Goal: Task Accomplishment & Management: Manage account settings

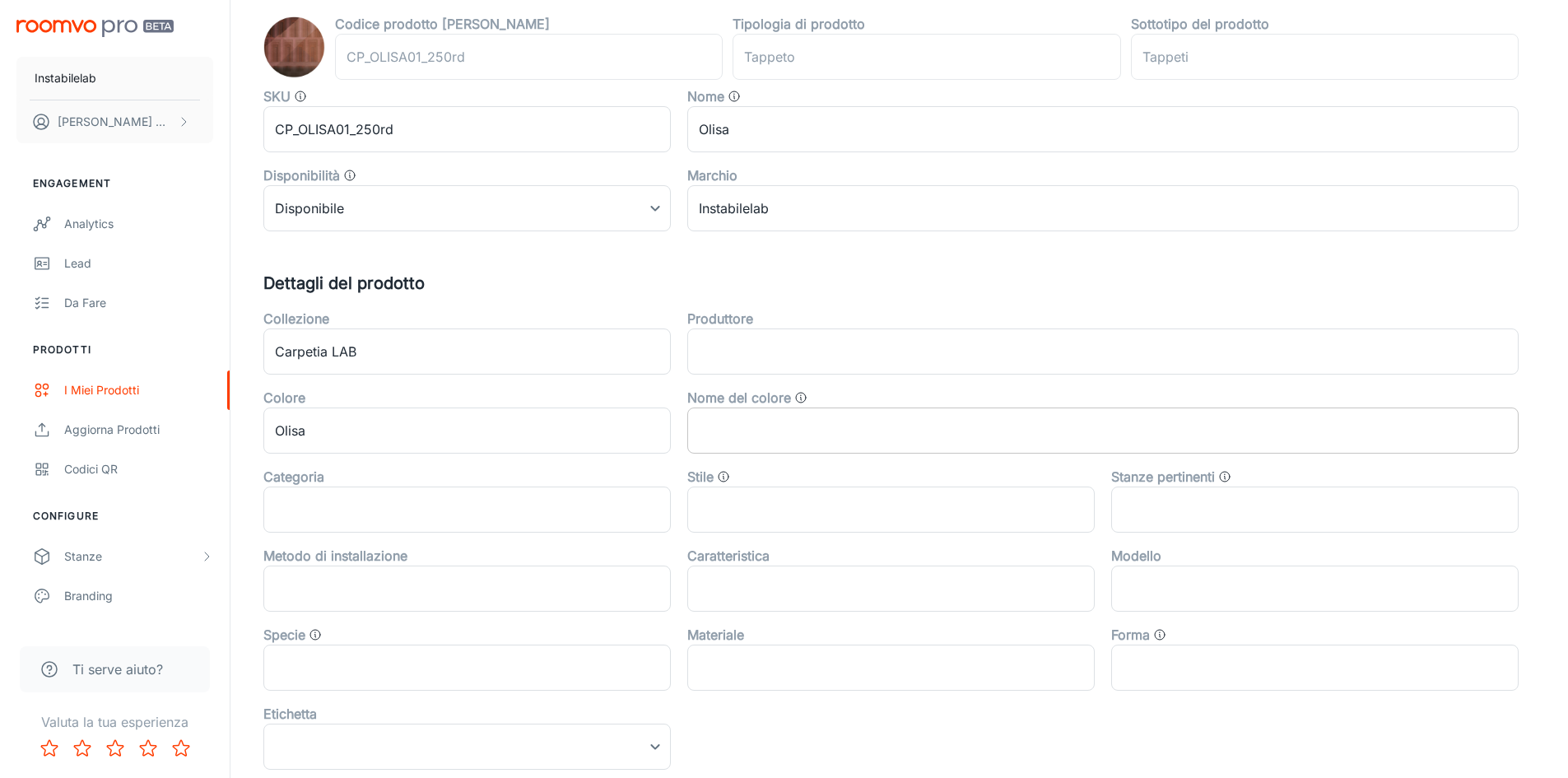
scroll to position [194, 0]
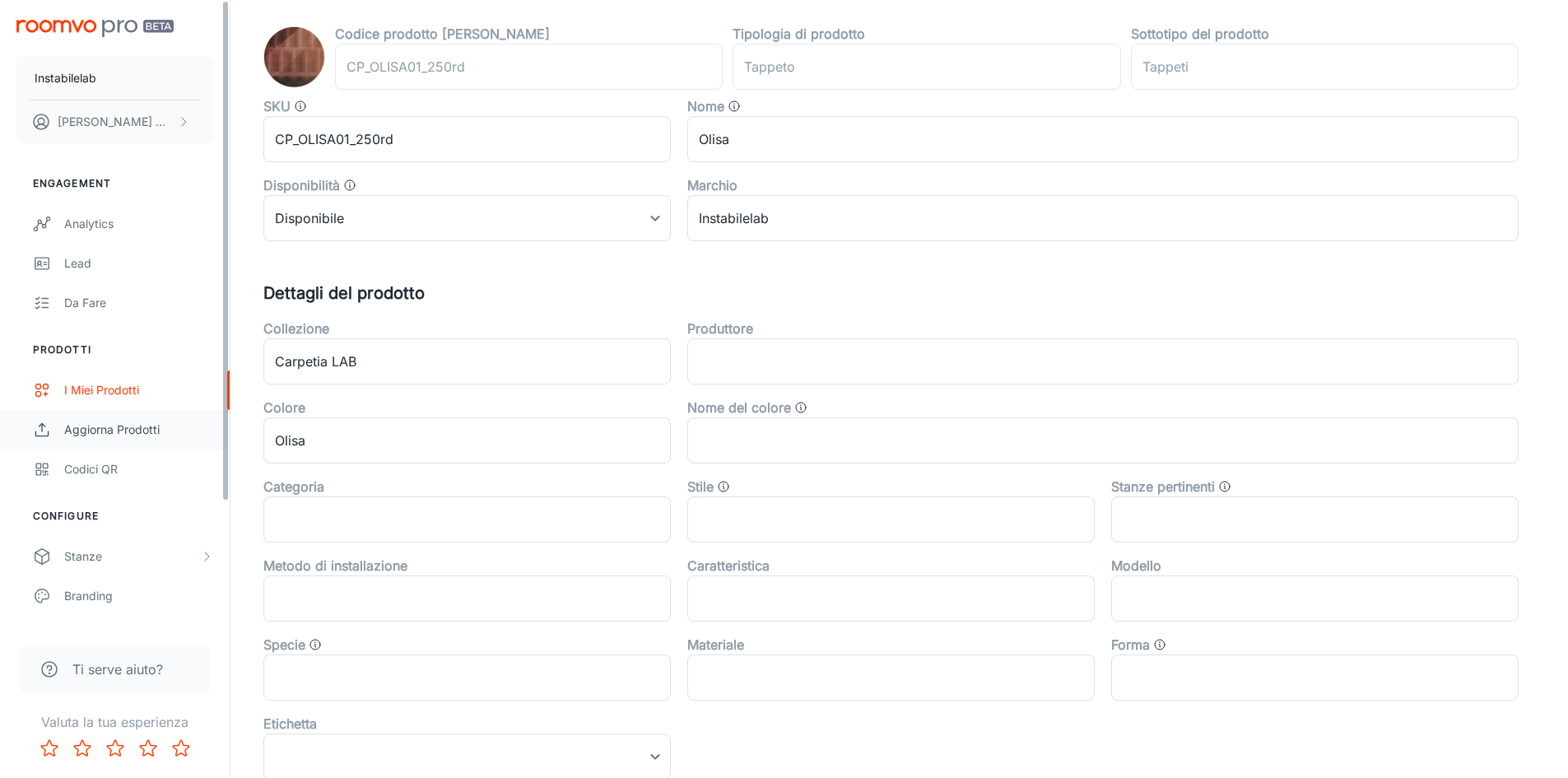
click at [130, 417] on link "Aggiorna prodotti" at bounding box center [114, 429] width 230 height 39
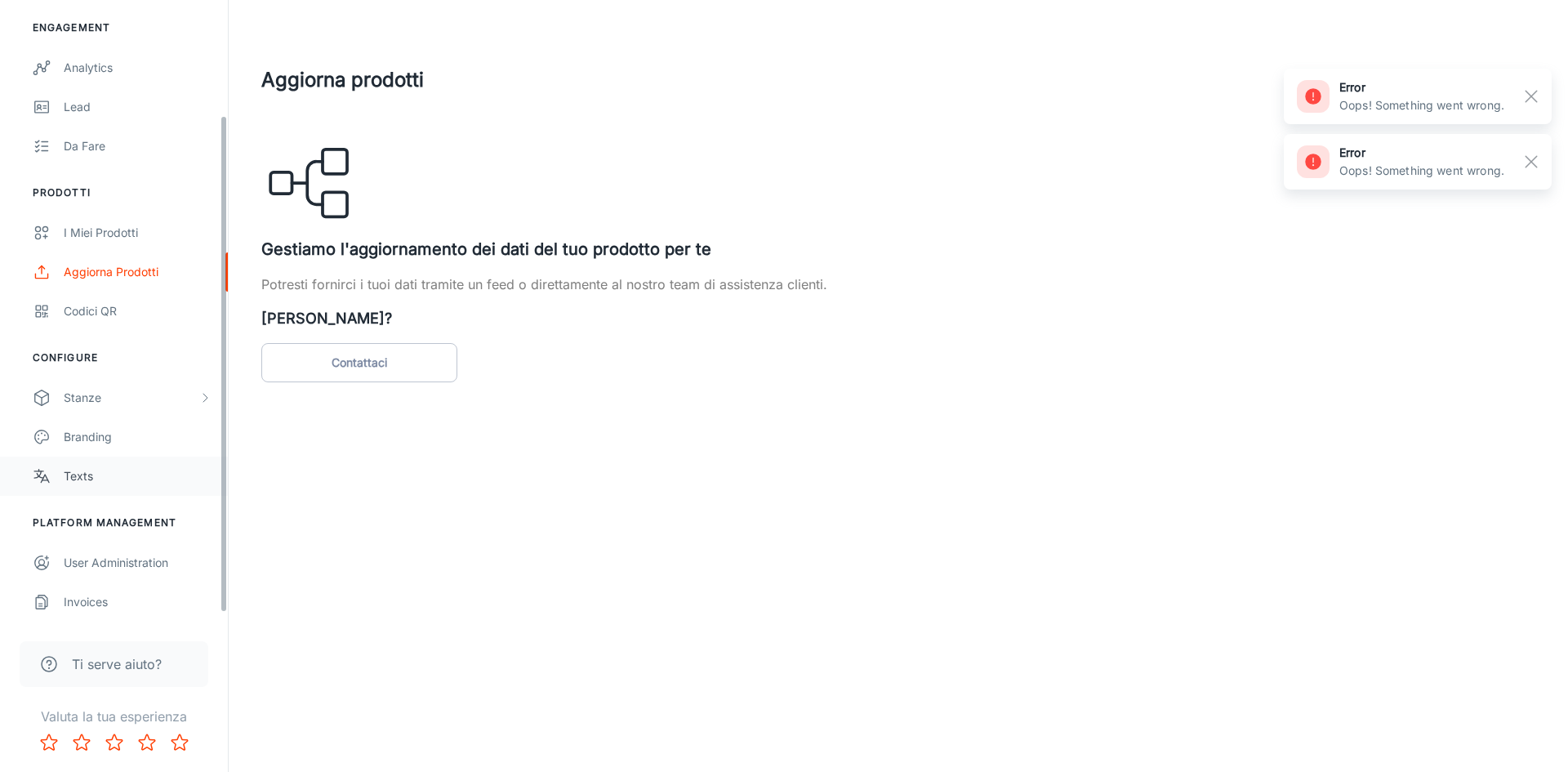
scroll to position [154, 0]
click at [126, 403] on div "Stanze" at bounding box center [131, 397] width 135 height 18
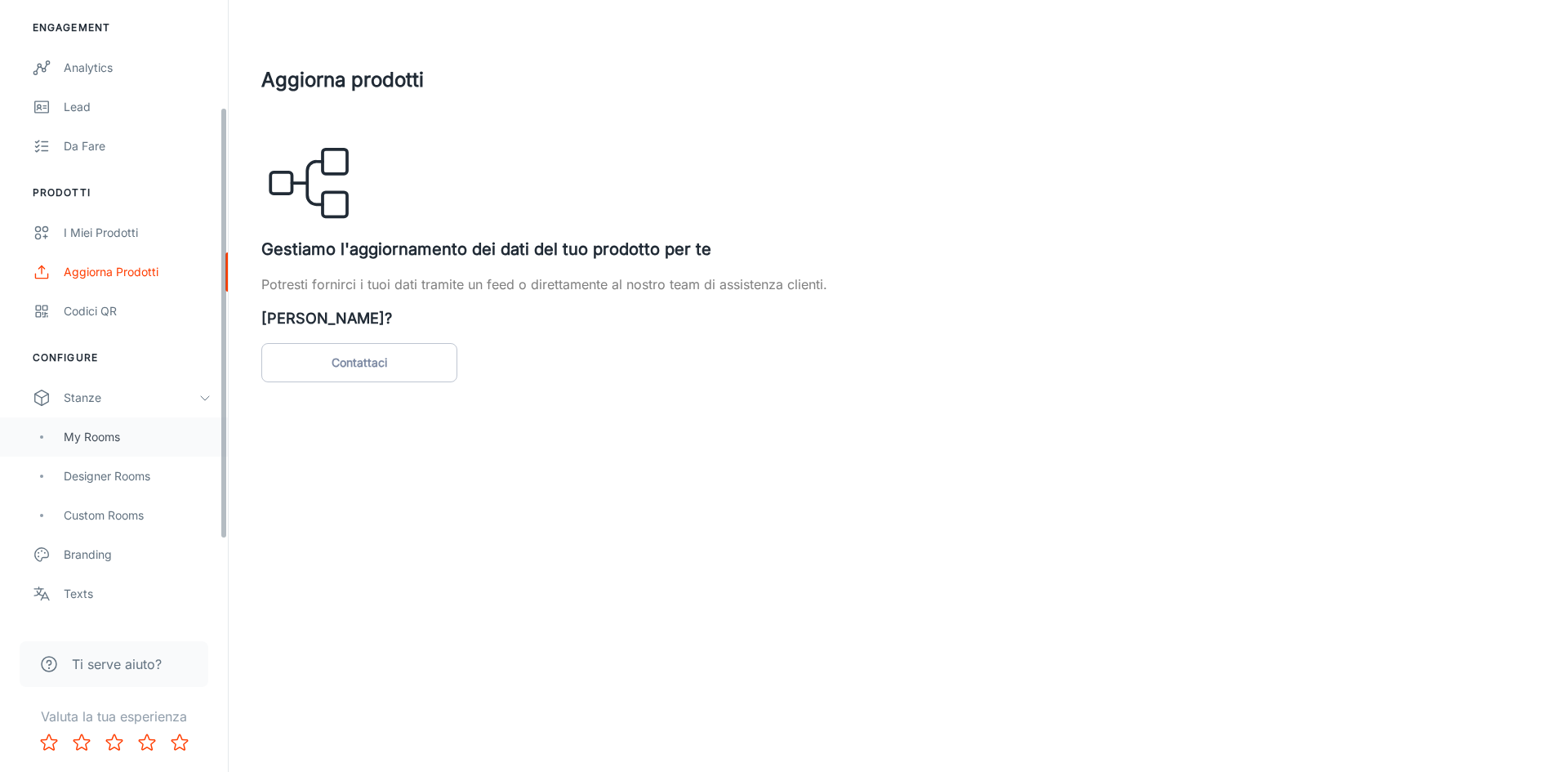
click at [121, 433] on div "My Rooms" at bounding box center [138, 436] width 148 height 18
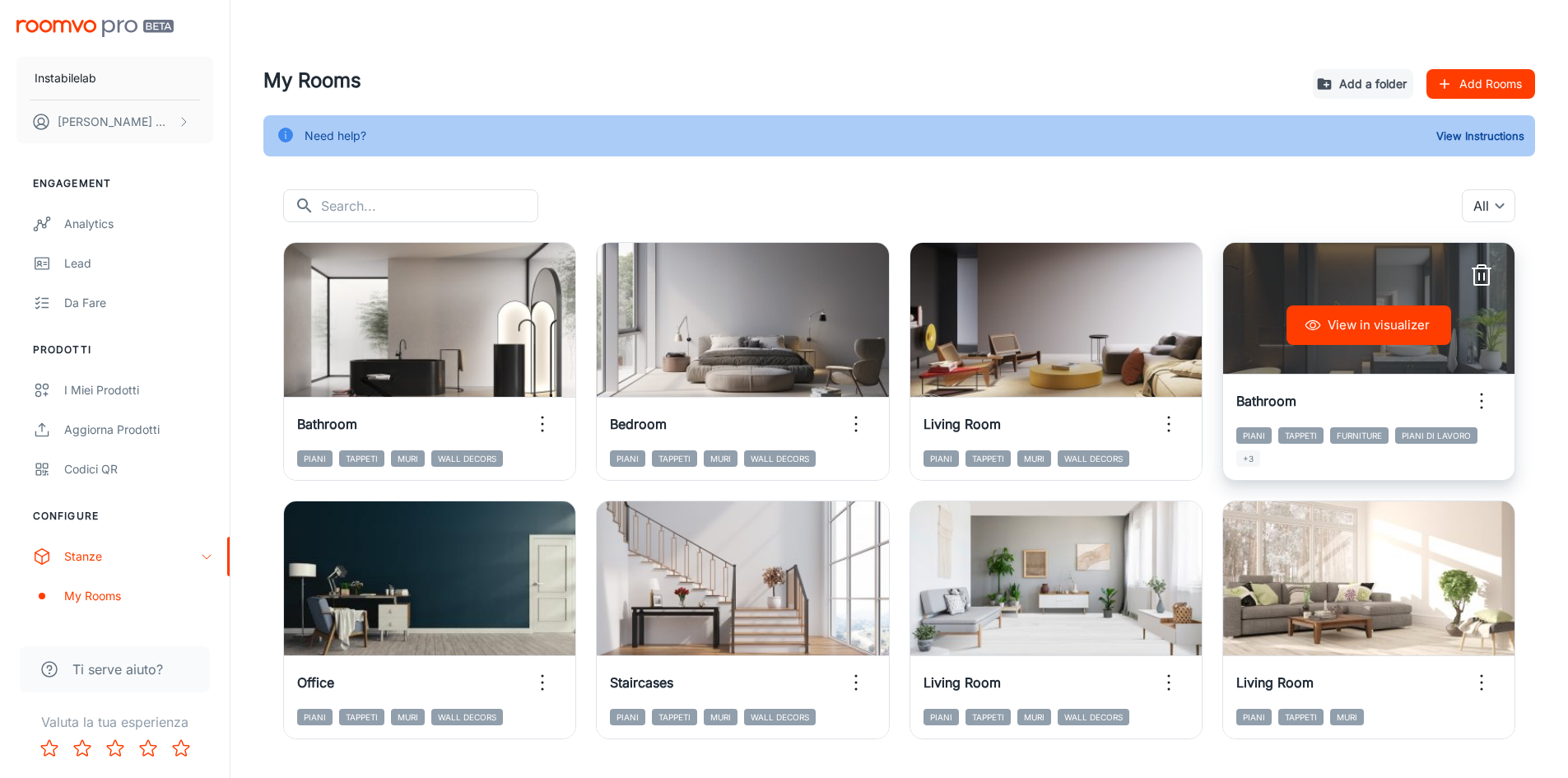
click at [1479, 274] on line "button" at bounding box center [1479, 276] width 0 height 7
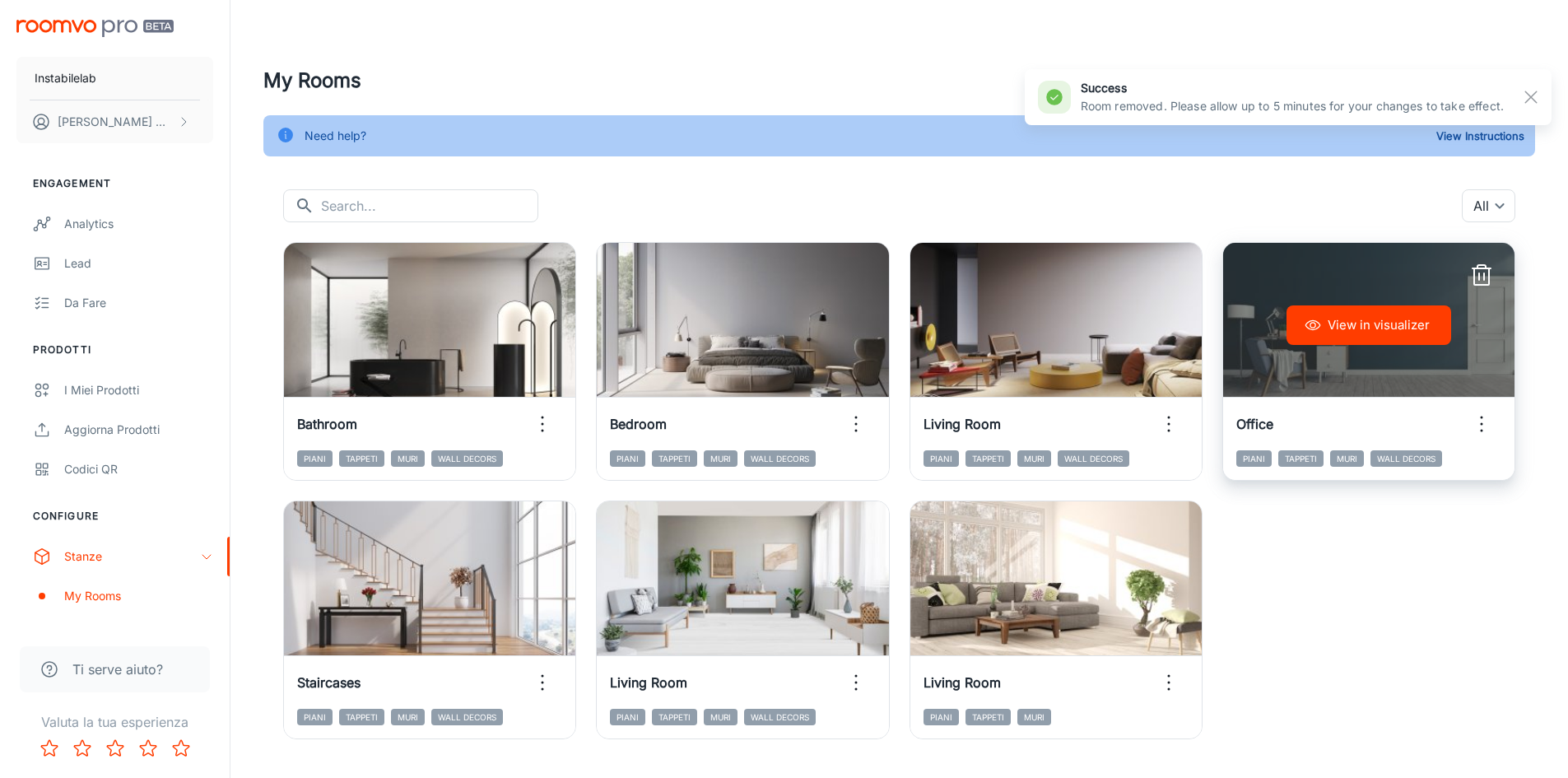
click at [1479, 276] on line "button" at bounding box center [1479, 276] width 0 height 7
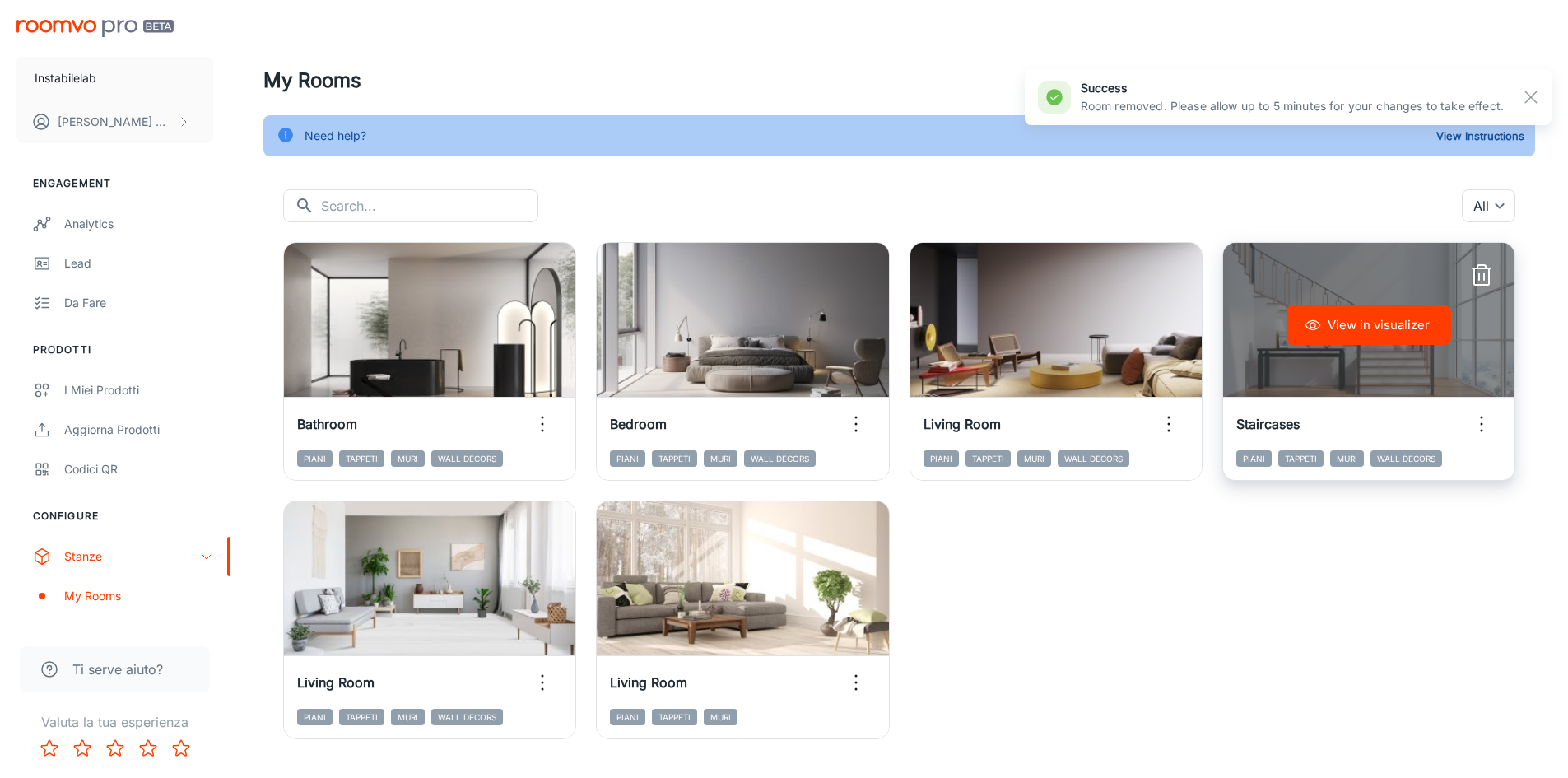
click at [1488, 269] on icon "button" at bounding box center [1481, 276] width 15 height 17
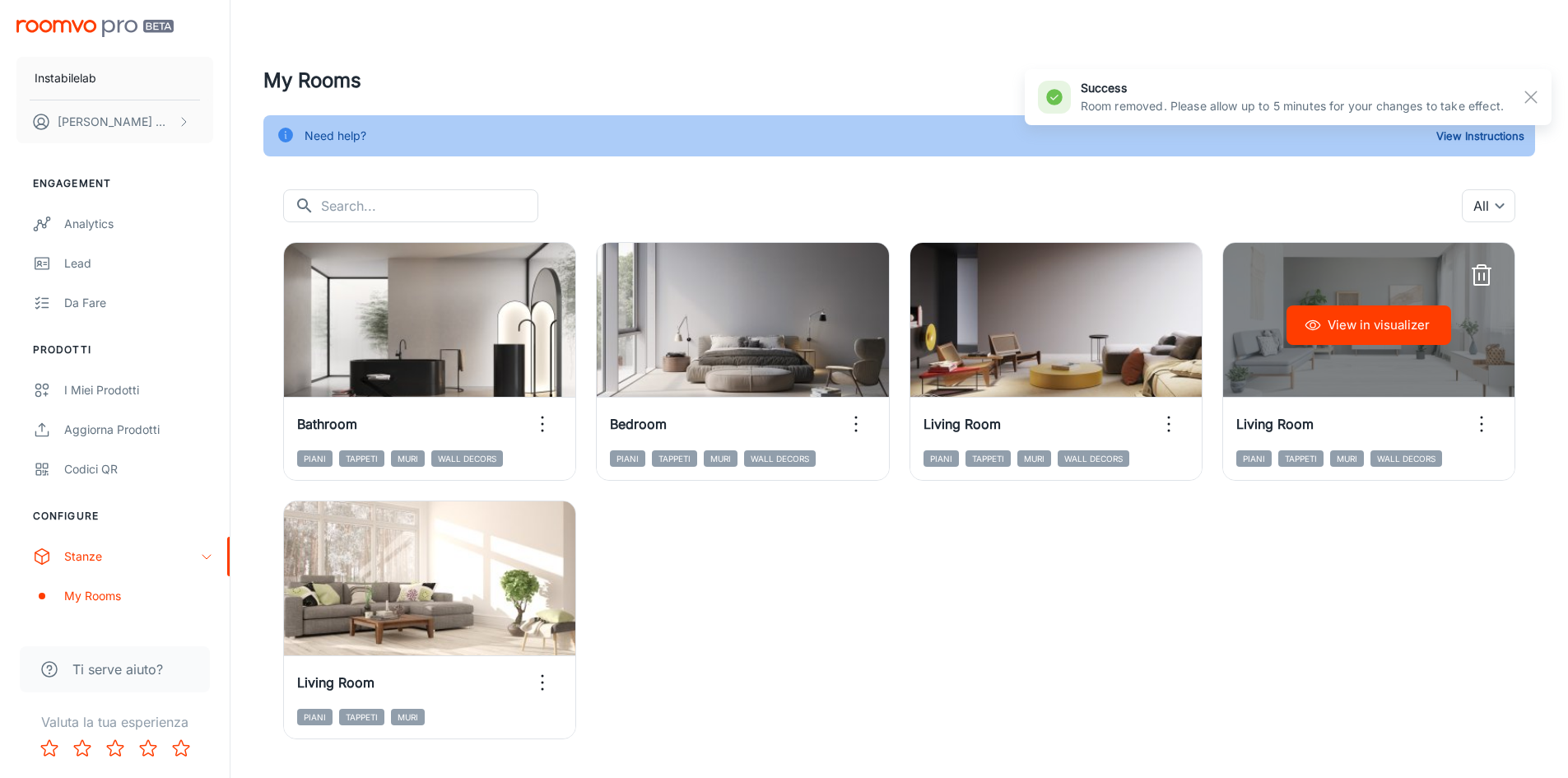
click at [1488, 269] on icon "button" at bounding box center [1481, 276] width 15 height 17
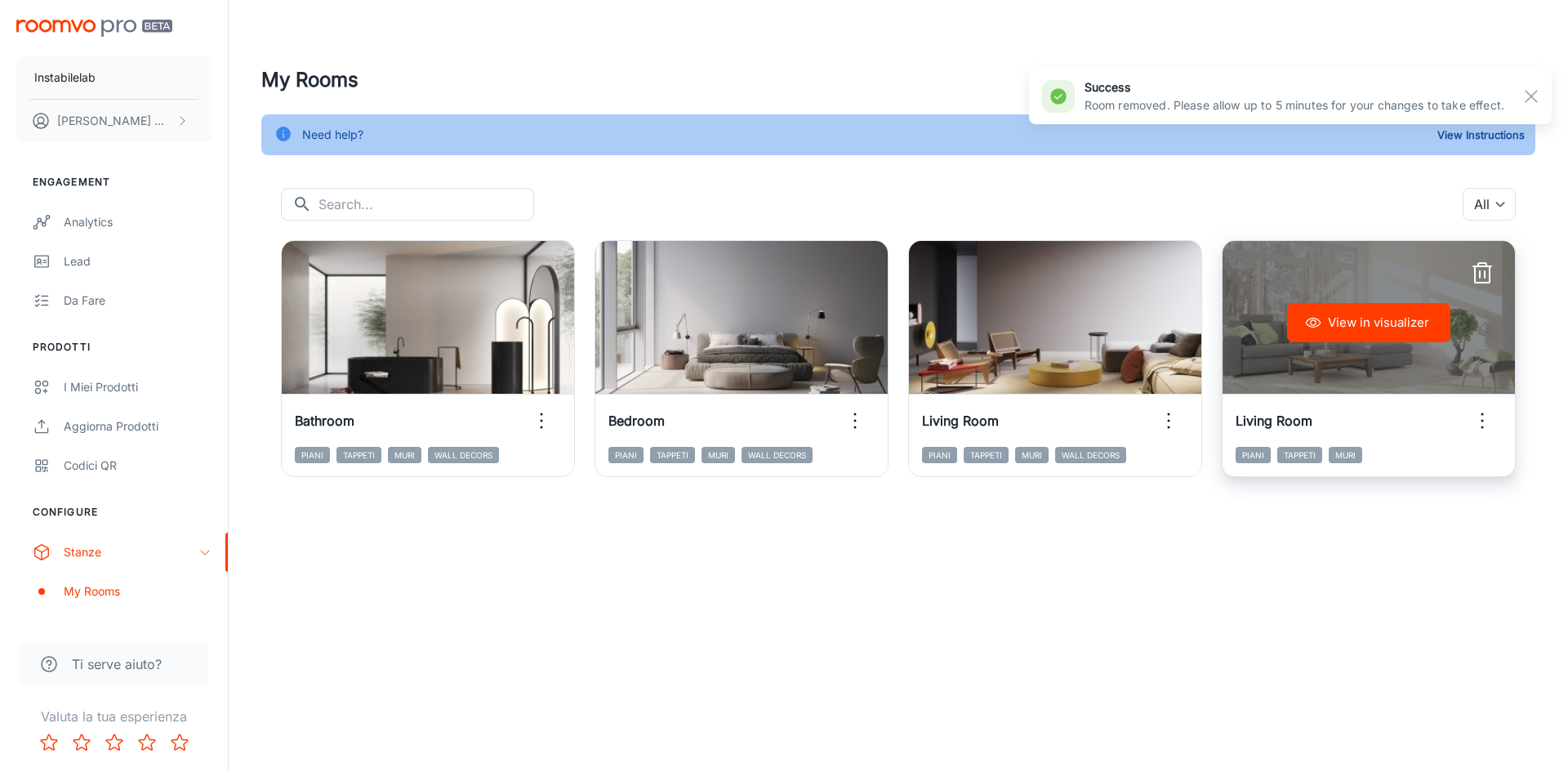
click at [1479, 270] on icon "button" at bounding box center [1482, 273] width 26 height 26
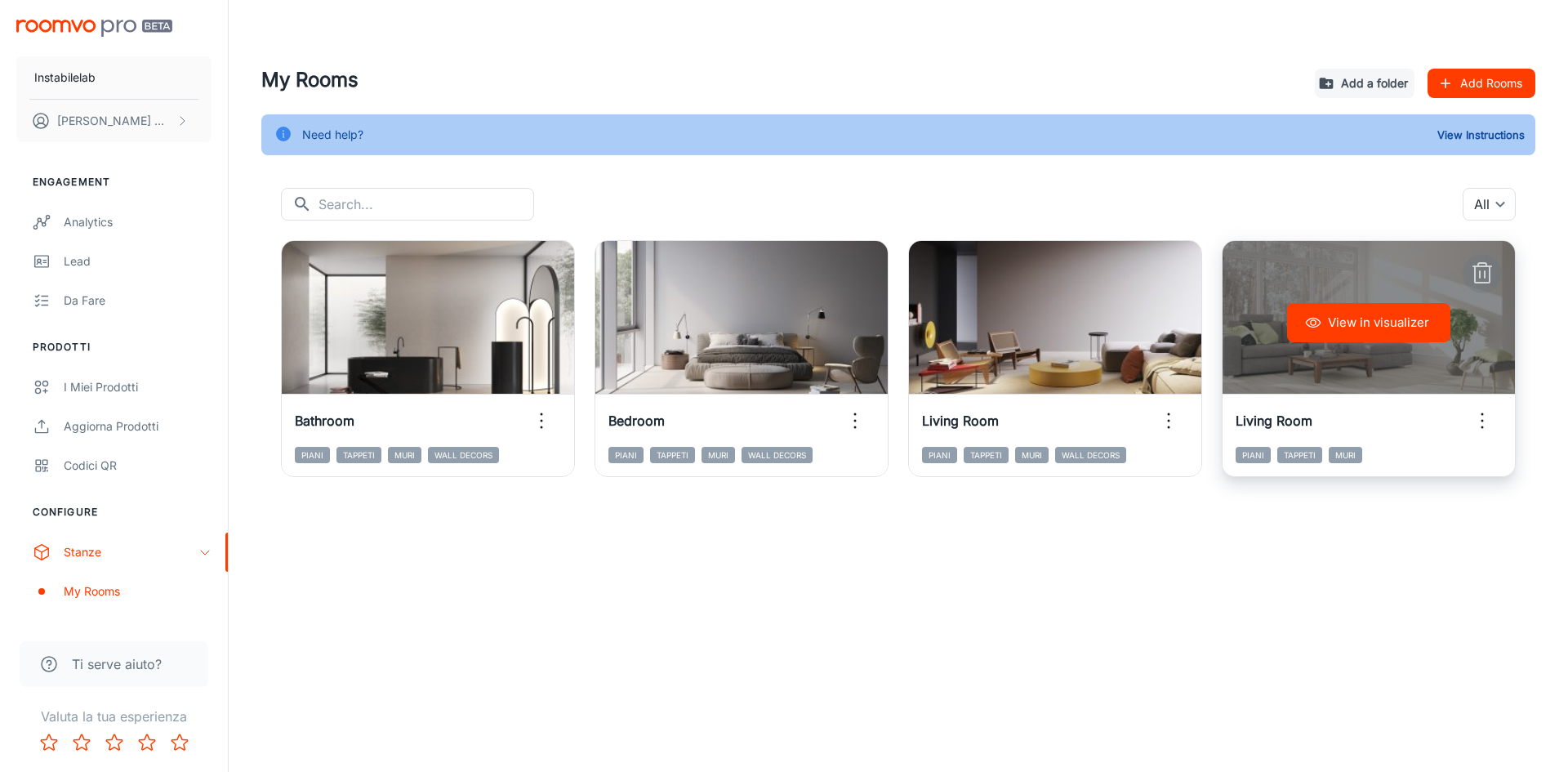
click at [1479, 269] on icon "button" at bounding box center [1482, 273] width 26 height 26
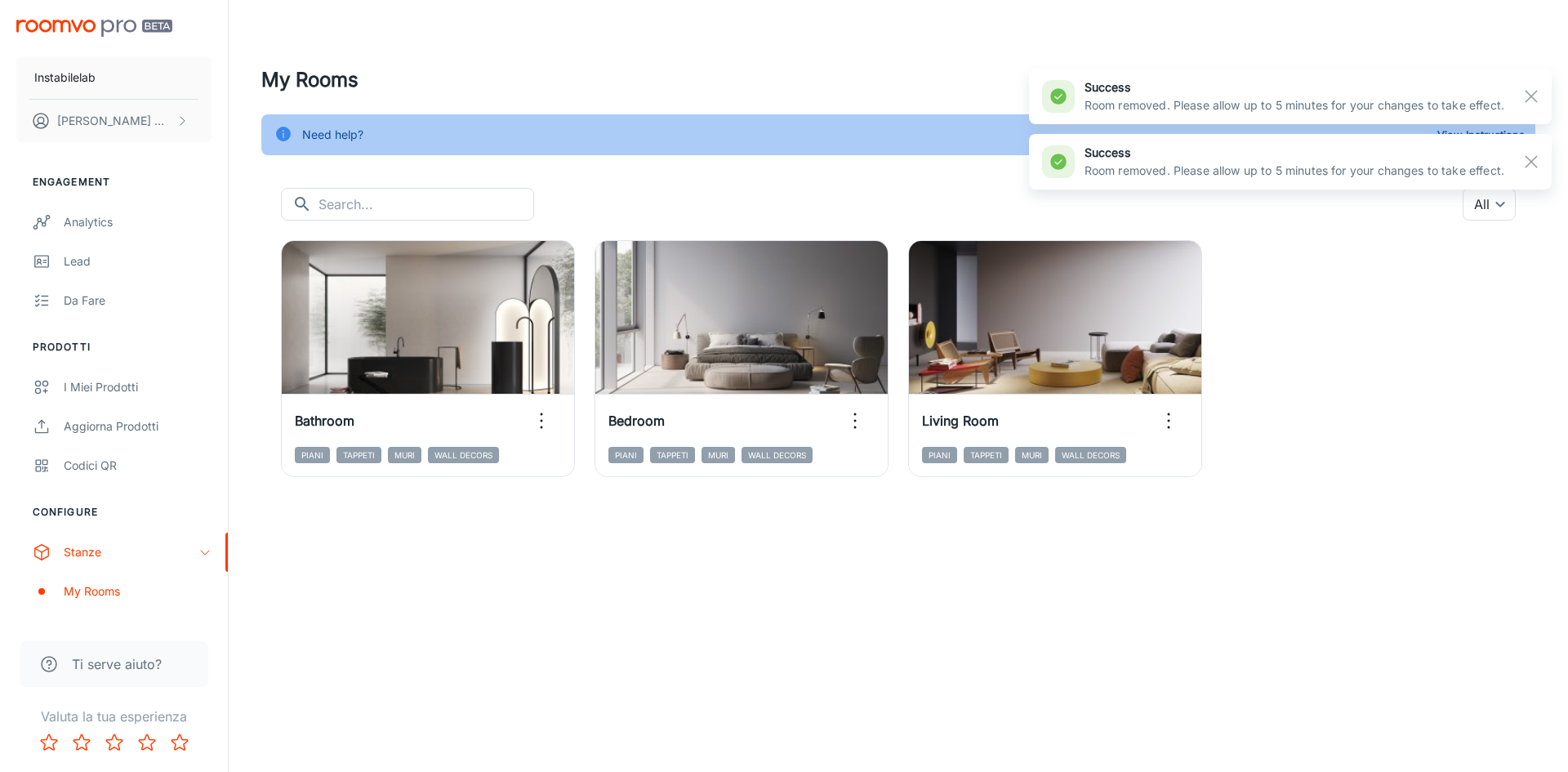
click at [1417, 349] on div "View in visualizer Bathroom Piani Tappeti Muri Wall Decors View in visualizer B…" at bounding box center [888, 349] width 1254 height 257
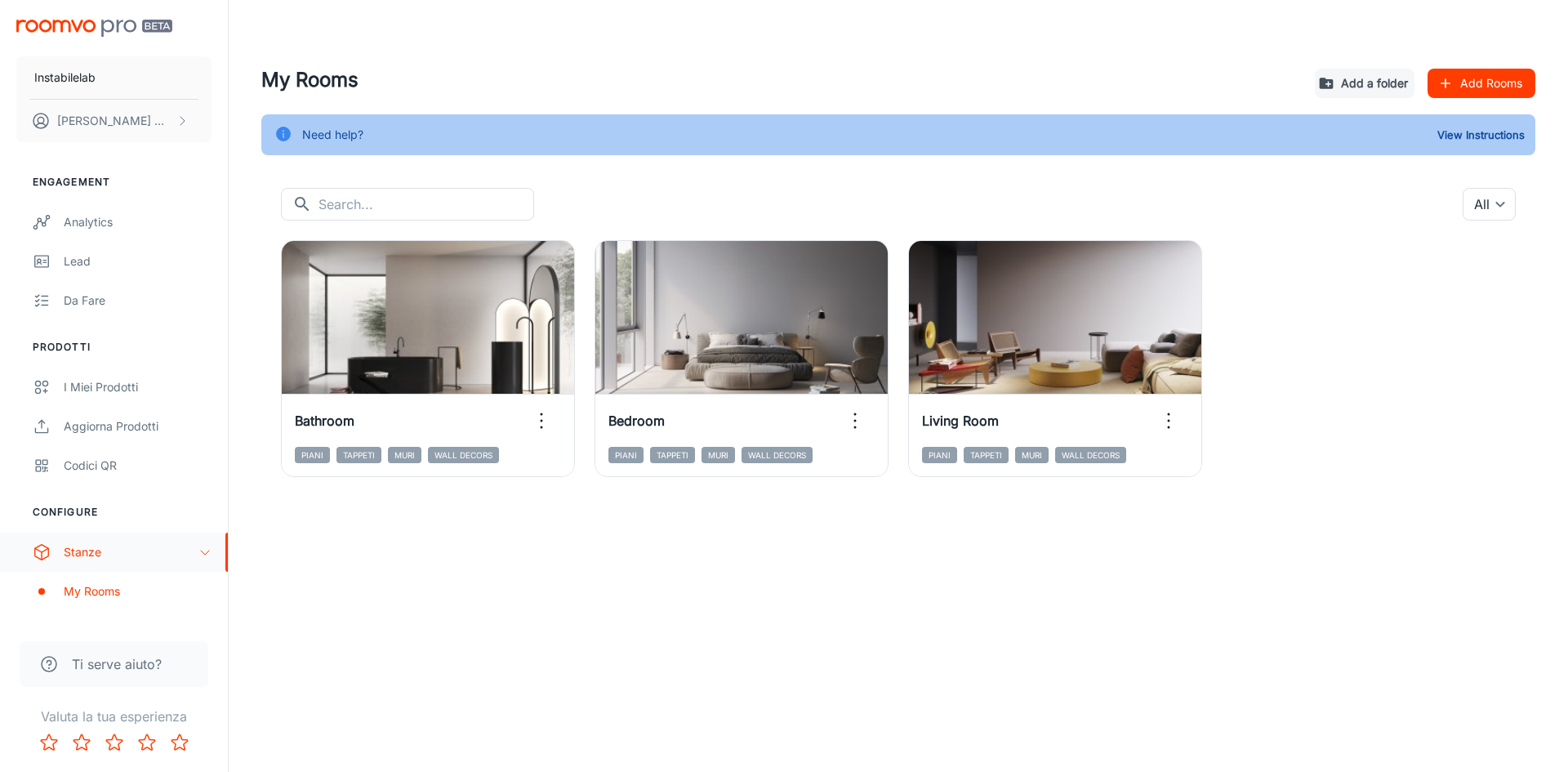
click at [156, 553] on div "Stanze" at bounding box center [131, 551] width 135 height 18
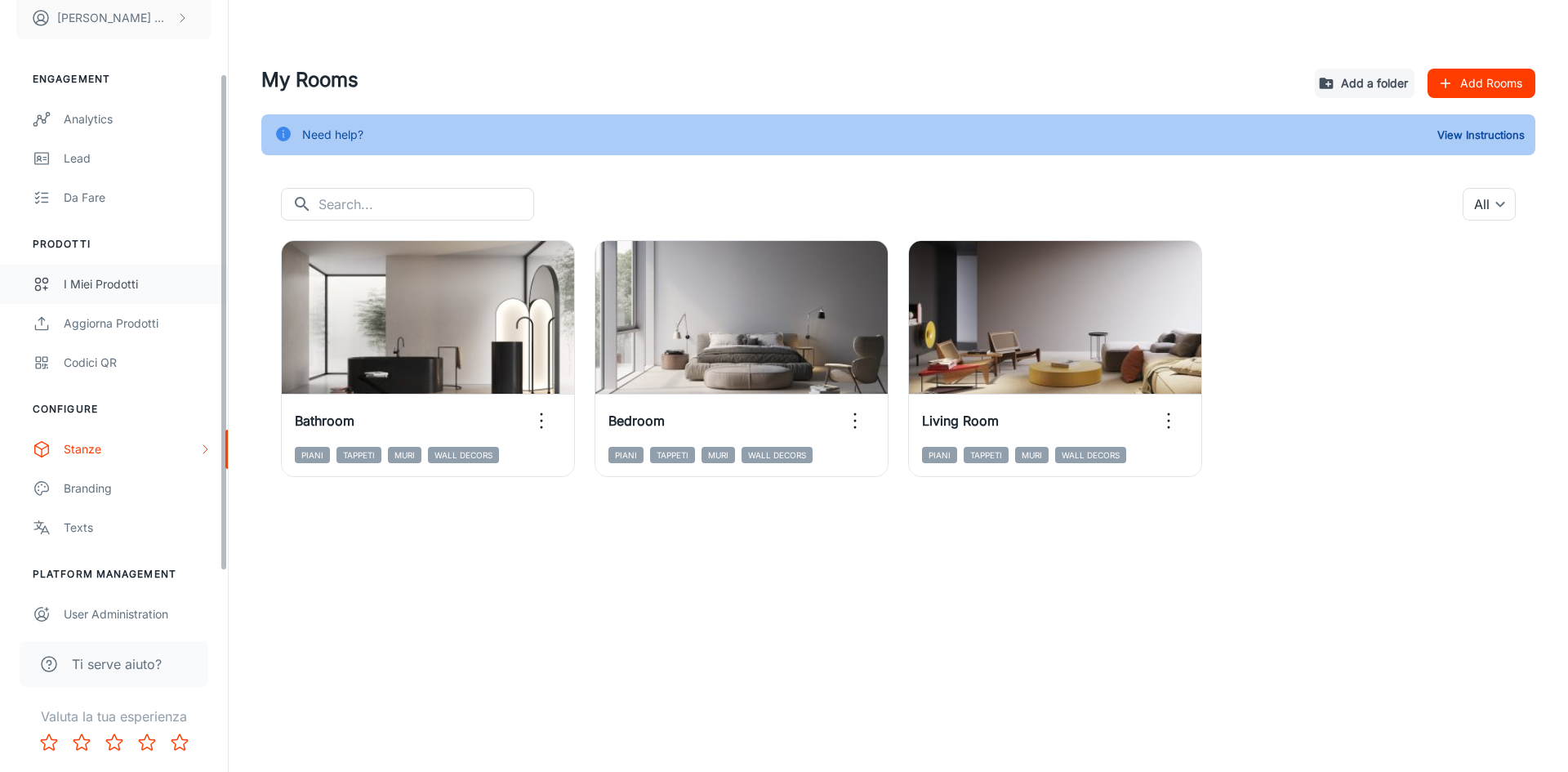
scroll to position [73, 0]
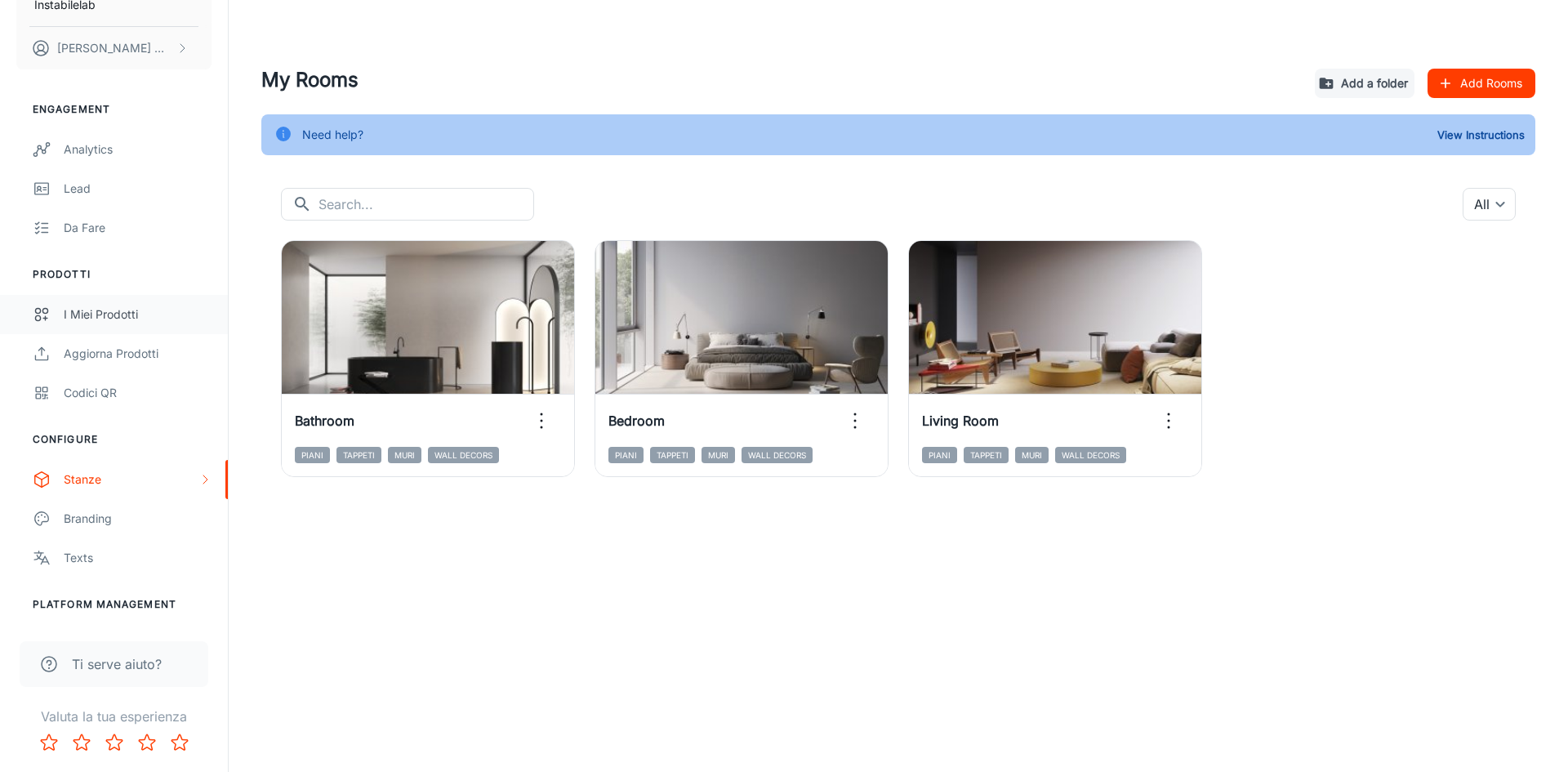
click at [118, 303] on link "I miei prodotti" at bounding box center [114, 314] width 228 height 39
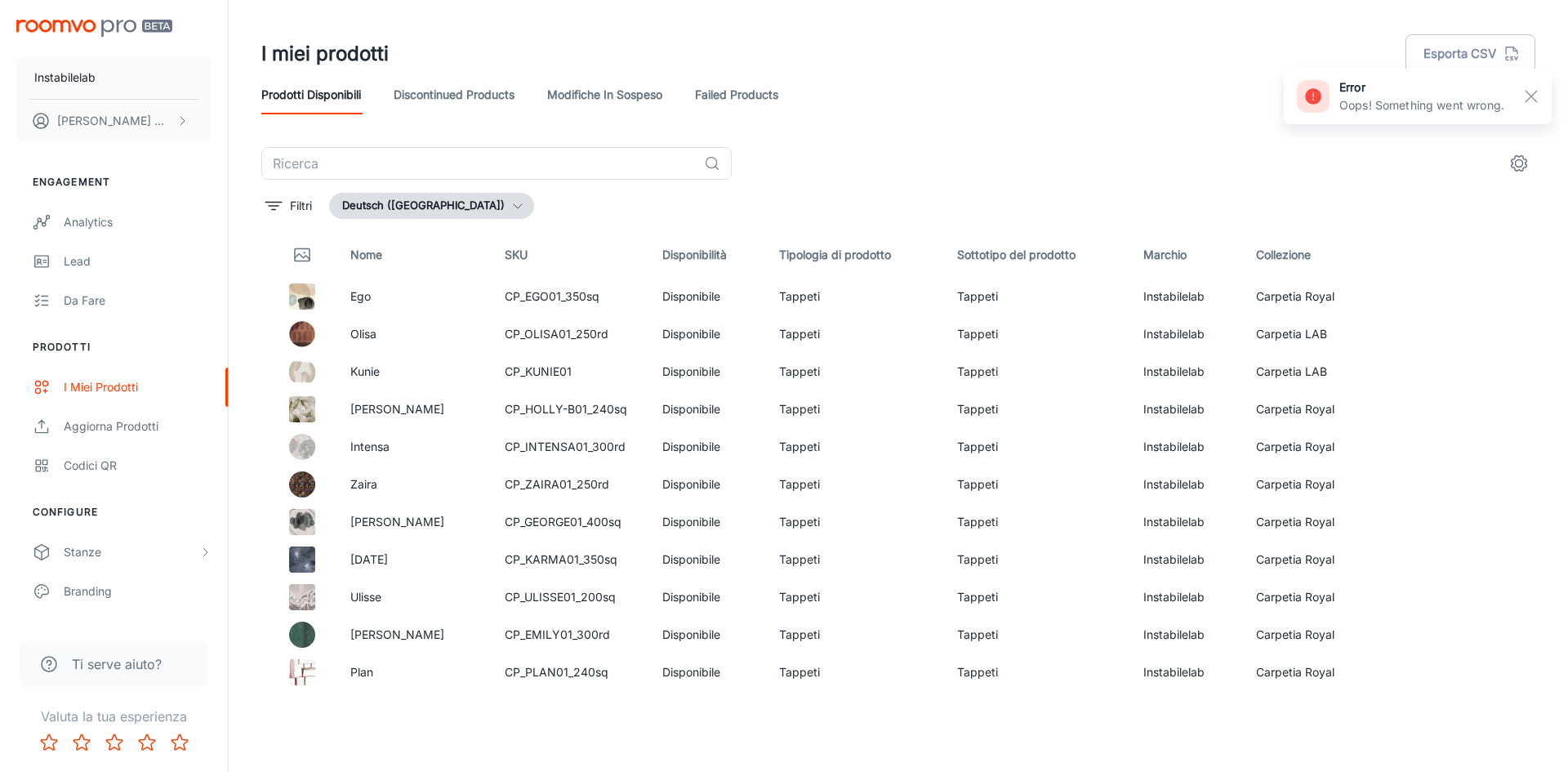
click at [412, 204] on button "Deutsch ([GEOGRAPHIC_DATA])" at bounding box center [431, 206] width 205 height 26
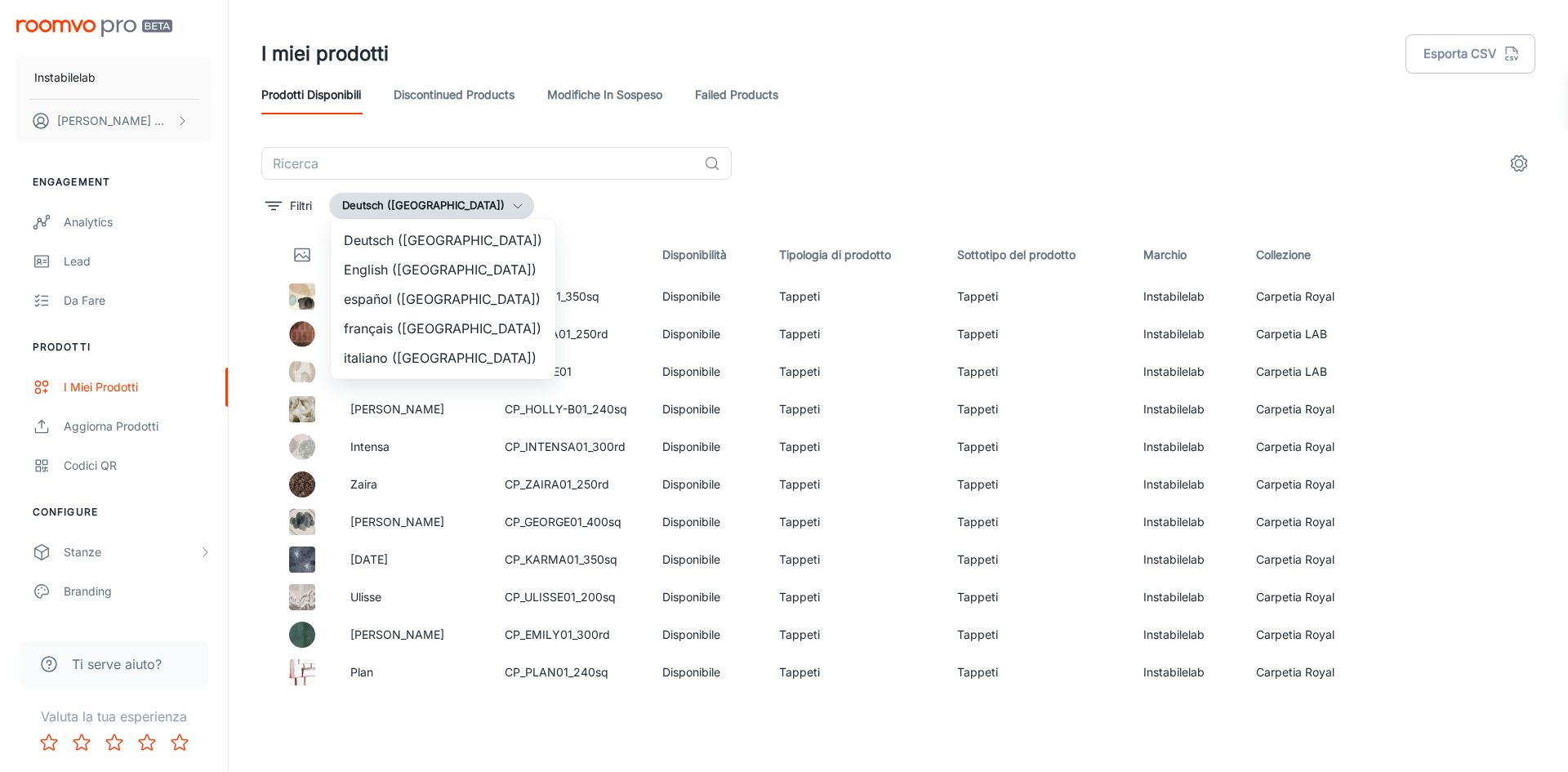
click at [414, 349] on li "italiano ([GEOGRAPHIC_DATA])" at bounding box center [442, 357] width 224 height 30
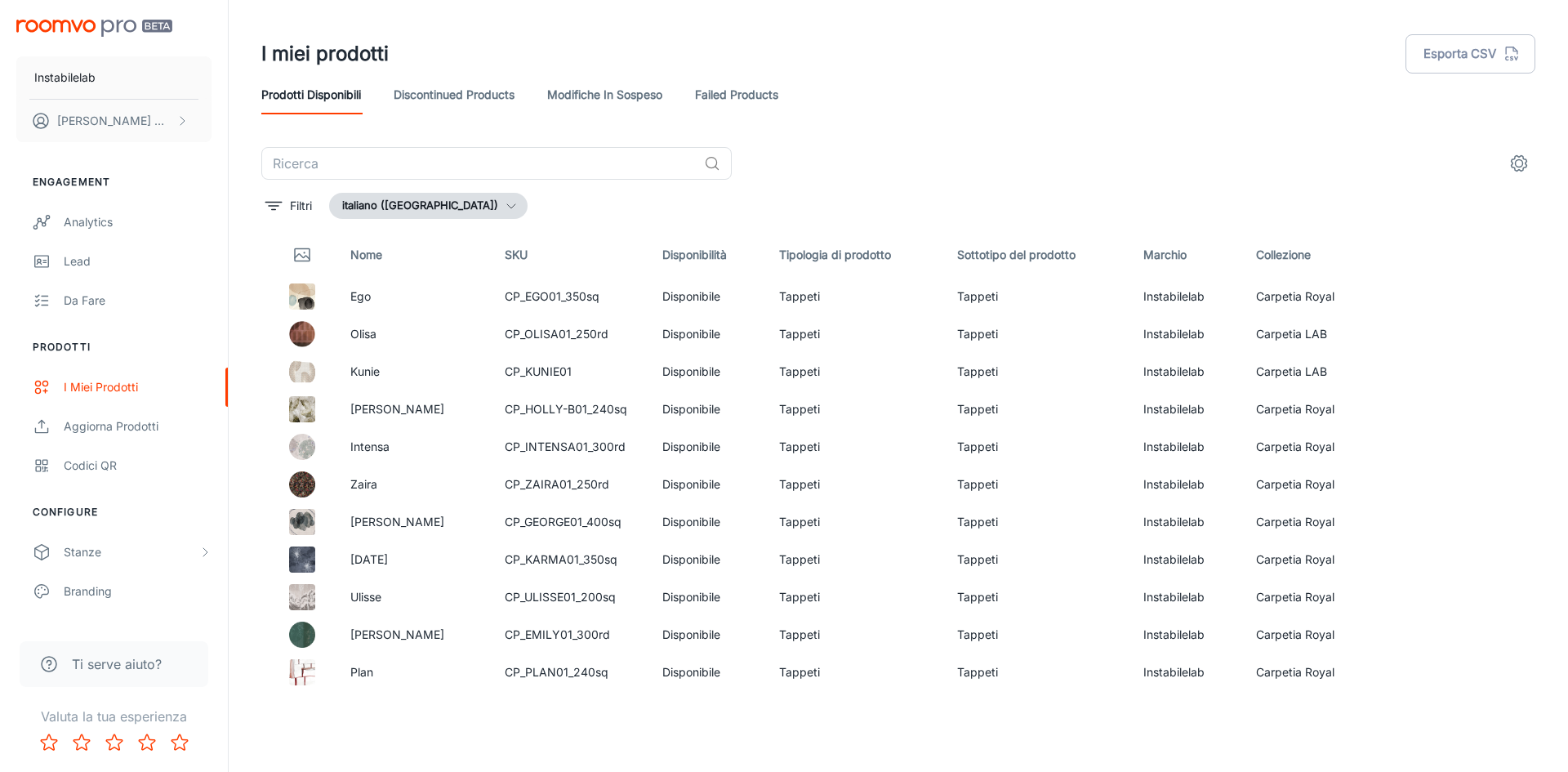
click at [1515, 165] on circle "settings" at bounding box center [1519, 163] width 7 height 7
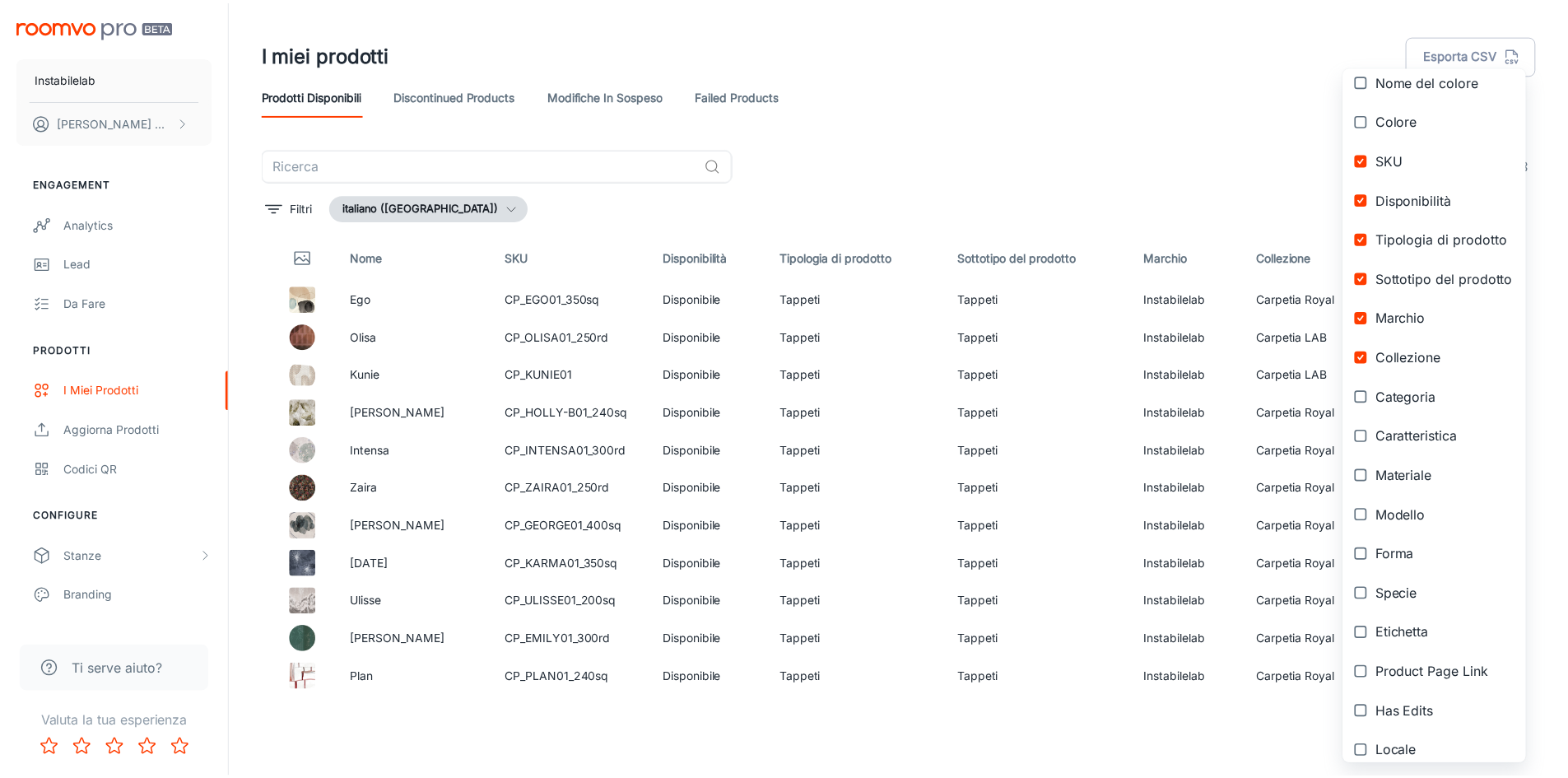
scroll to position [130, 0]
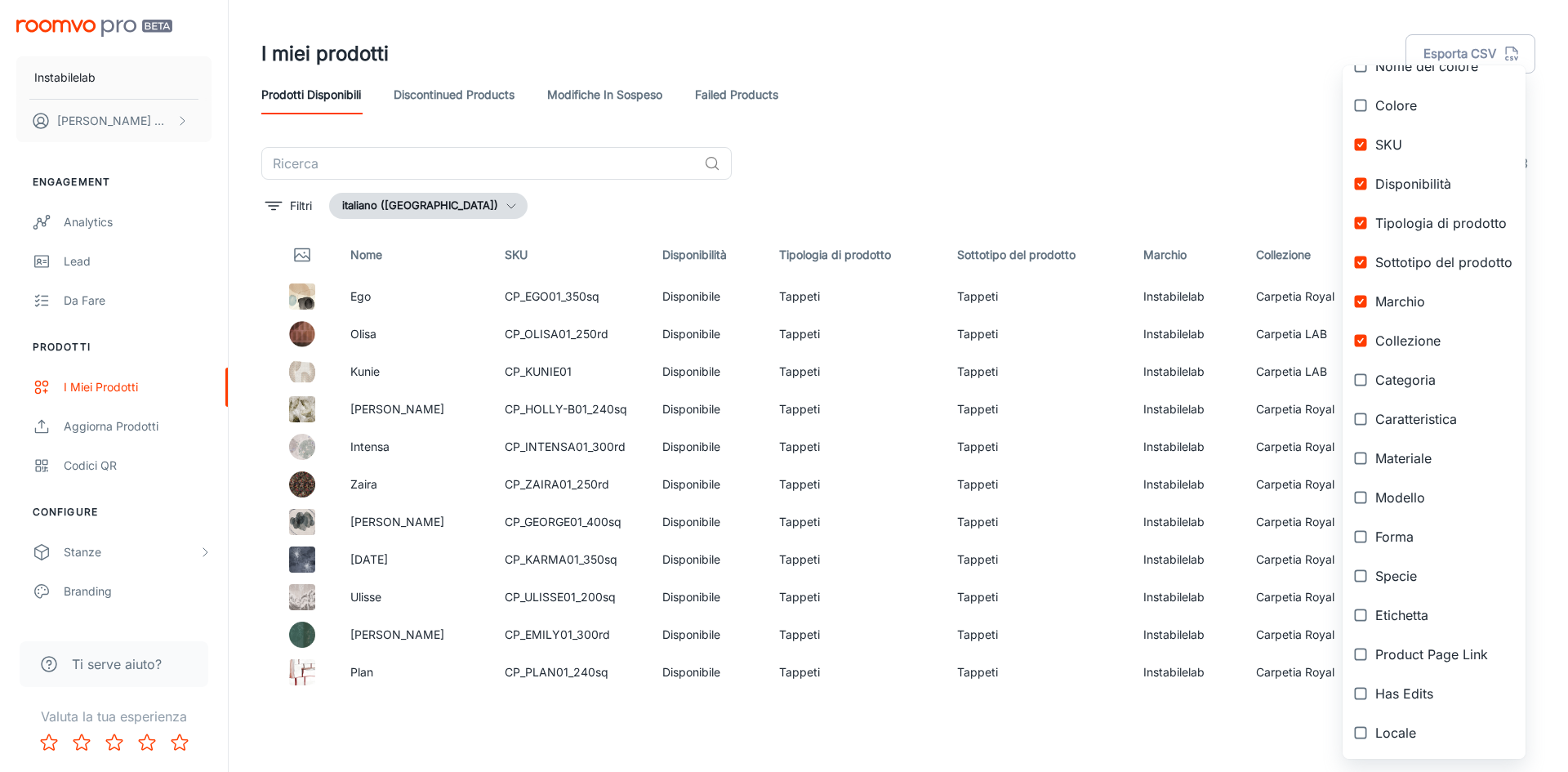
click at [900, 128] on div at bounding box center [784, 386] width 1568 height 772
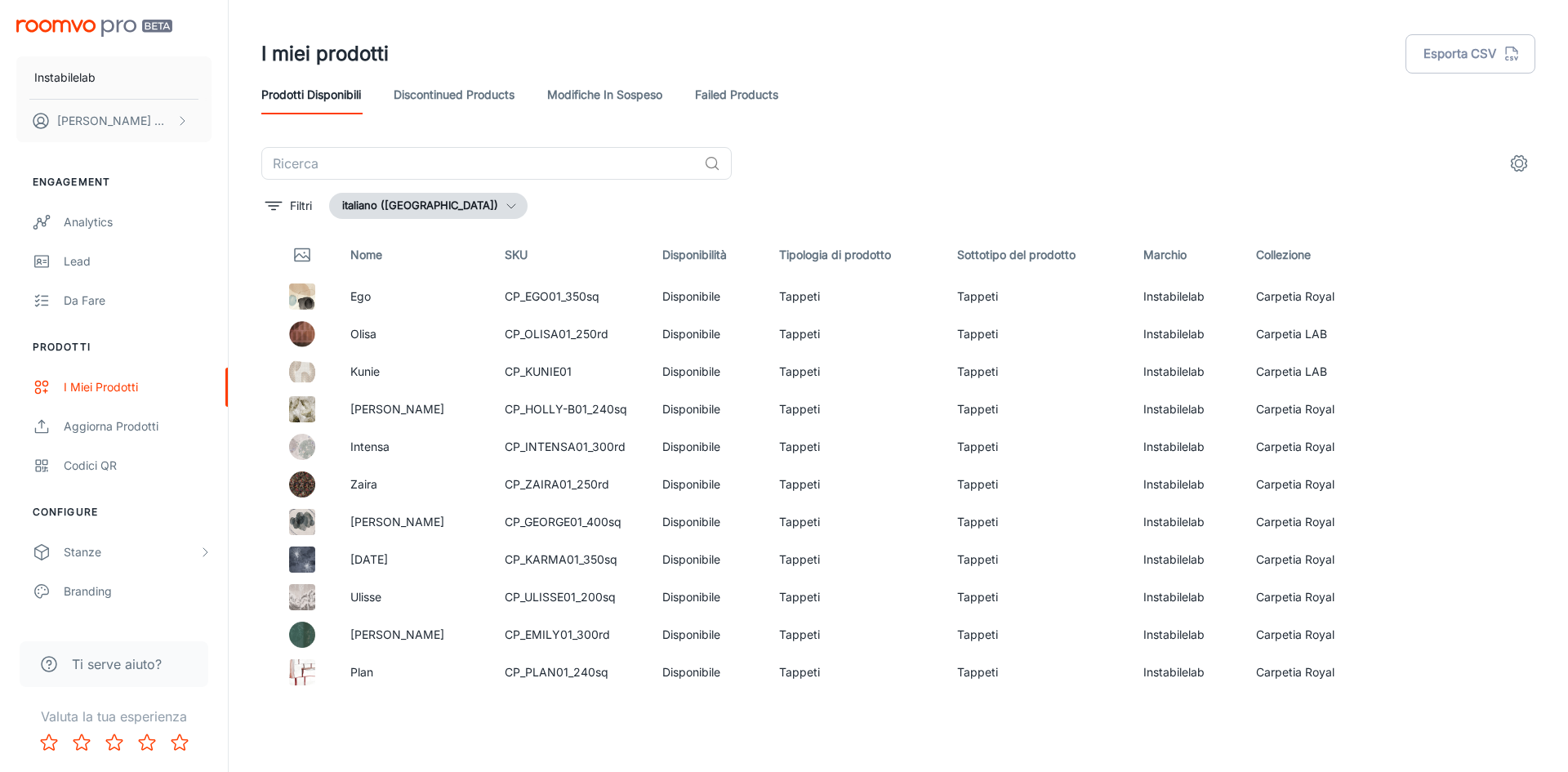
click at [640, 96] on link "Modifiche in sospeso" at bounding box center [604, 94] width 115 height 39
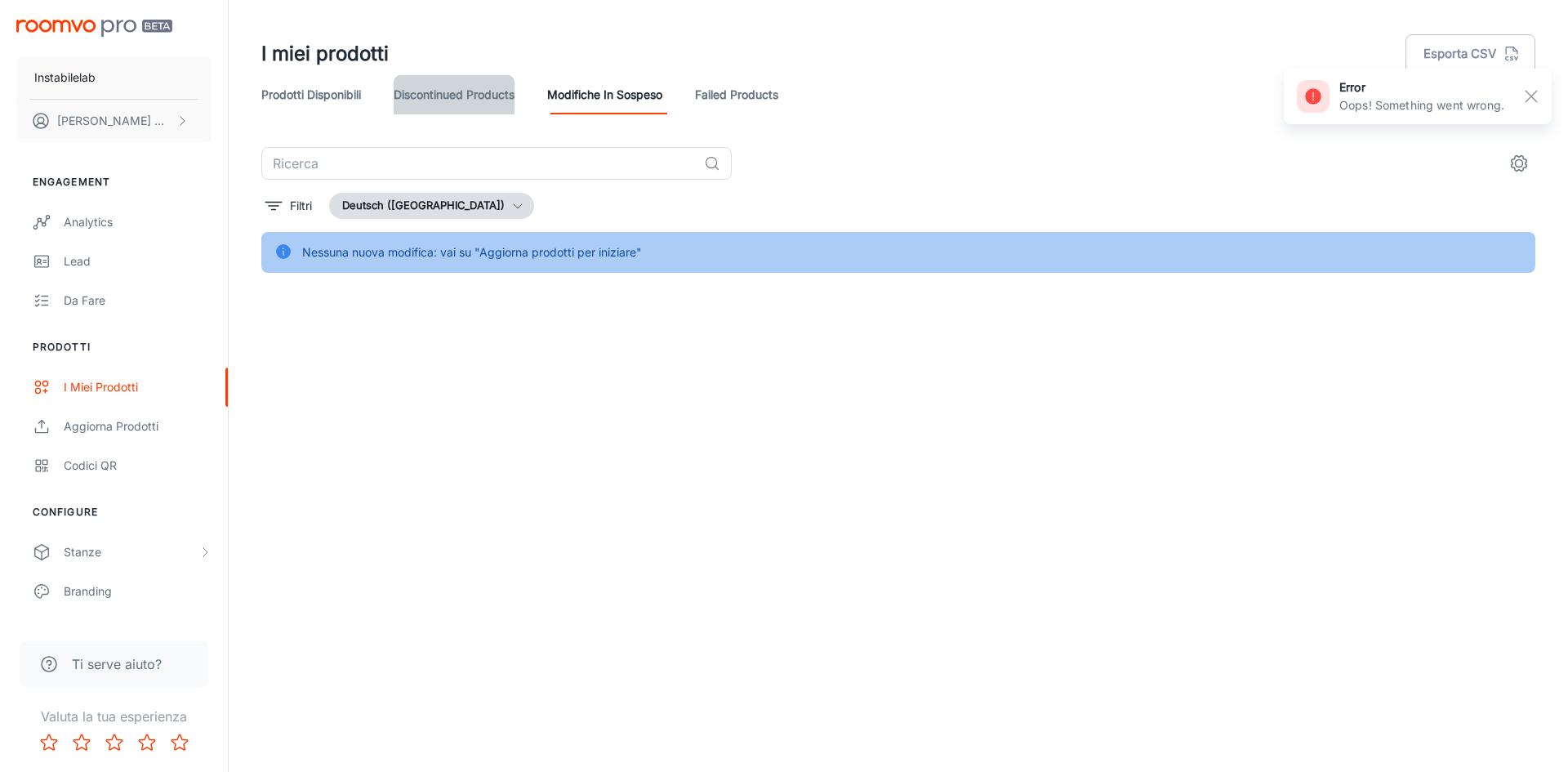
click at [497, 95] on link "Discontinued Products" at bounding box center [453, 94] width 121 height 39
click at [728, 91] on link "Failed Products" at bounding box center [737, 94] width 83 height 39
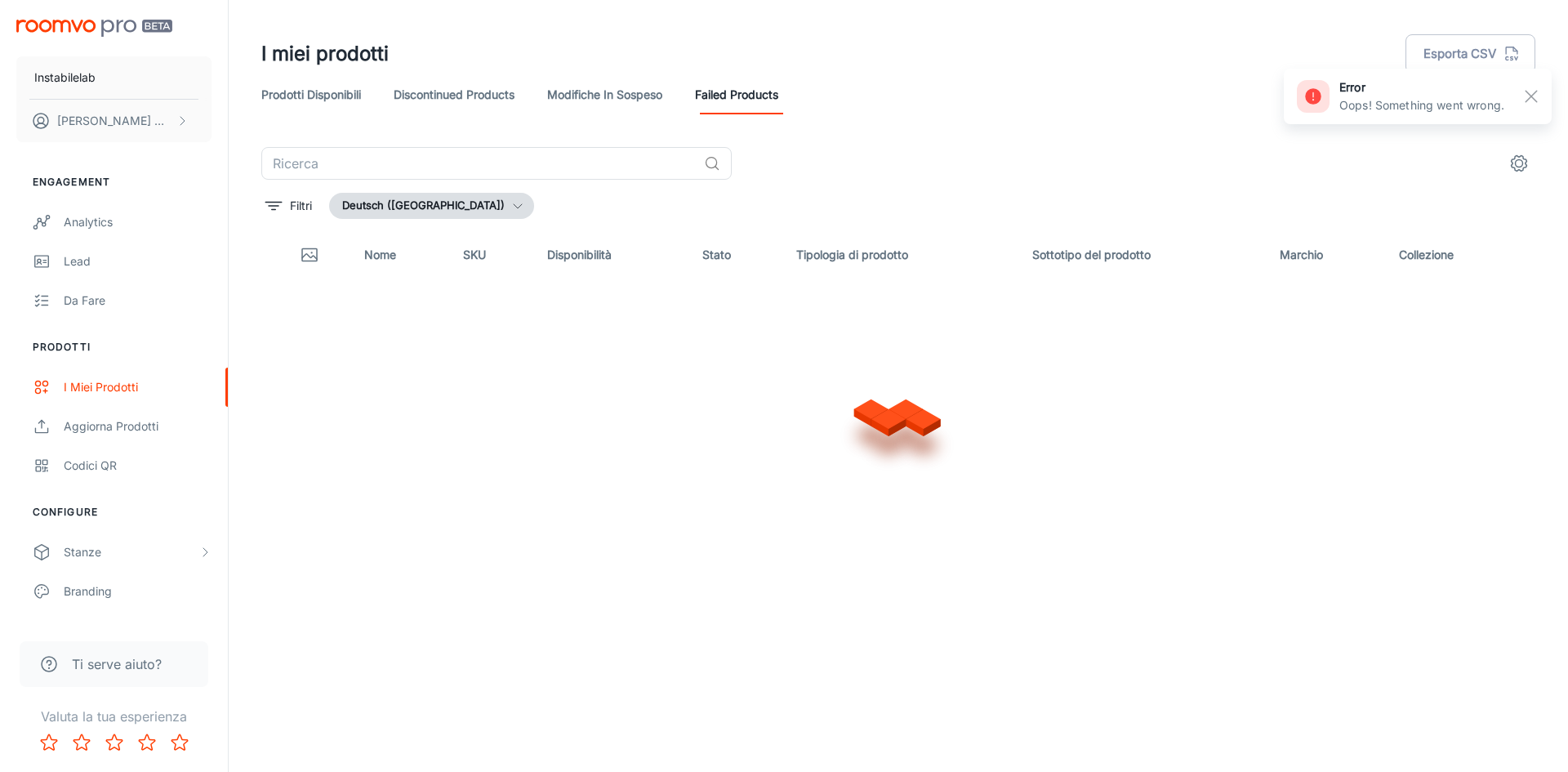
click at [345, 92] on link "Prodotti disponibili" at bounding box center [311, 94] width 100 height 39
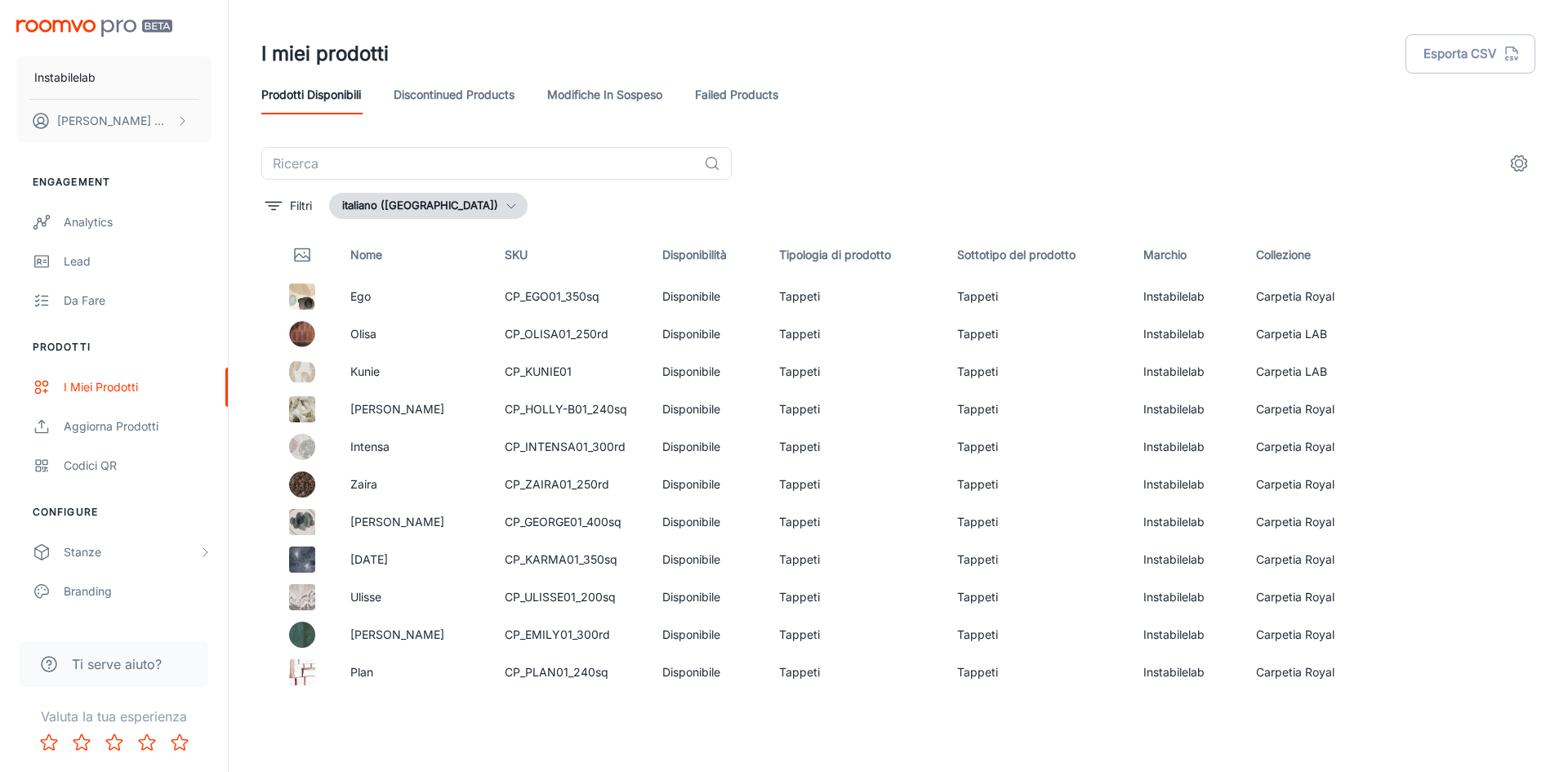
click at [427, 90] on link "Discontinued Products" at bounding box center [453, 94] width 121 height 39
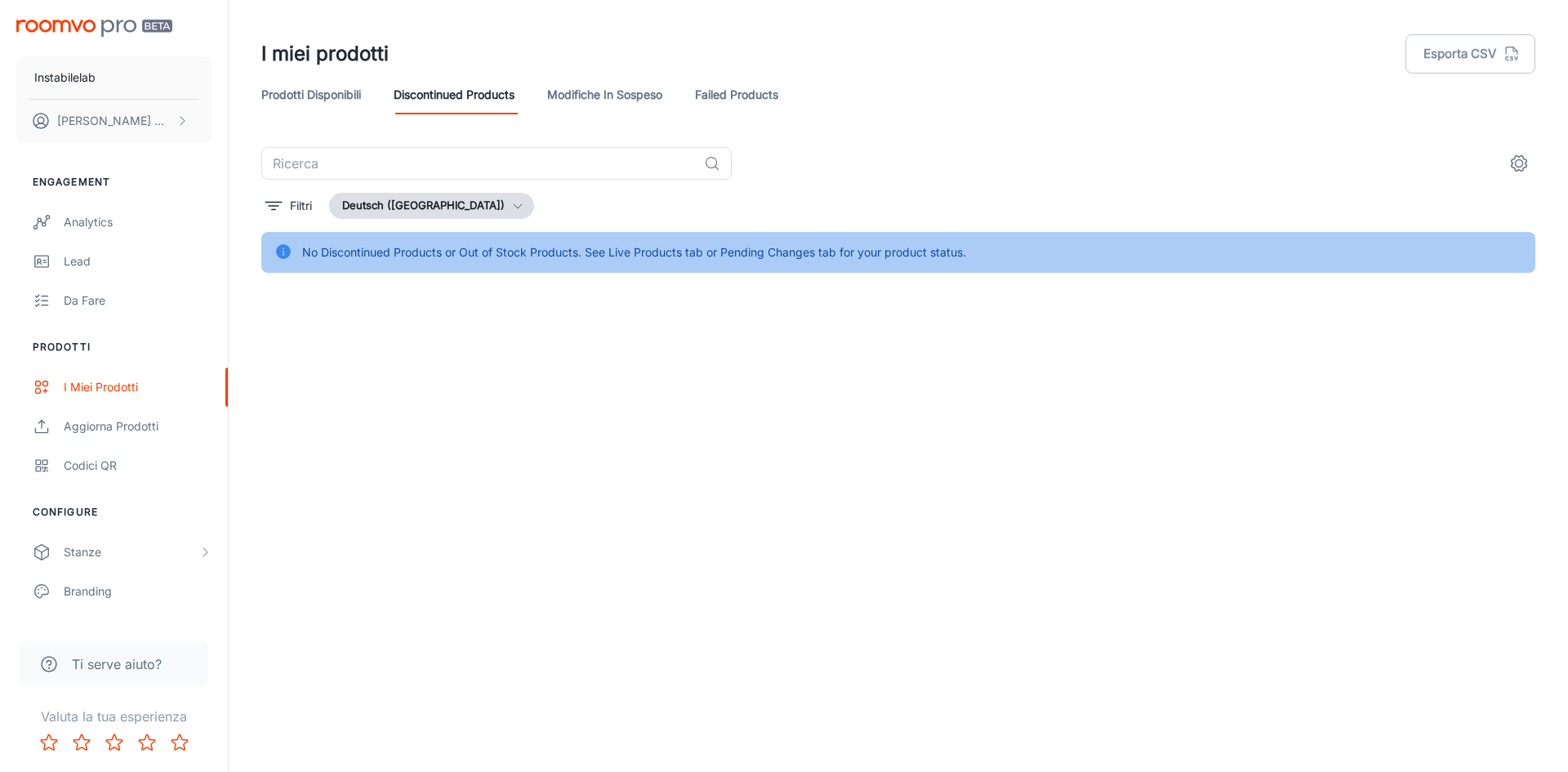
click at [512, 204] on icon "button" at bounding box center [518, 206] width 13 height 13
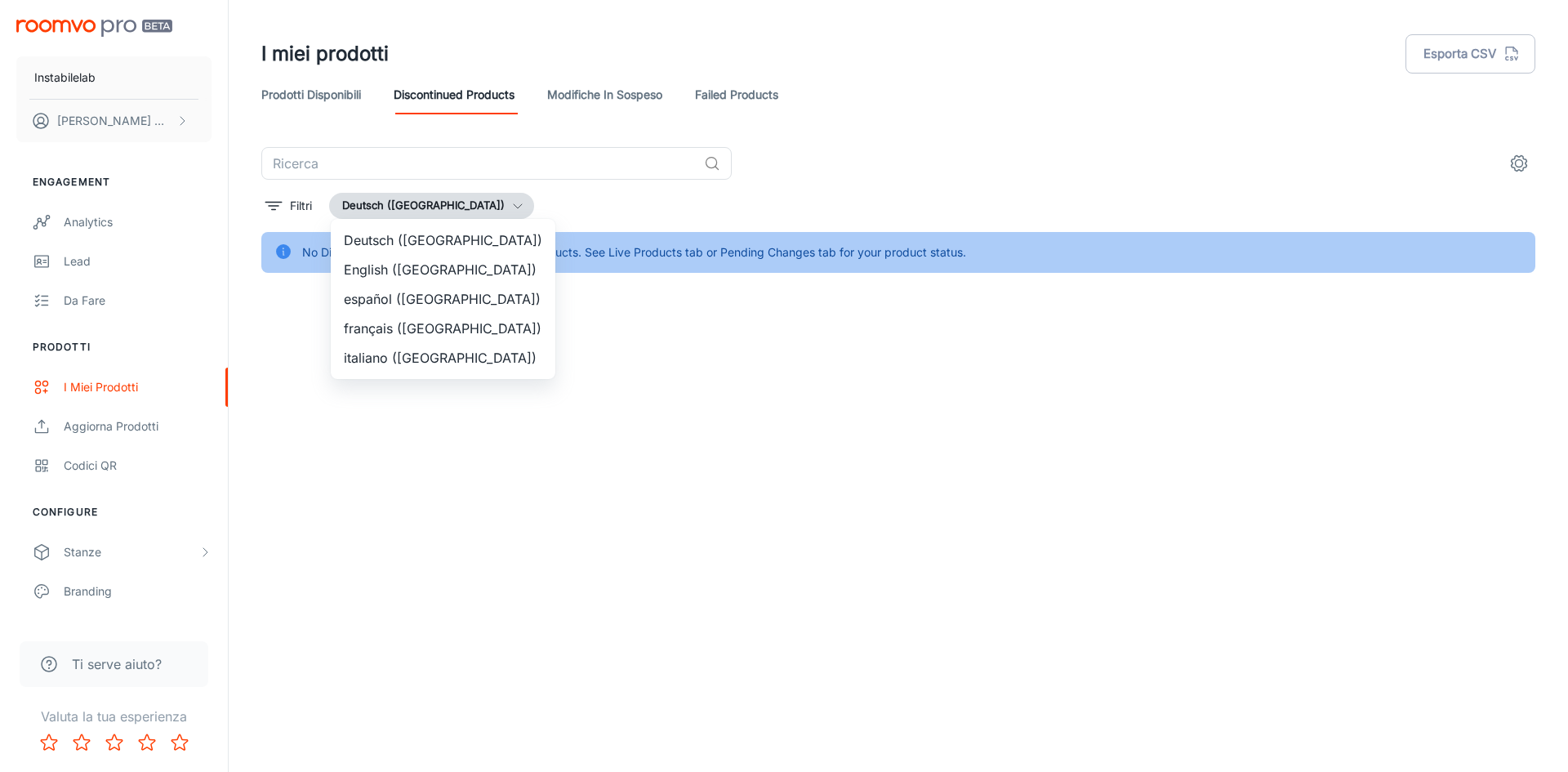
click at [476, 347] on li "italiano ([GEOGRAPHIC_DATA])" at bounding box center [442, 357] width 224 height 30
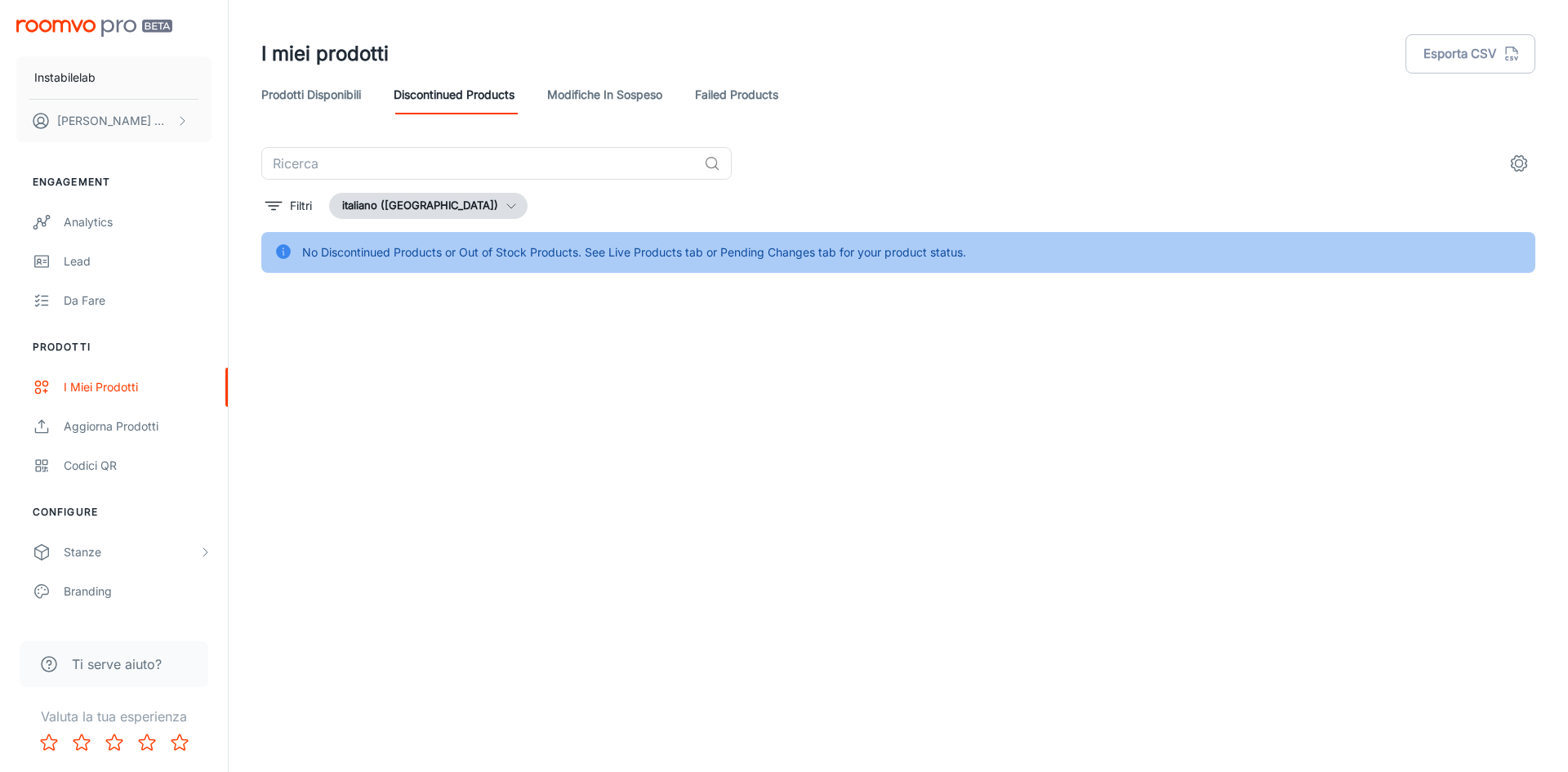
click at [606, 95] on link "Modifiche in sospeso" at bounding box center [604, 94] width 115 height 39
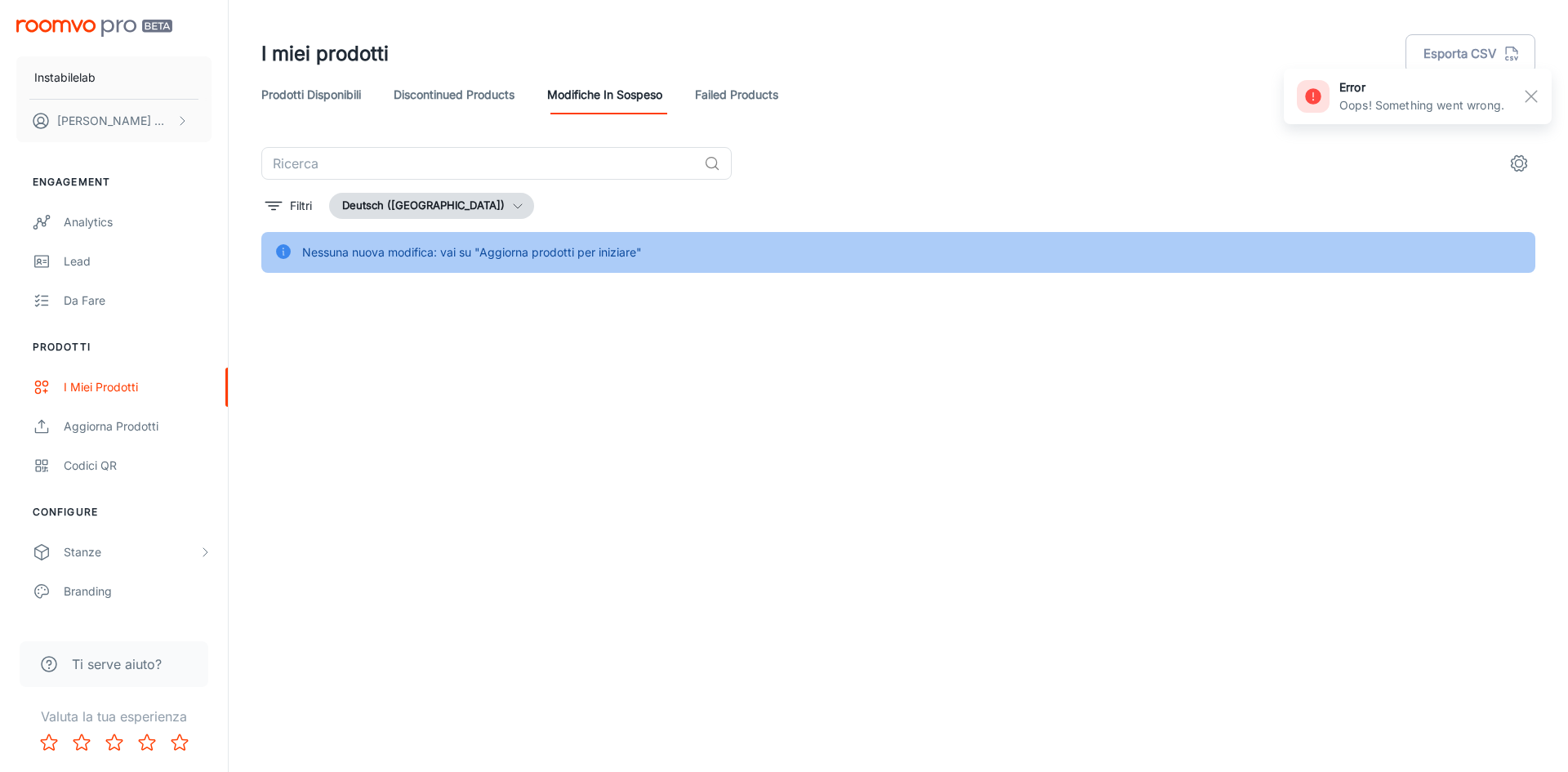
click at [512, 206] on icon "button" at bounding box center [518, 206] width 13 height 13
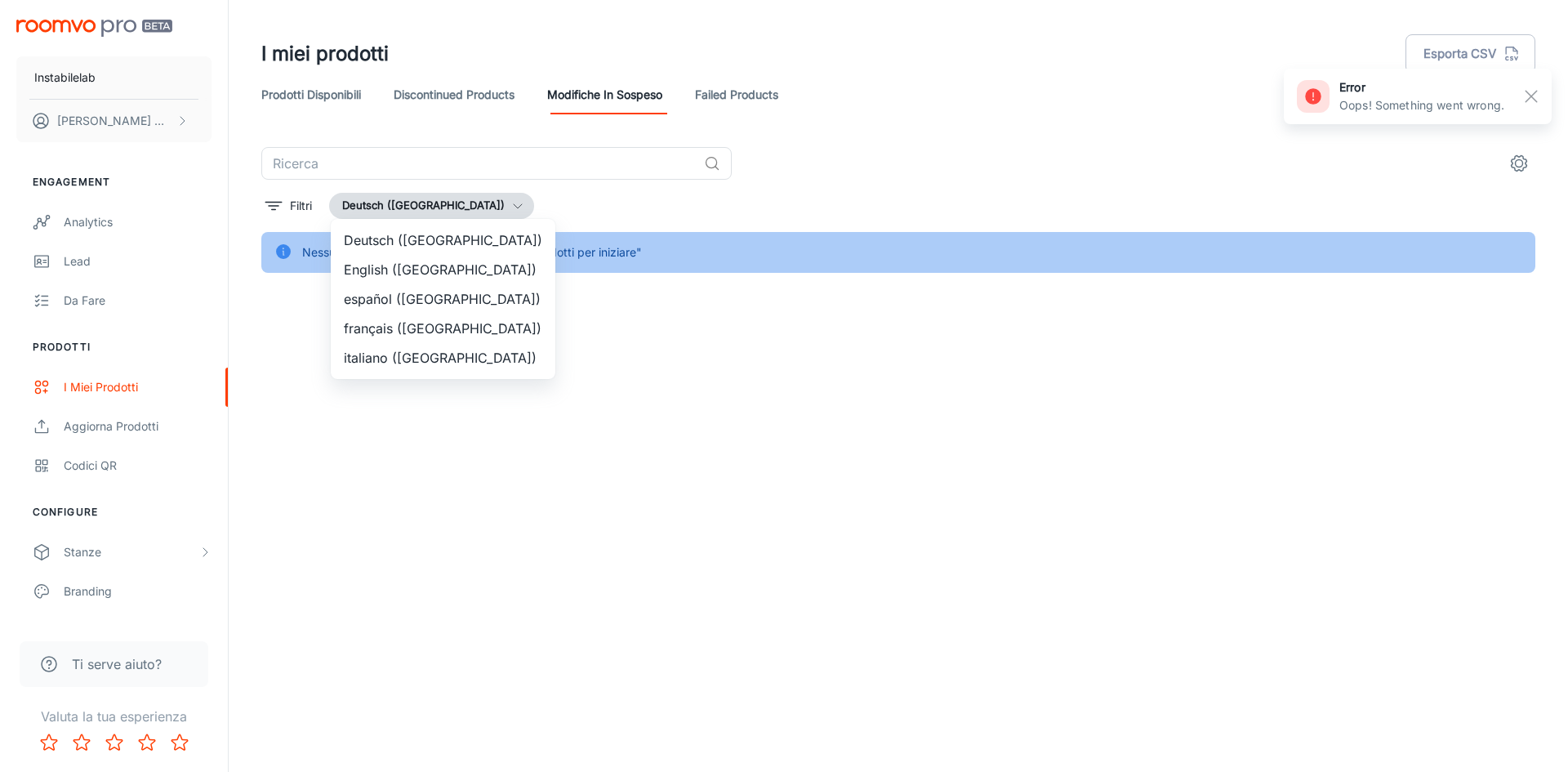
click at [452, 352] on li "italiano ([GEOGRAPHIC_DATA])" at bounding box center [442, 357] width 224 height 30
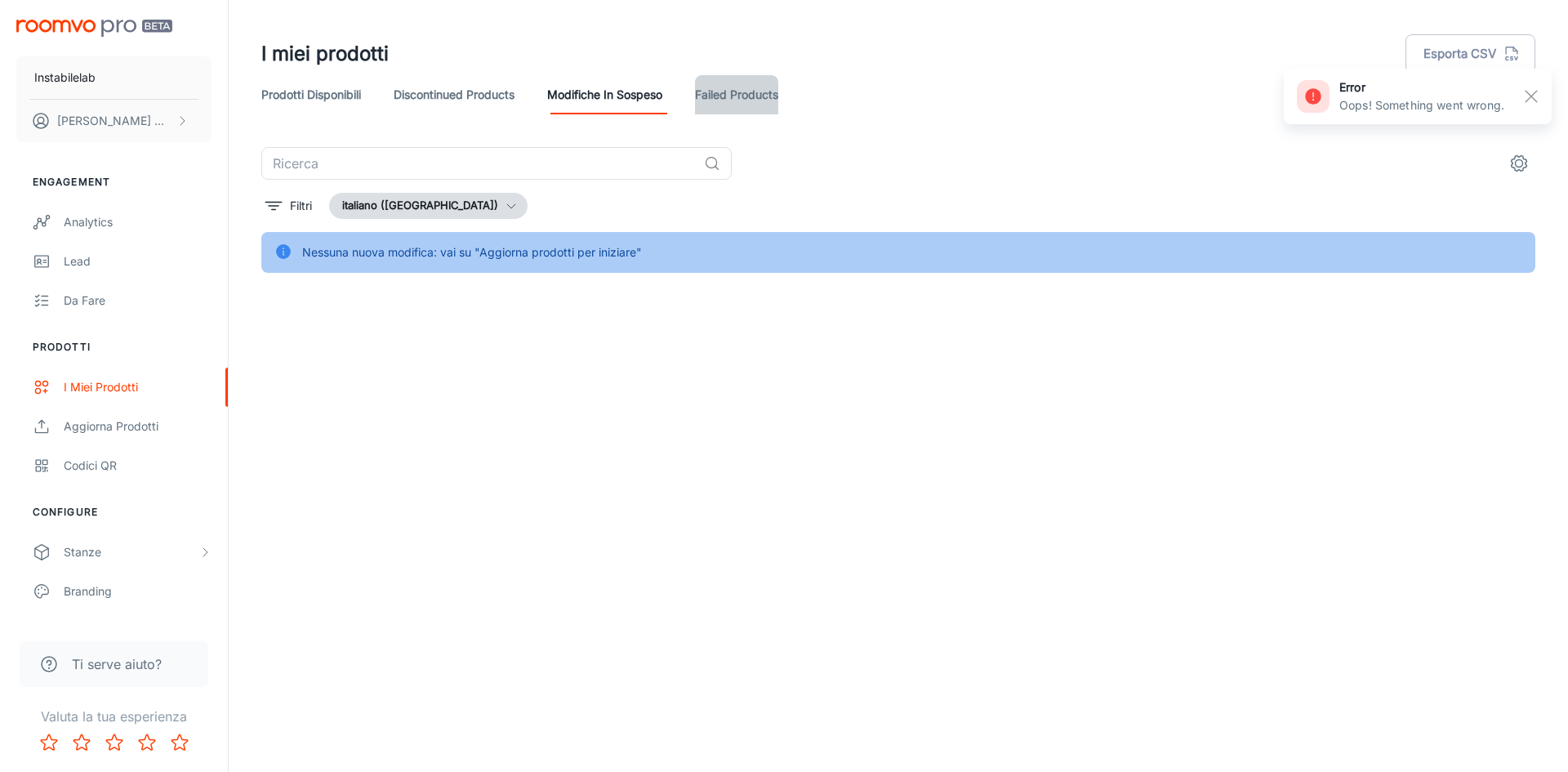
click at [734, 98] on link "Failed Products" at bounding box center [737, 94] width 83 height 39
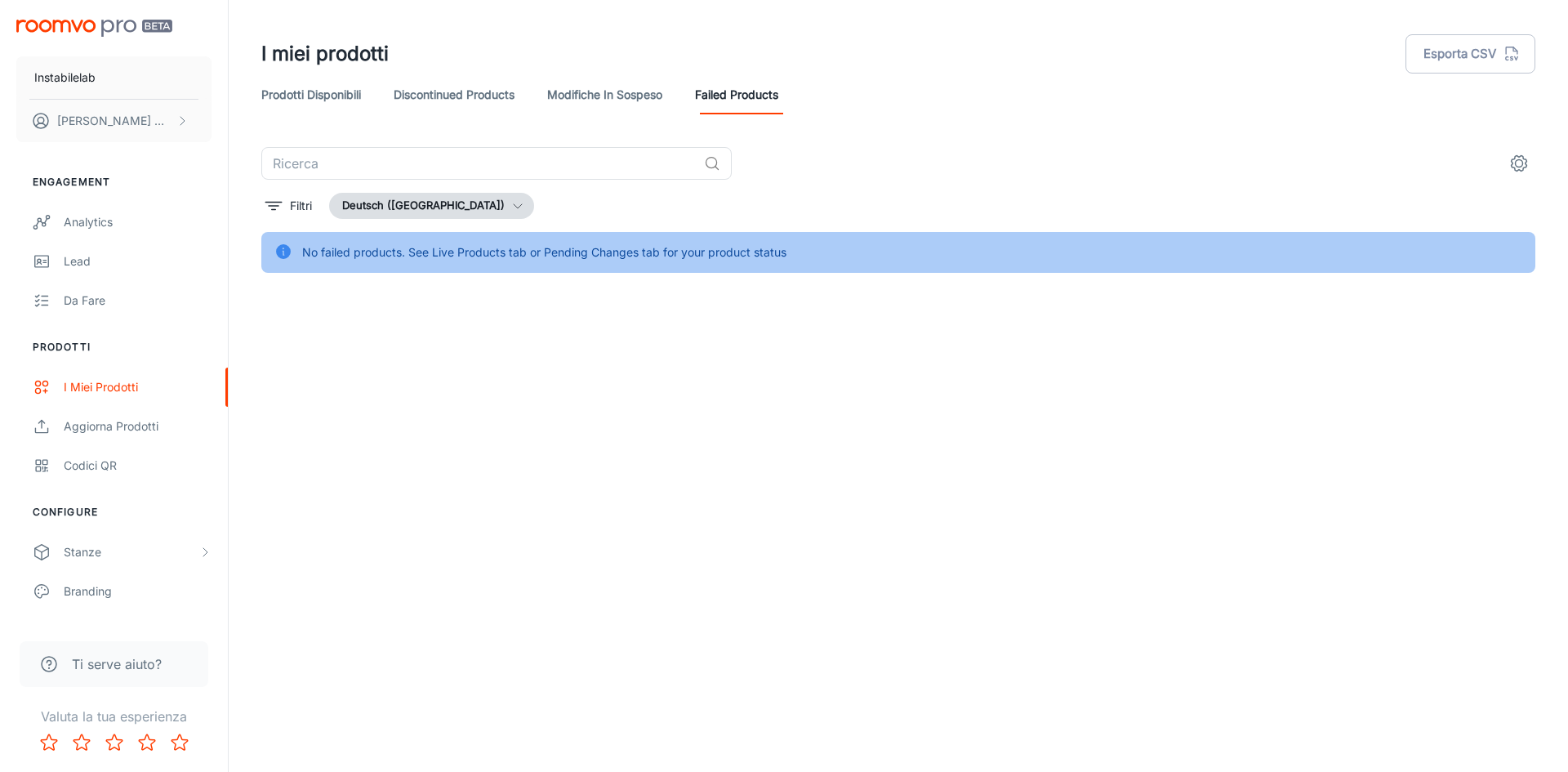
click at [443, 205] on button "Deutsch ([GEOGRAPHIC_DATA])" at bounding box center [431, 206] width 205 height 26
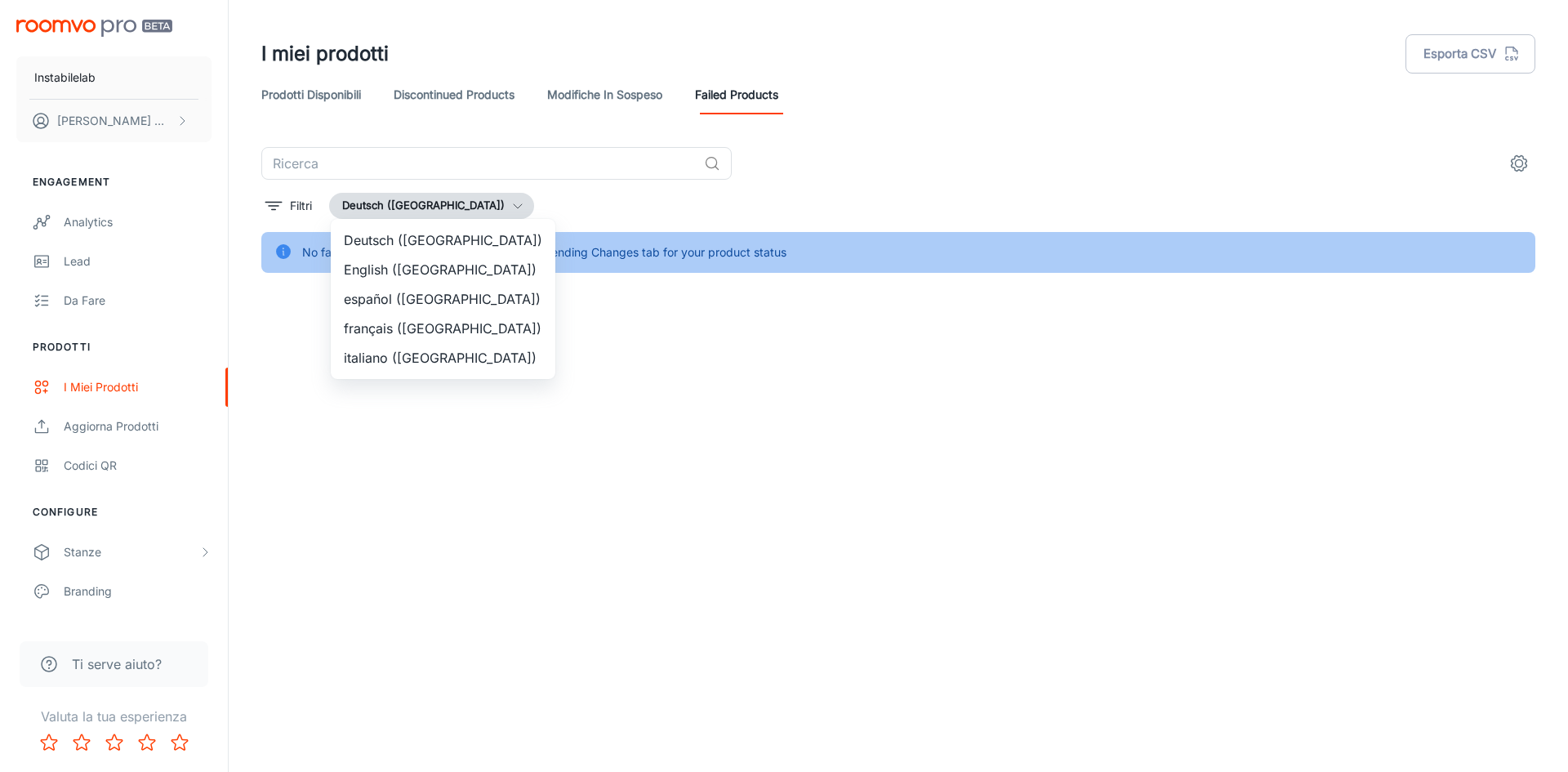
click at [447, 356] on li "italiano ([GEOGRAPHIC_DATA])" at bounding box center [442, 357] width 224 height 30
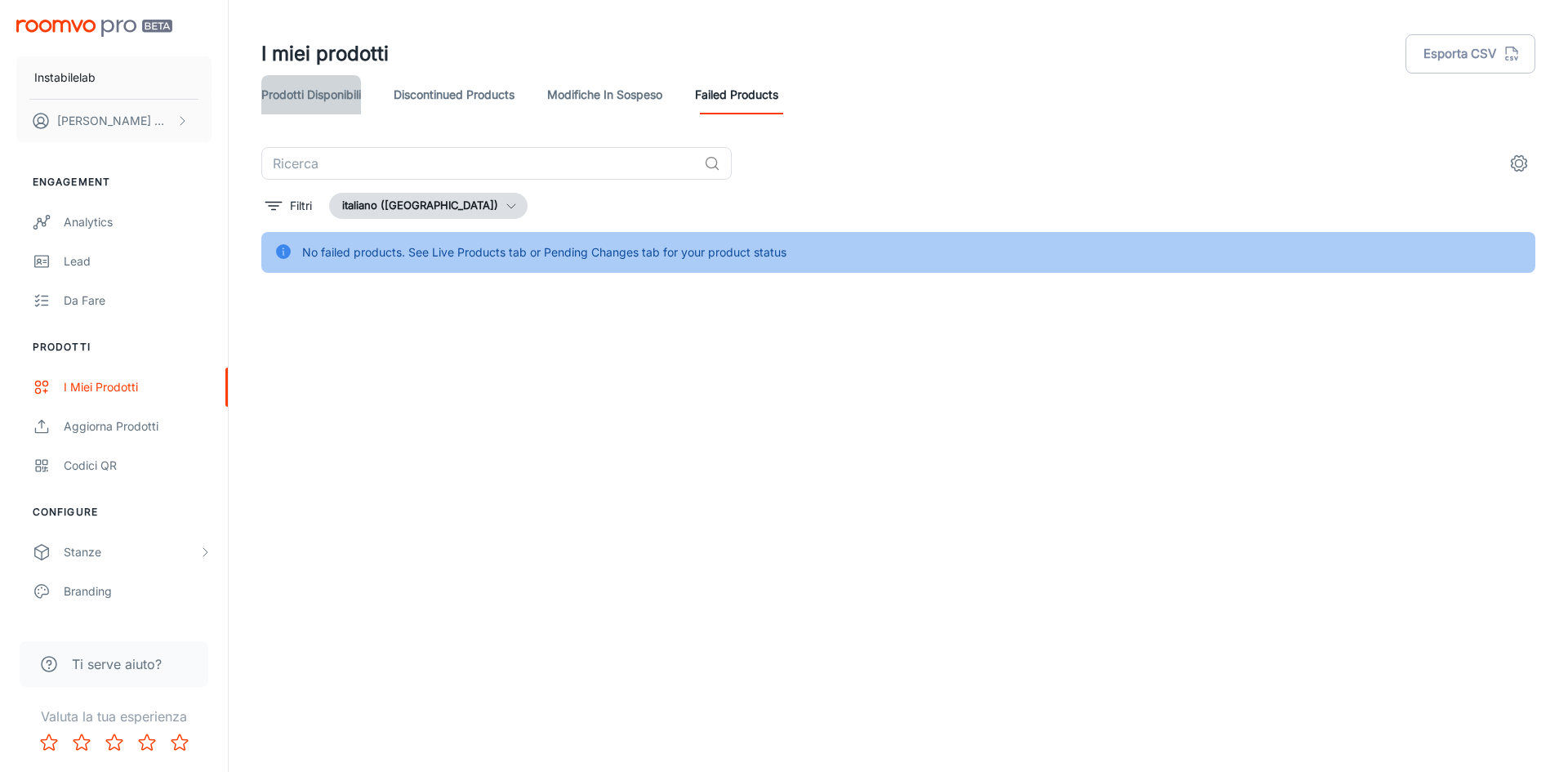
click at [271, 103] on link "Prodotti disponibili" at bounding box center [311, 94] width 100 height 39
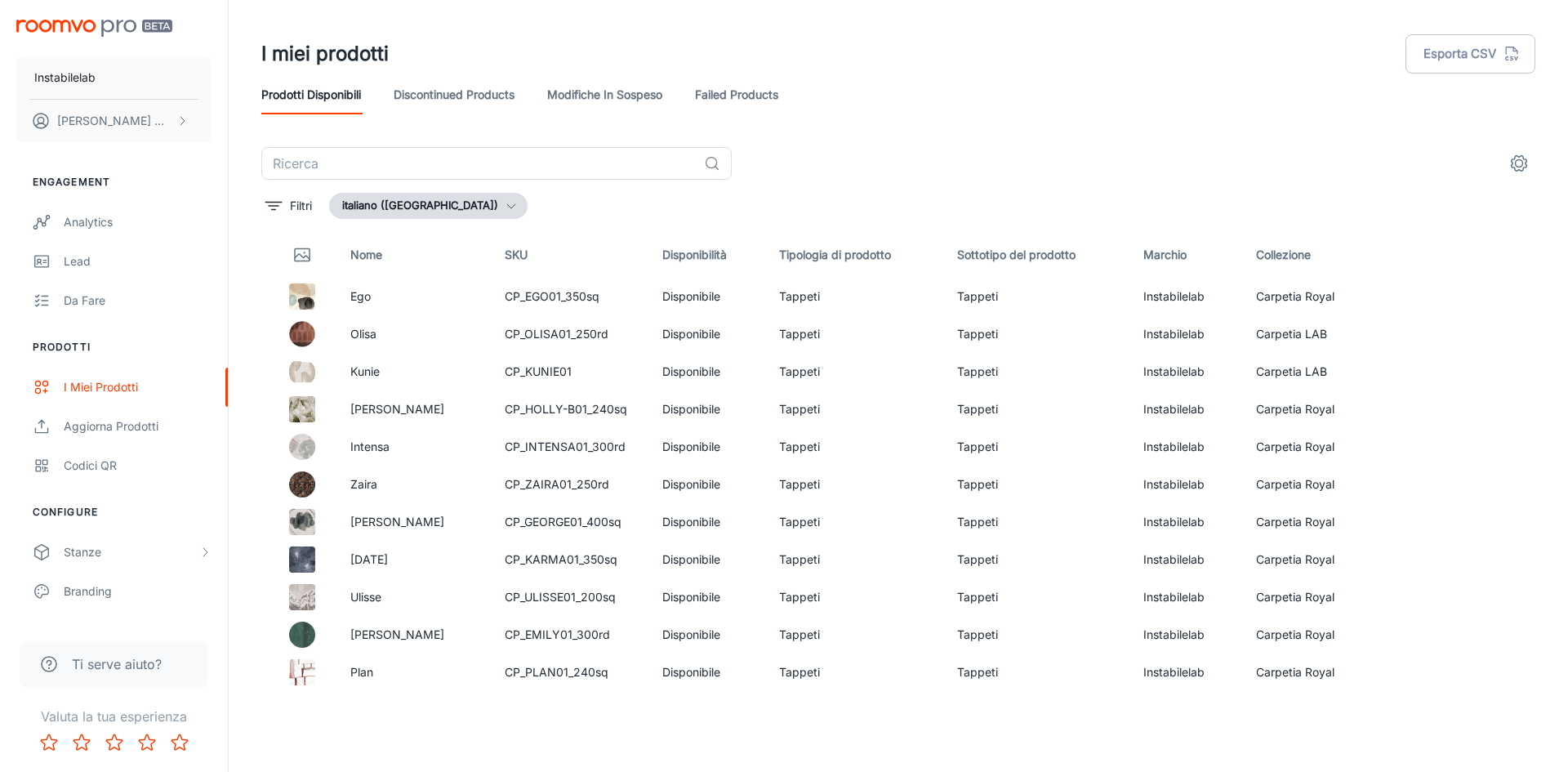
click at [1514, 157] on icon "settings" at bounding box center [1519, 163] width 16 height 16
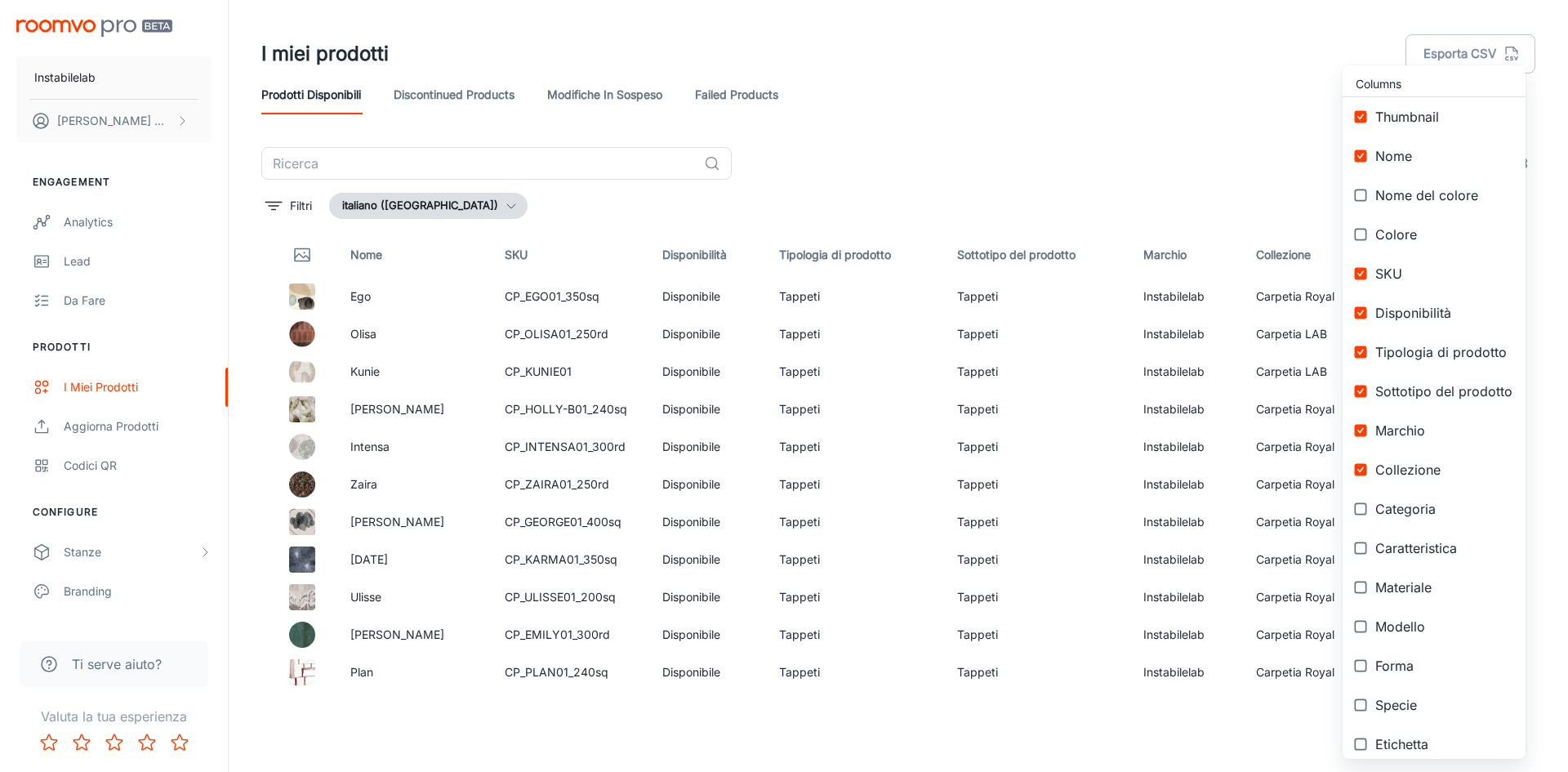
click at [1132, 128] on div at bounding box center [784, 386] width 1568 height 772
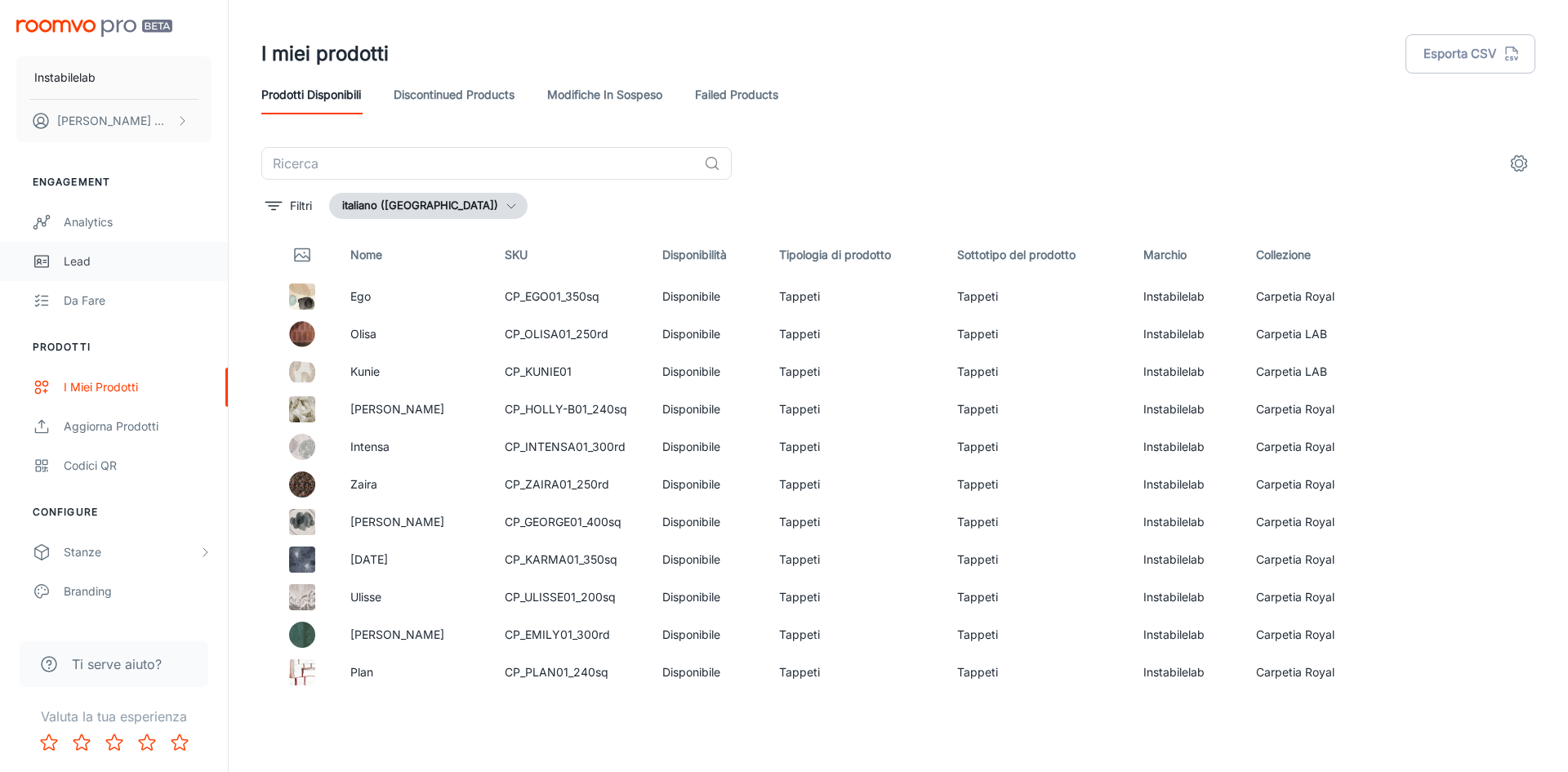
click at [80, 259] on div "Lead" at bounding box center [138, 260] width 148 height 18
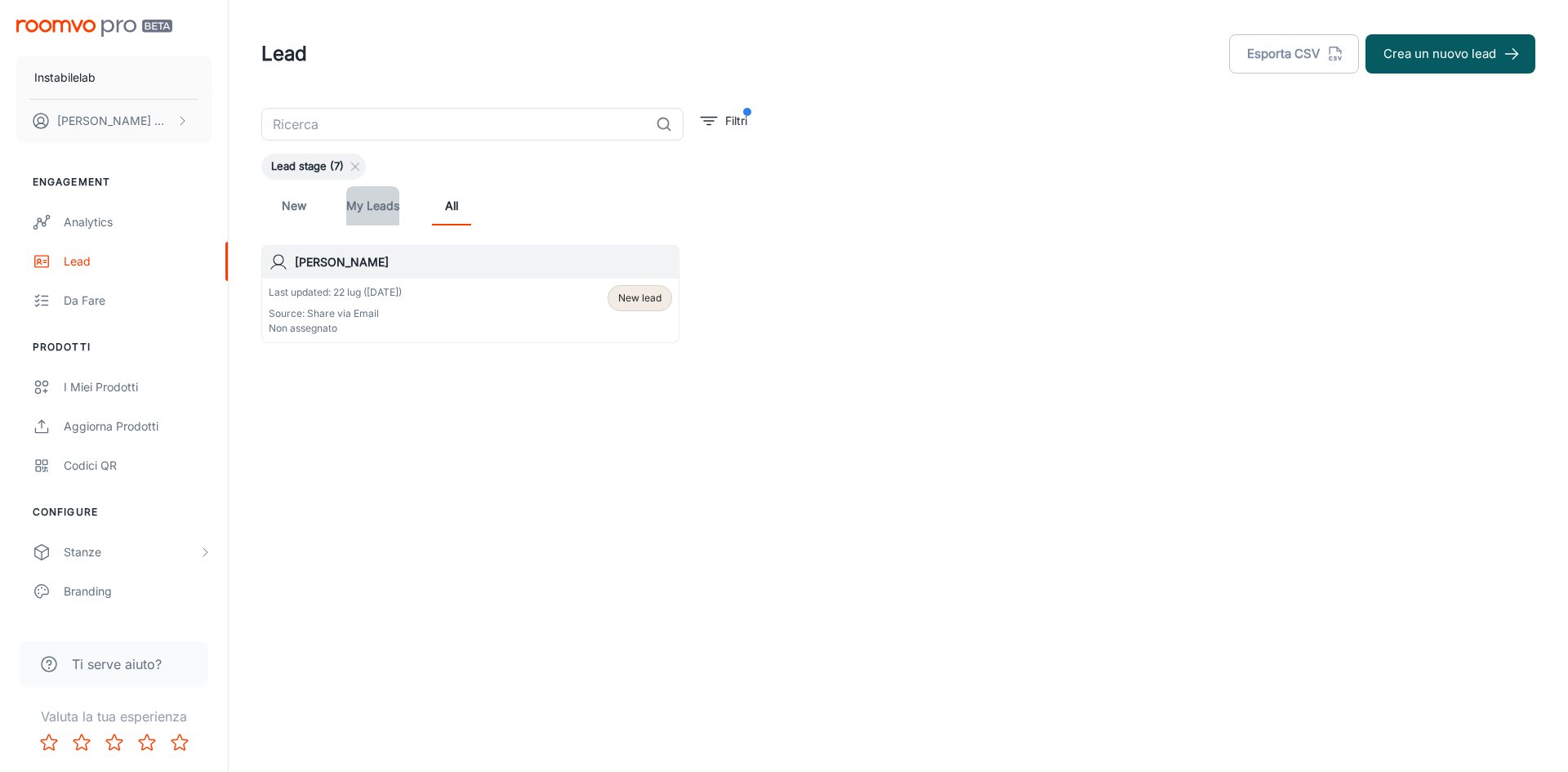
click at [360, 211] on link "My Leads" at bounding box center [372, 206] width 53 height 39
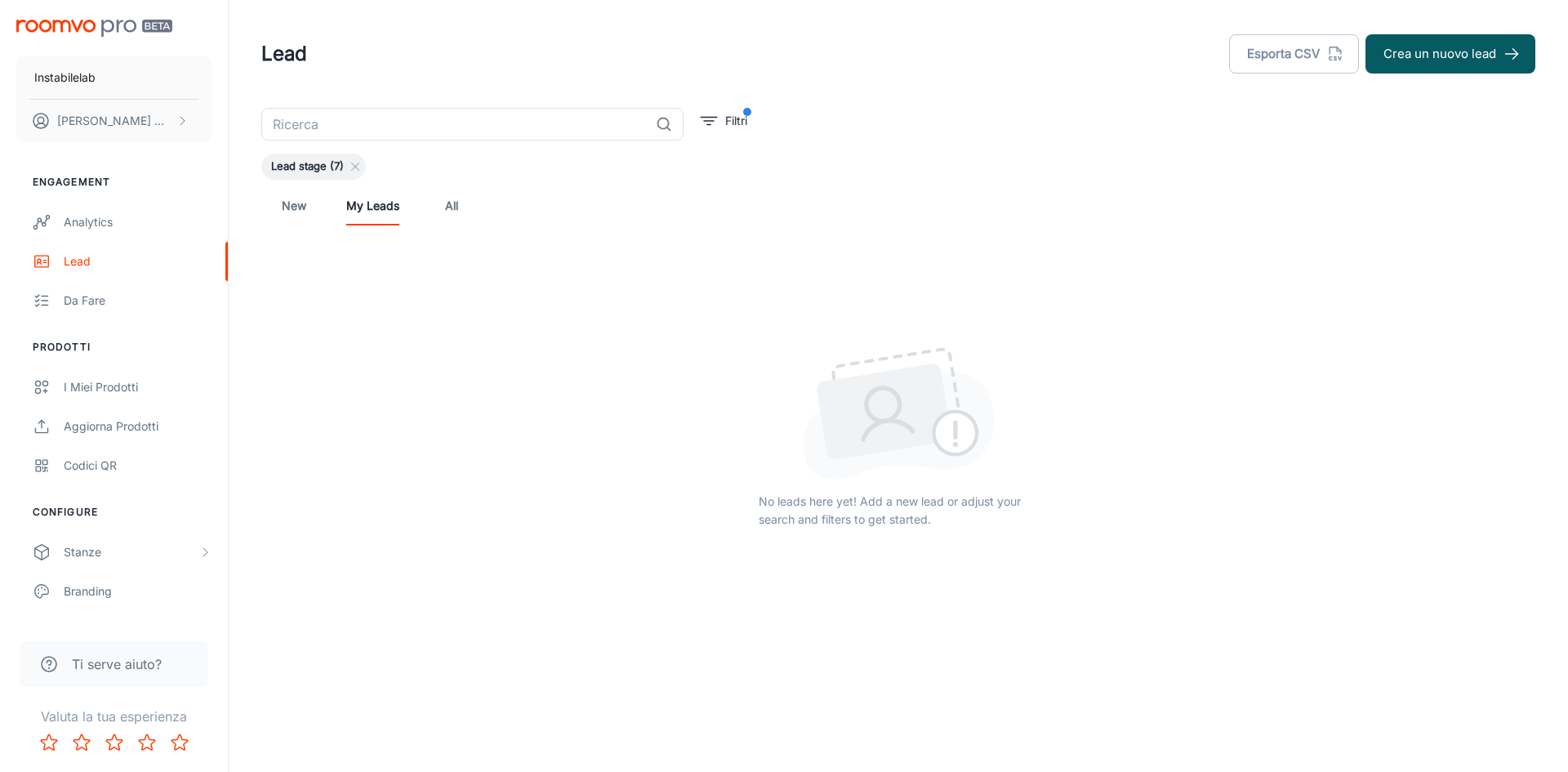
click at [312, 217] on link "New" at bounding box center [294, 206] width 39 height 39
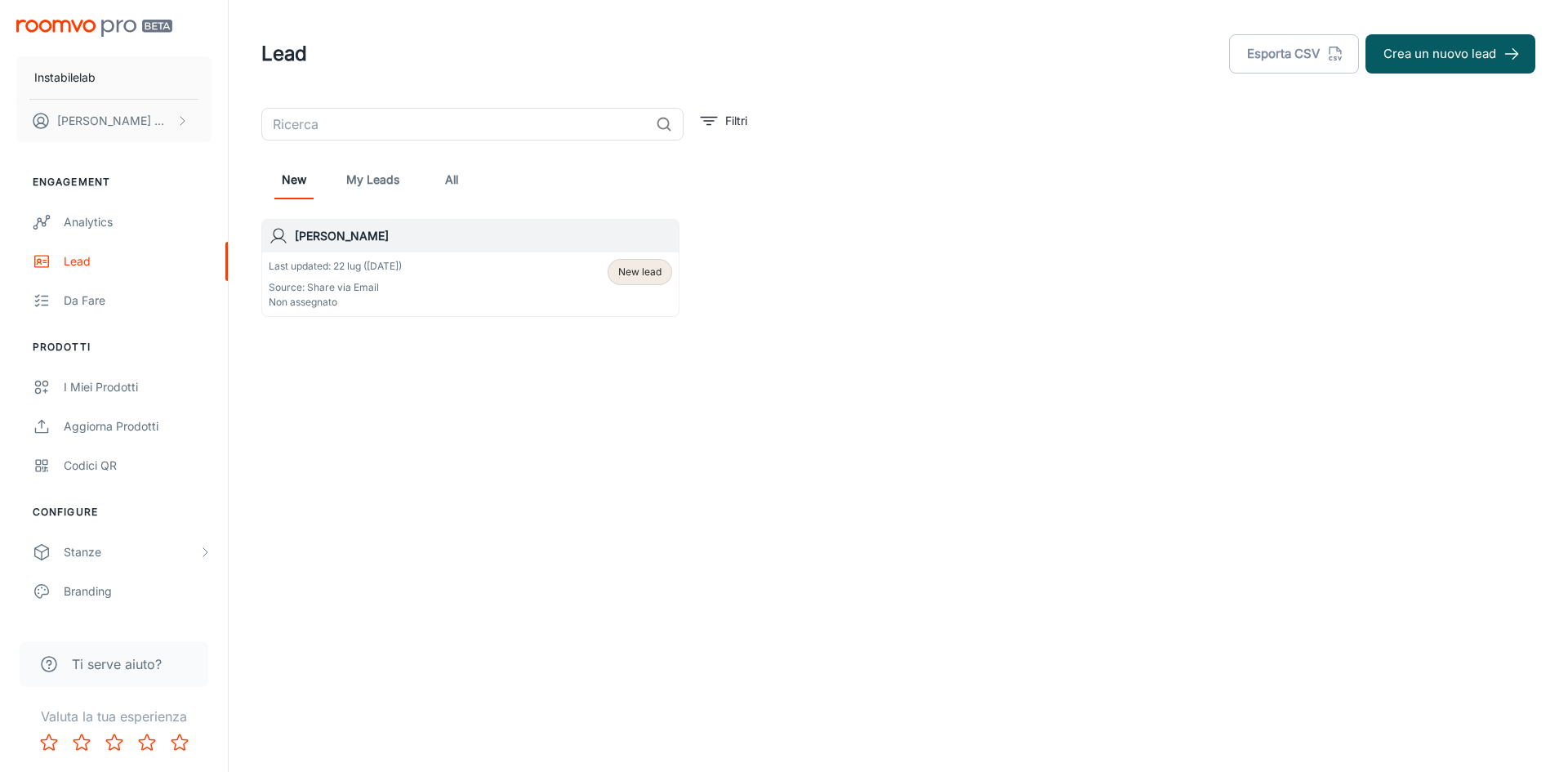
click at [443, 187] on link "All" at bounding box center [452, 179] width 39 height 39
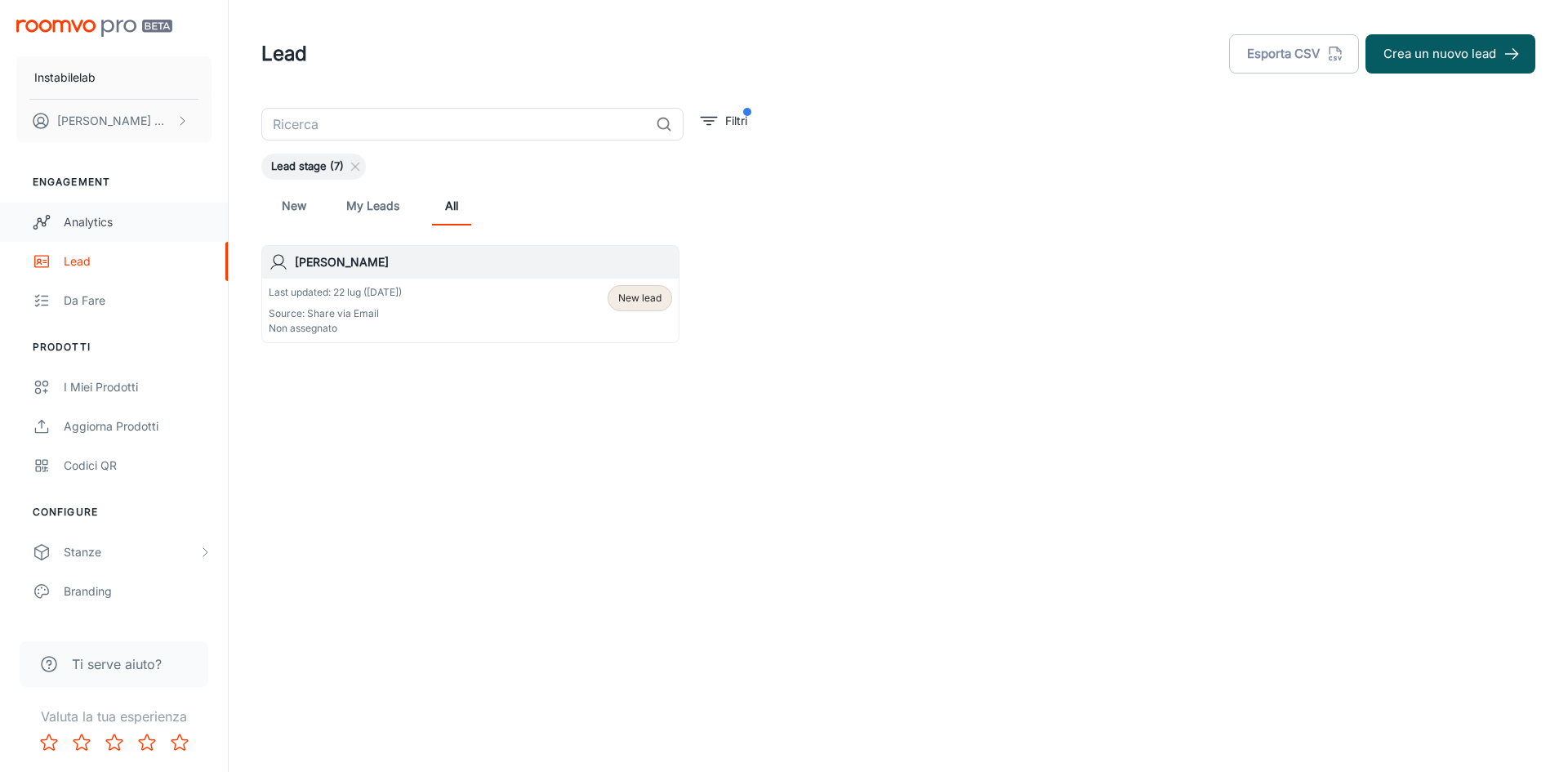
click at [124, 216] on div "Analytics" at bounding box center [138, 222] width 148 height 18
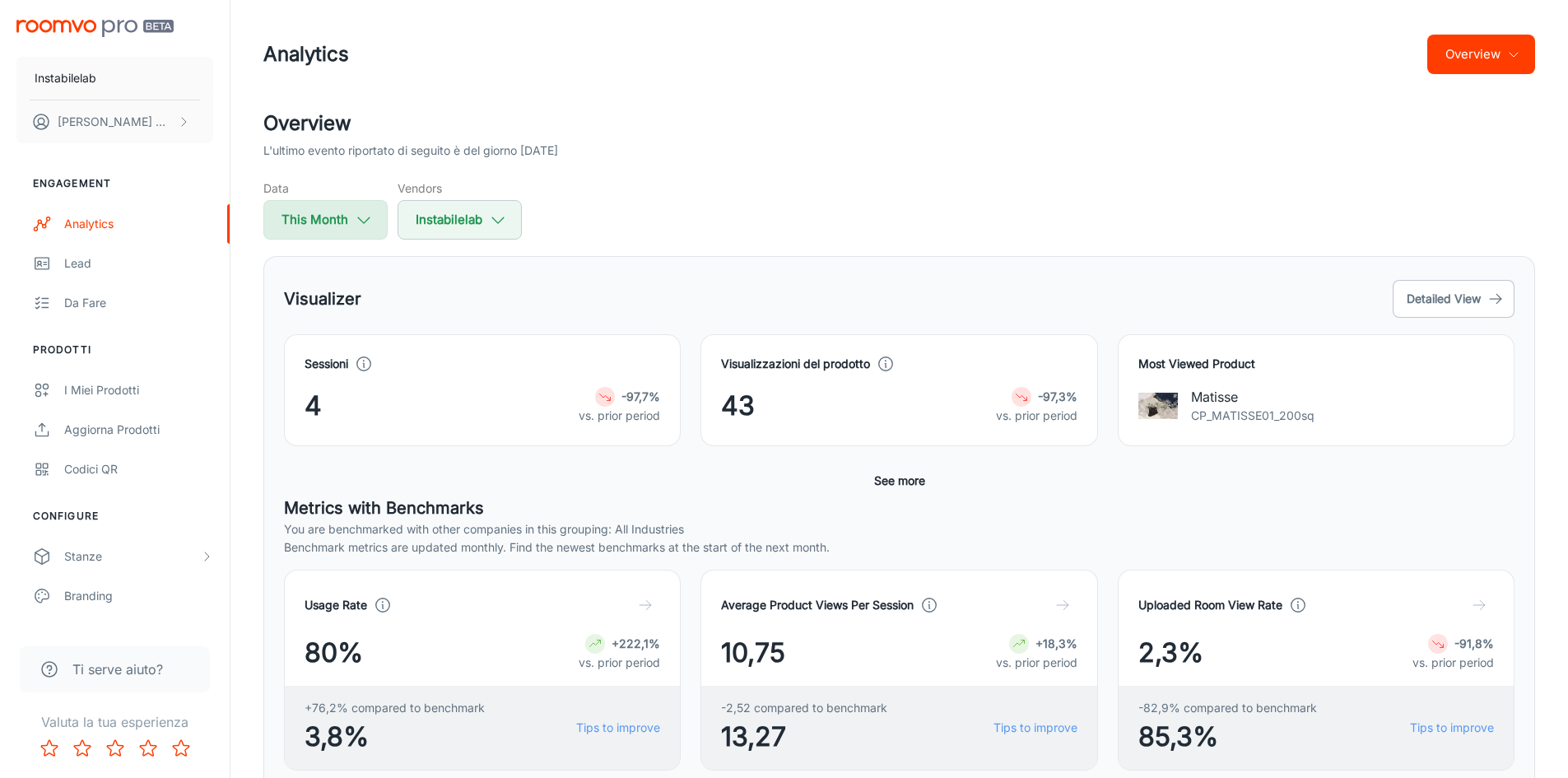
click at [371, 218] on icon "button" at bounding box center [363, 219] width 18 height 18
select select "7"
select select "2025"
select select "7"
select select "2025"
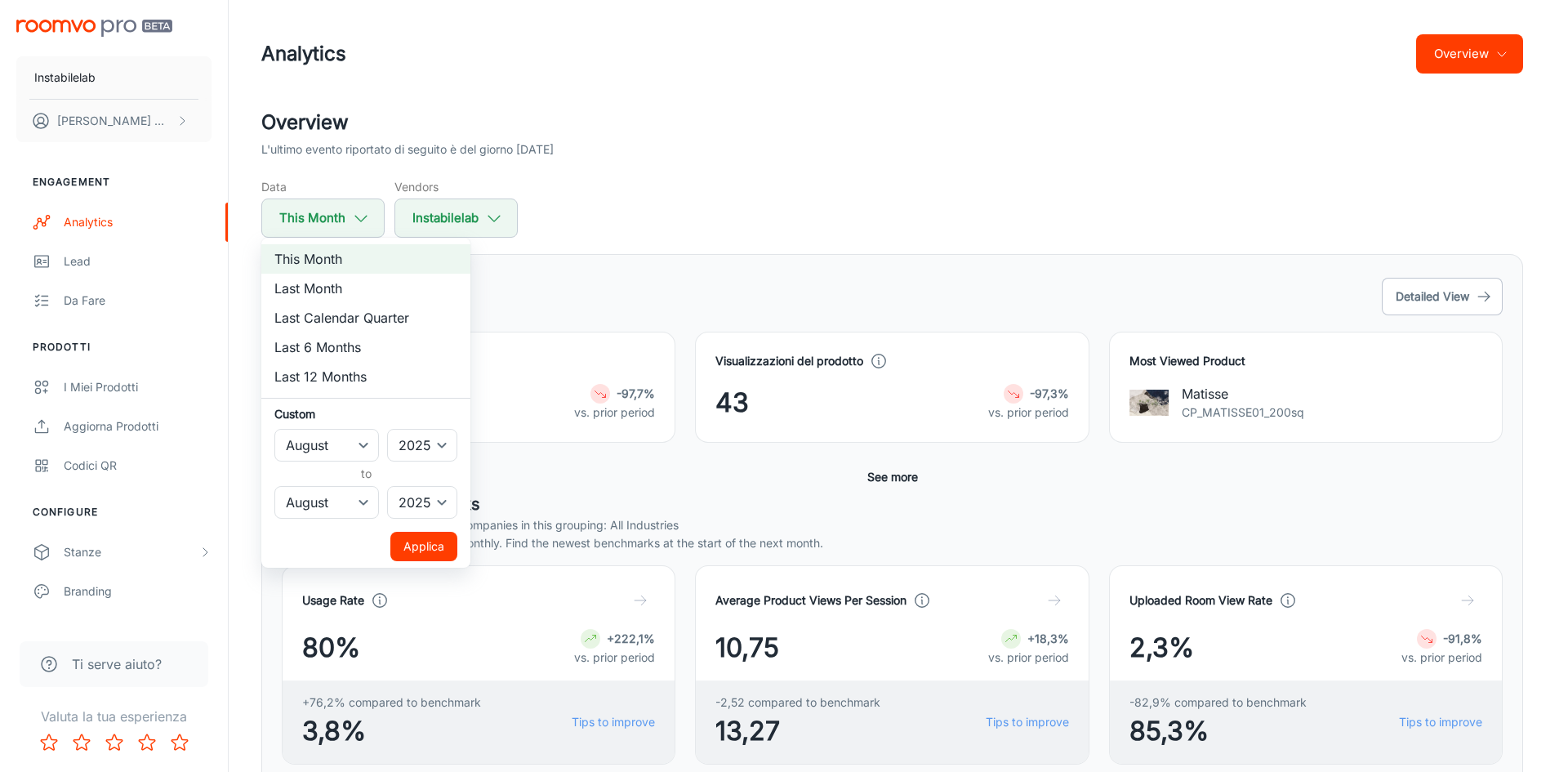
click at [820, 211] on div at bounding box center [784, 386] width 1568 height 772
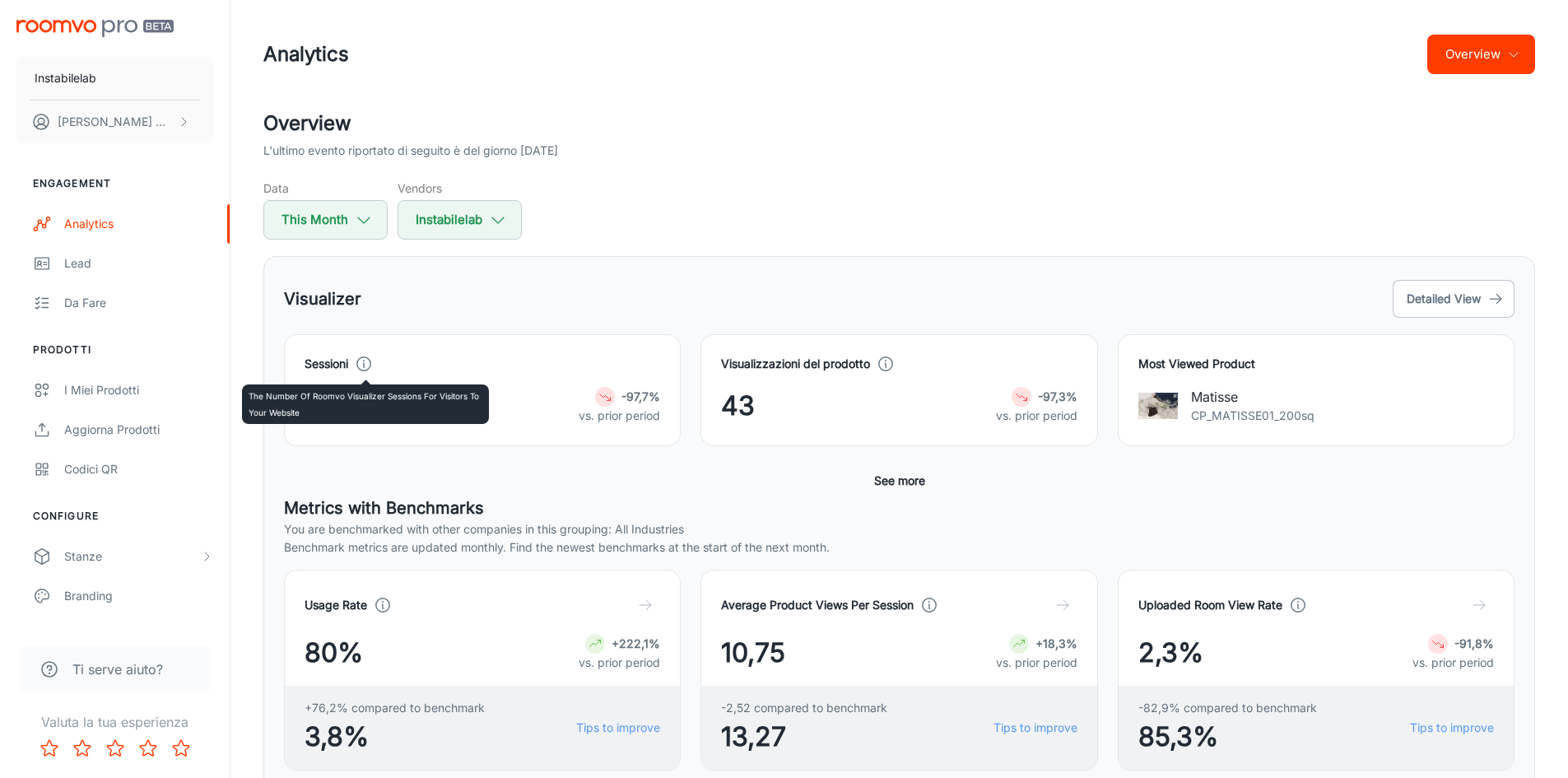
click at [360, 361] on icon at bounding box center [363, 363] width 18 height 18
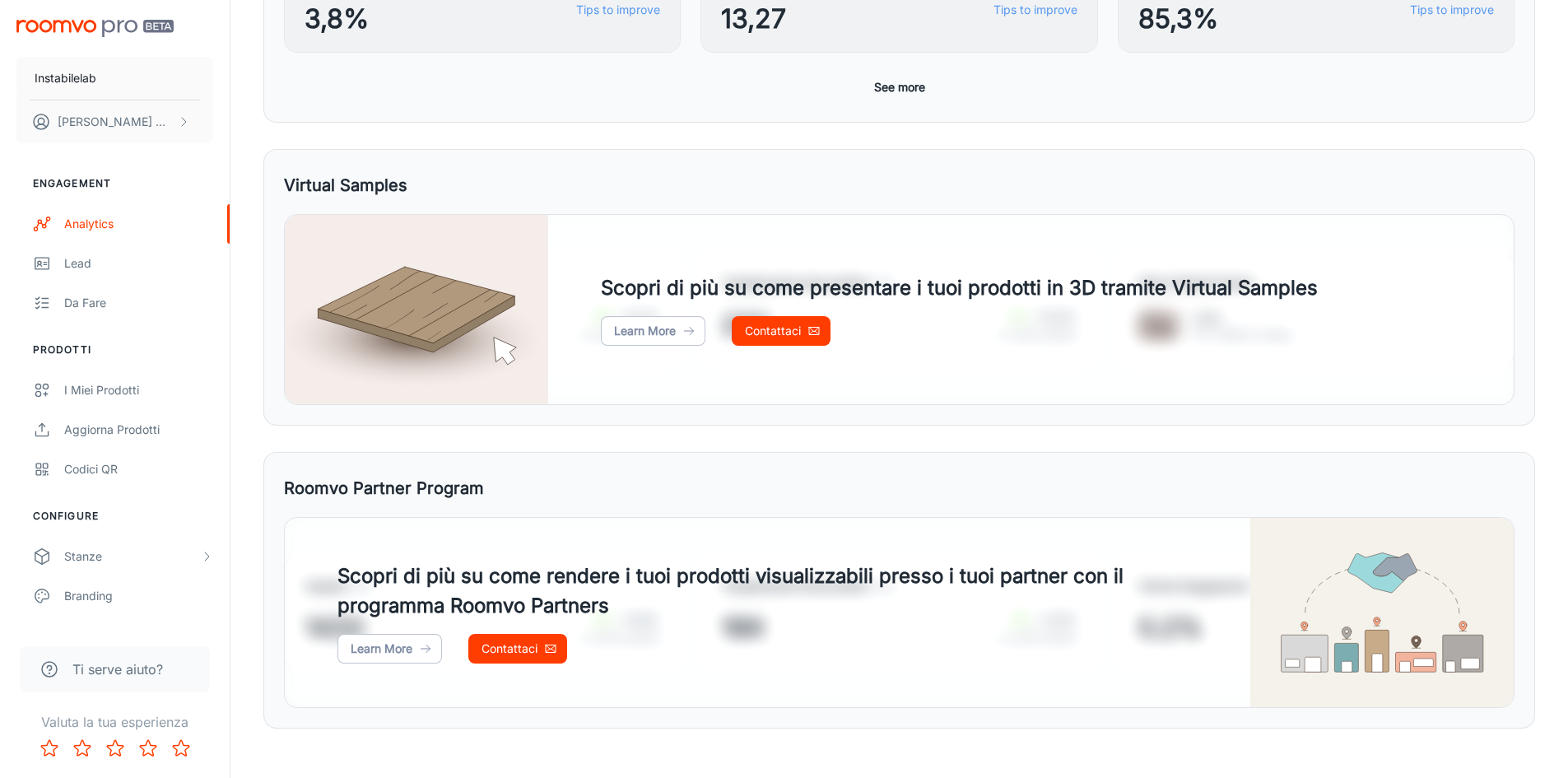
scroll to position [734, 0]
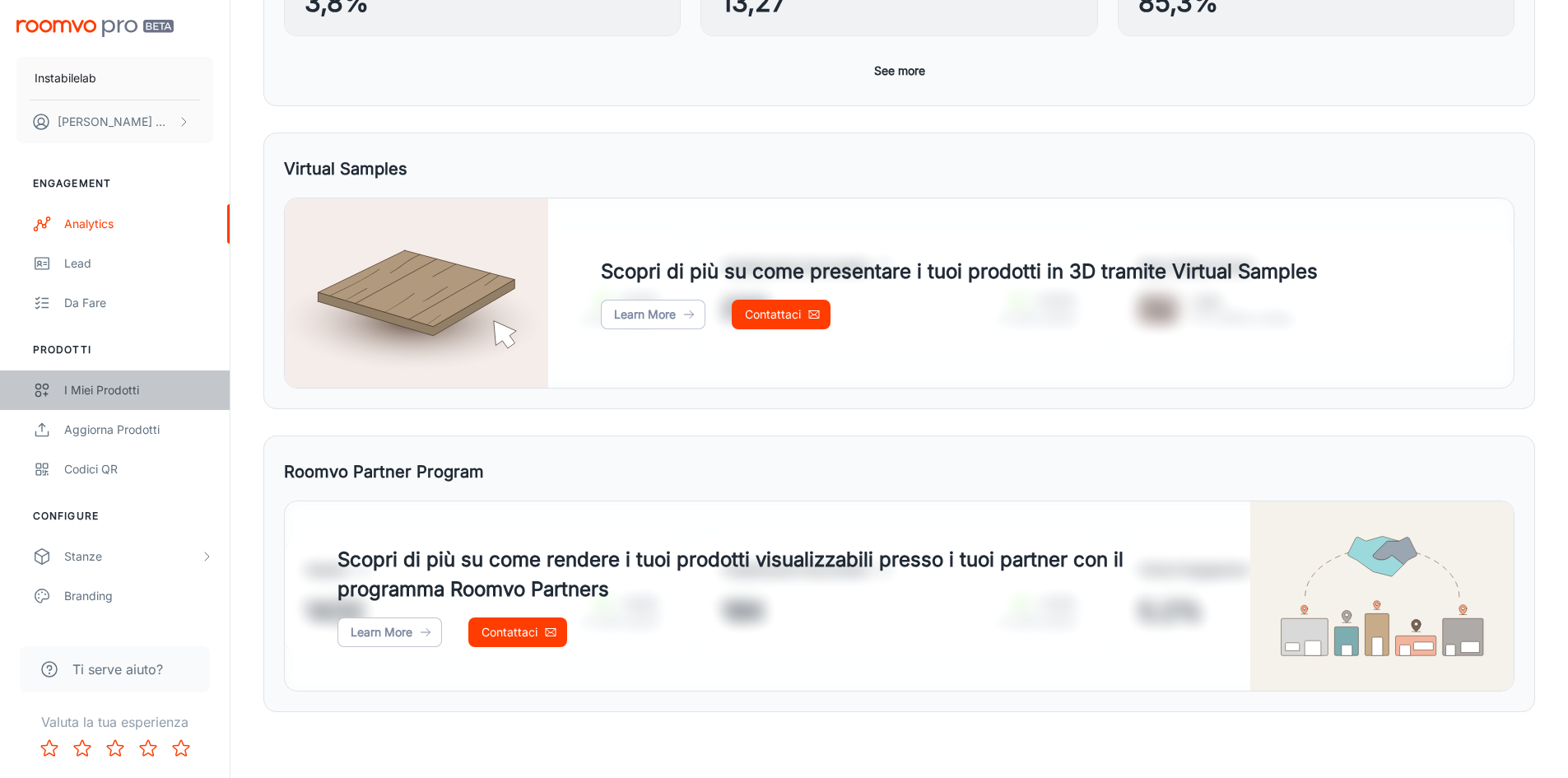
click at [139, 399] on link "I miei prodotti" at bounding box center [114, 390] width 230 height 39
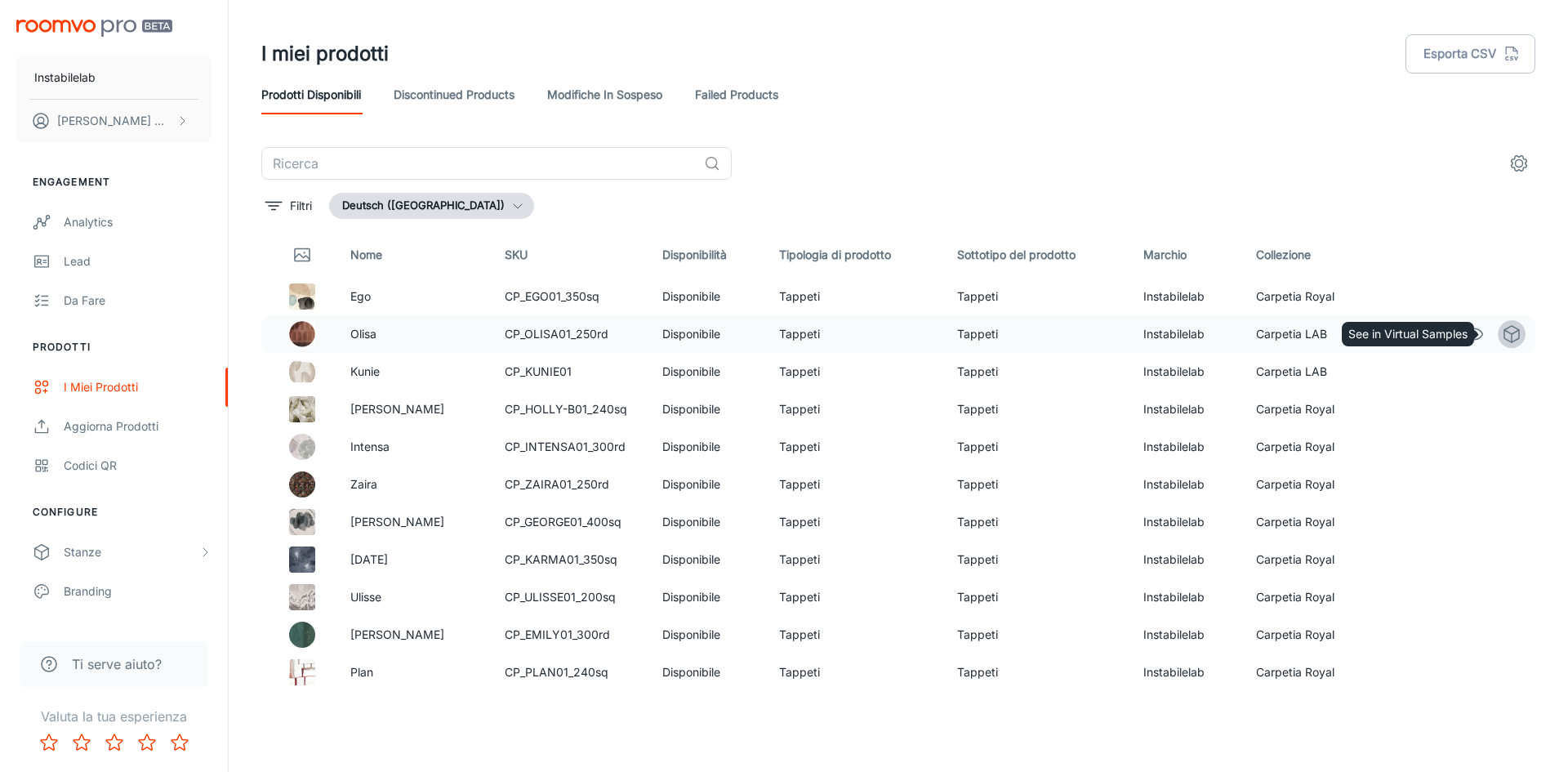
click at [1504, 333] on icon "See in Virtual Samples" at bounding box center [1511, 333] width 19 height 19
click at [1504, 298] on icon "See in Virtual Samples" at bounding box center [1511, 296] width 19 height 19
click at [463, 207] on button "Deutsch ([GEOGRAPHIC_DATA])" at bounding box center [431, 206] width 205 height 26
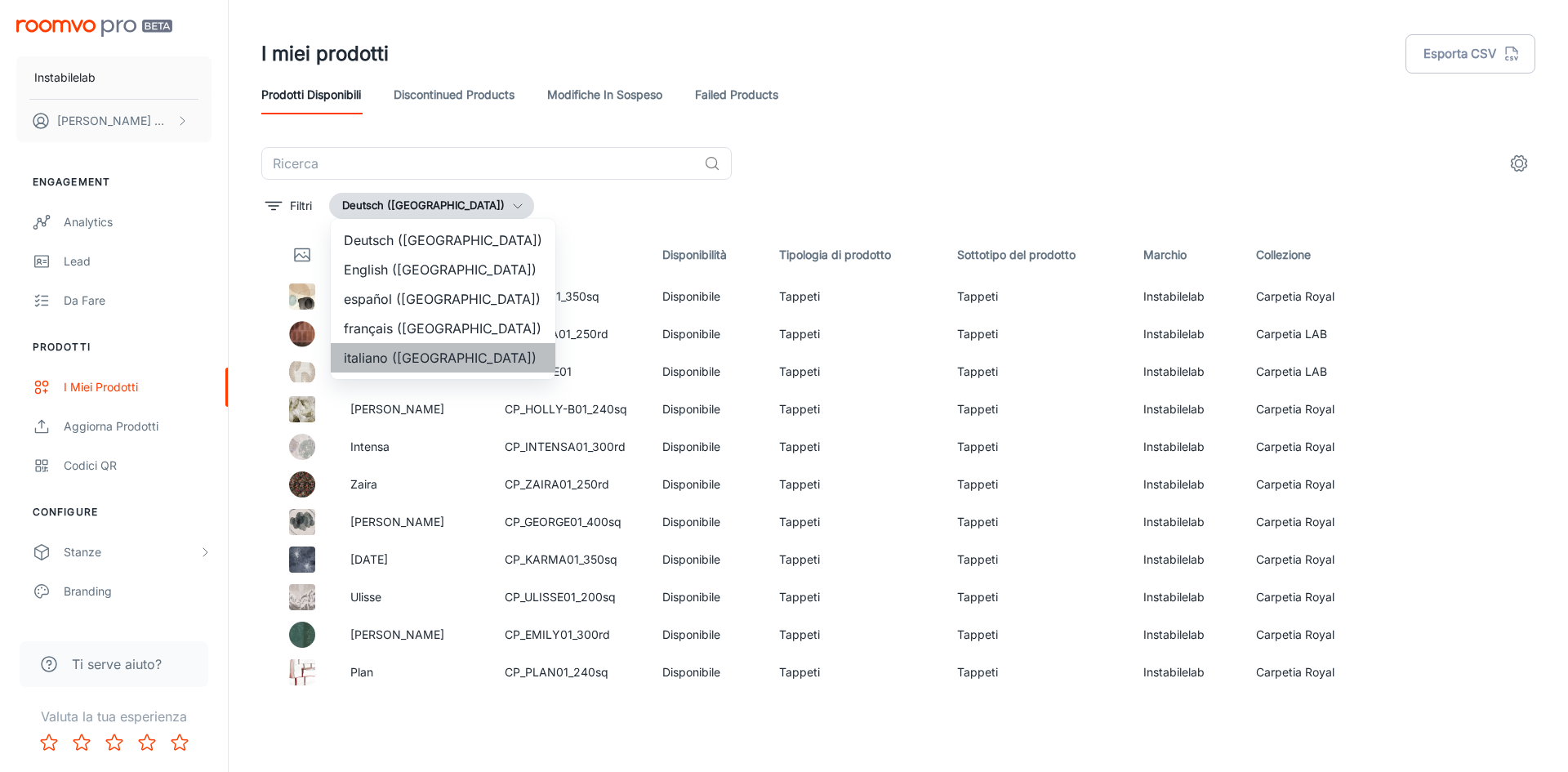
click at [452, 356] on li "italiano ([GEOGRAPHIC_DATA])" at bounding box center [442, 357] width 224 height 30
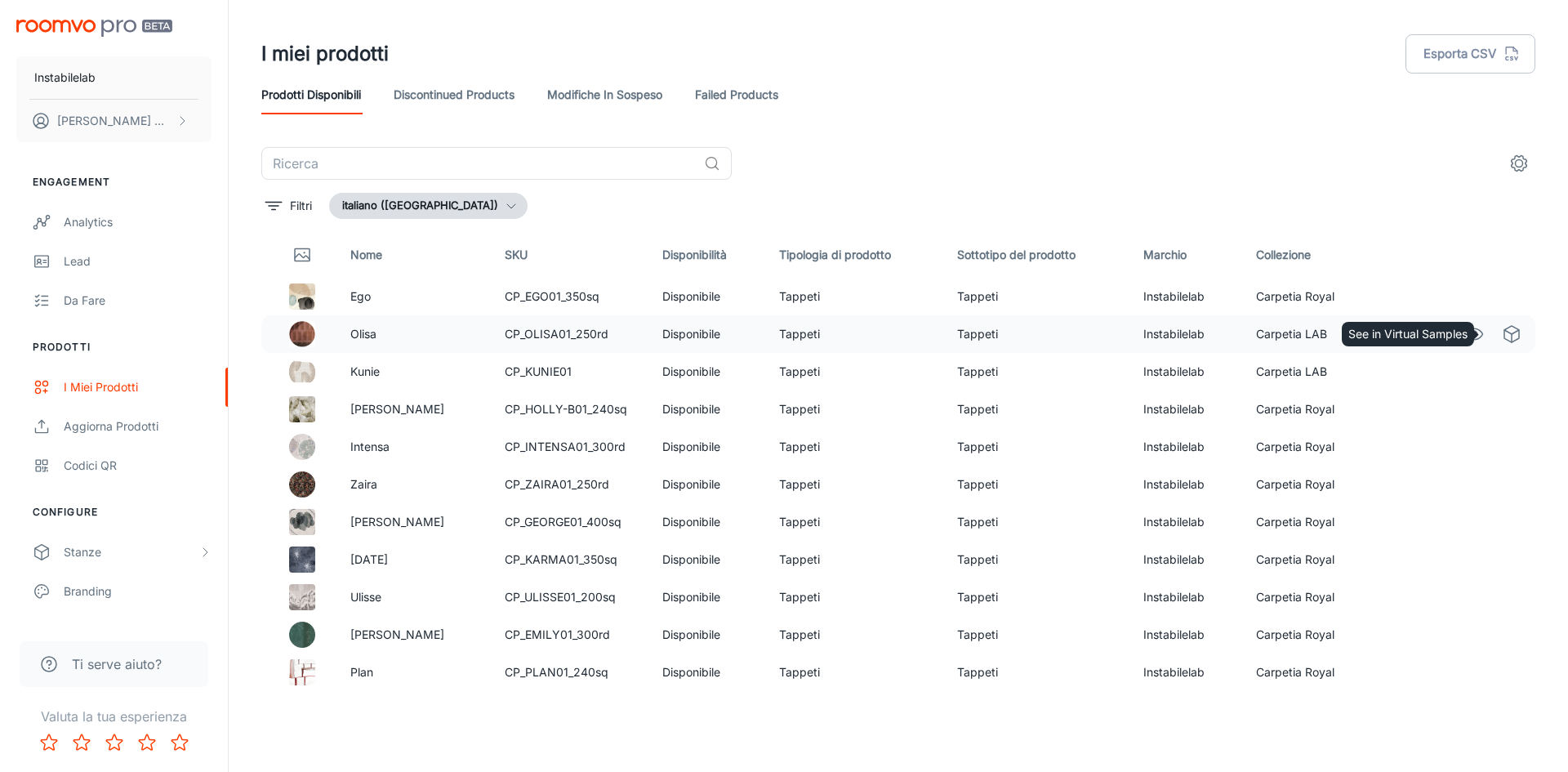
click at [1504, 327] on icon "See in Virtual Samples" at bounding box center [1512, 334] width 15 height 17
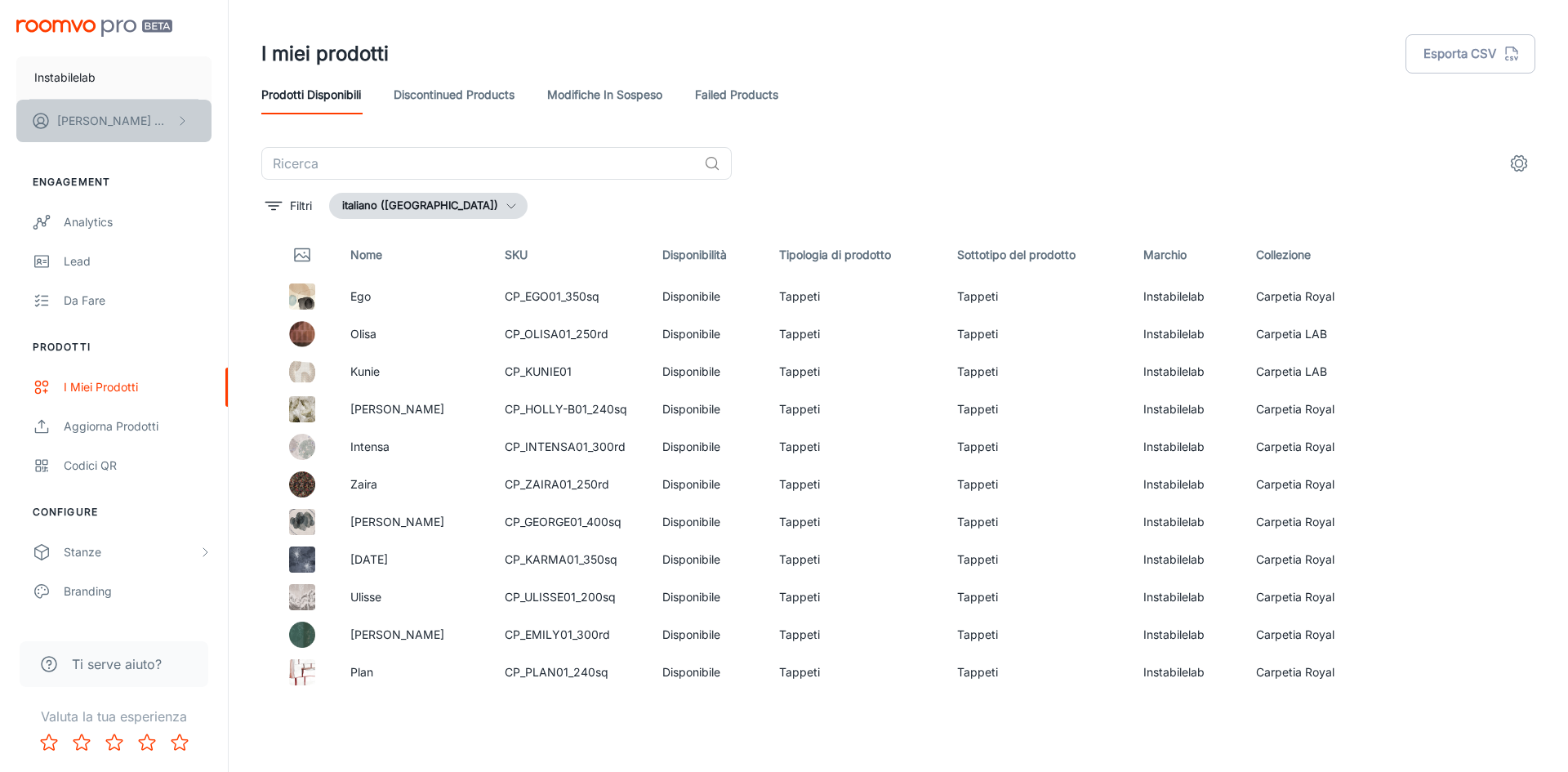
click at [123, 123] on p "[PERSON_NAME]" at bounding box center [115, 120] width 115 height 18
click at [1199, 143] on div at bounding box center [784, 386] width 1568 height 772
click at [88, 557] on div "Stanze" at bounding box center [131, 551] width 135 height 18
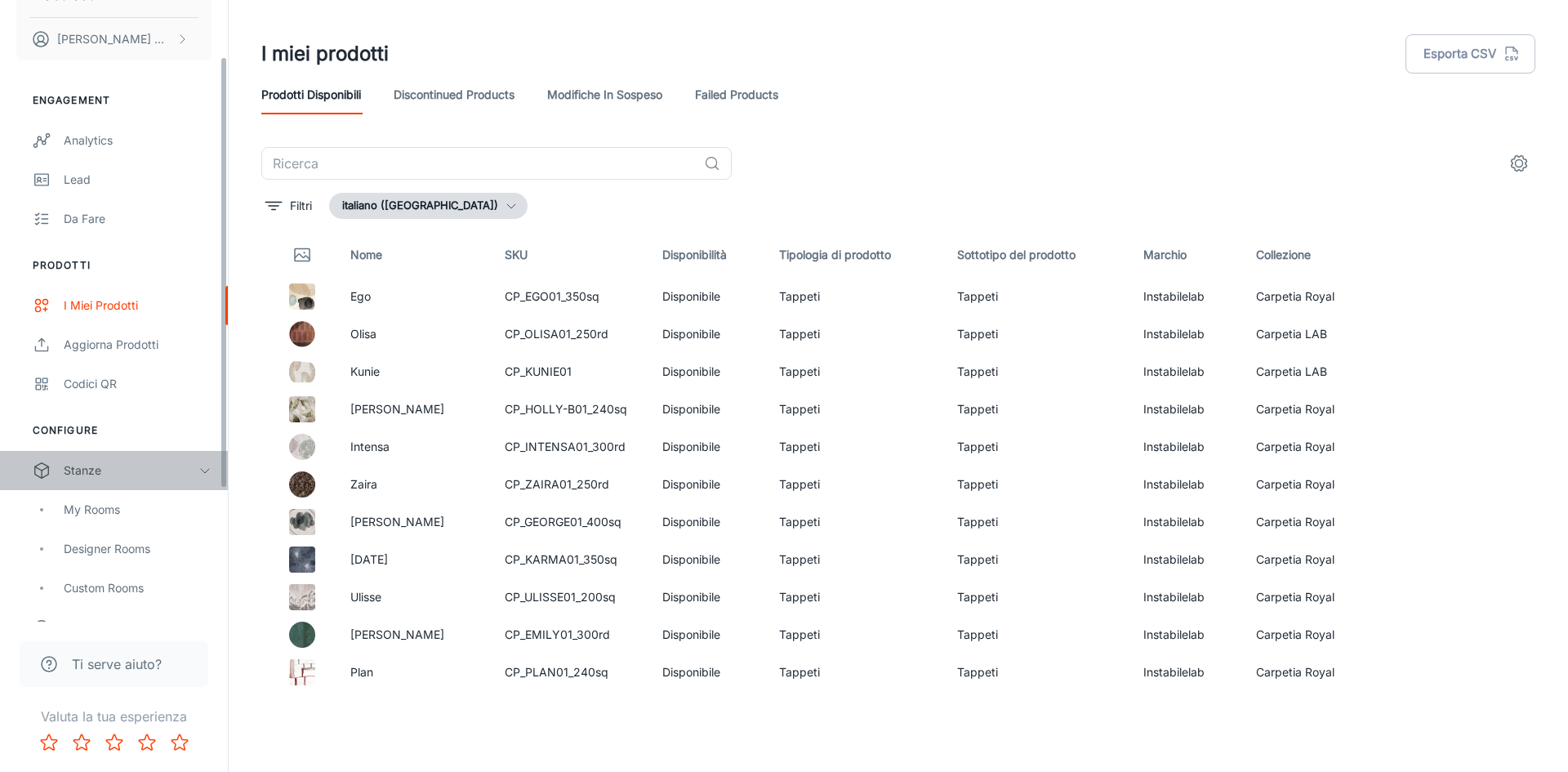
click at [209, 467] on icon "scrollable content" at bounding box center [205, 470] width 13 height 13
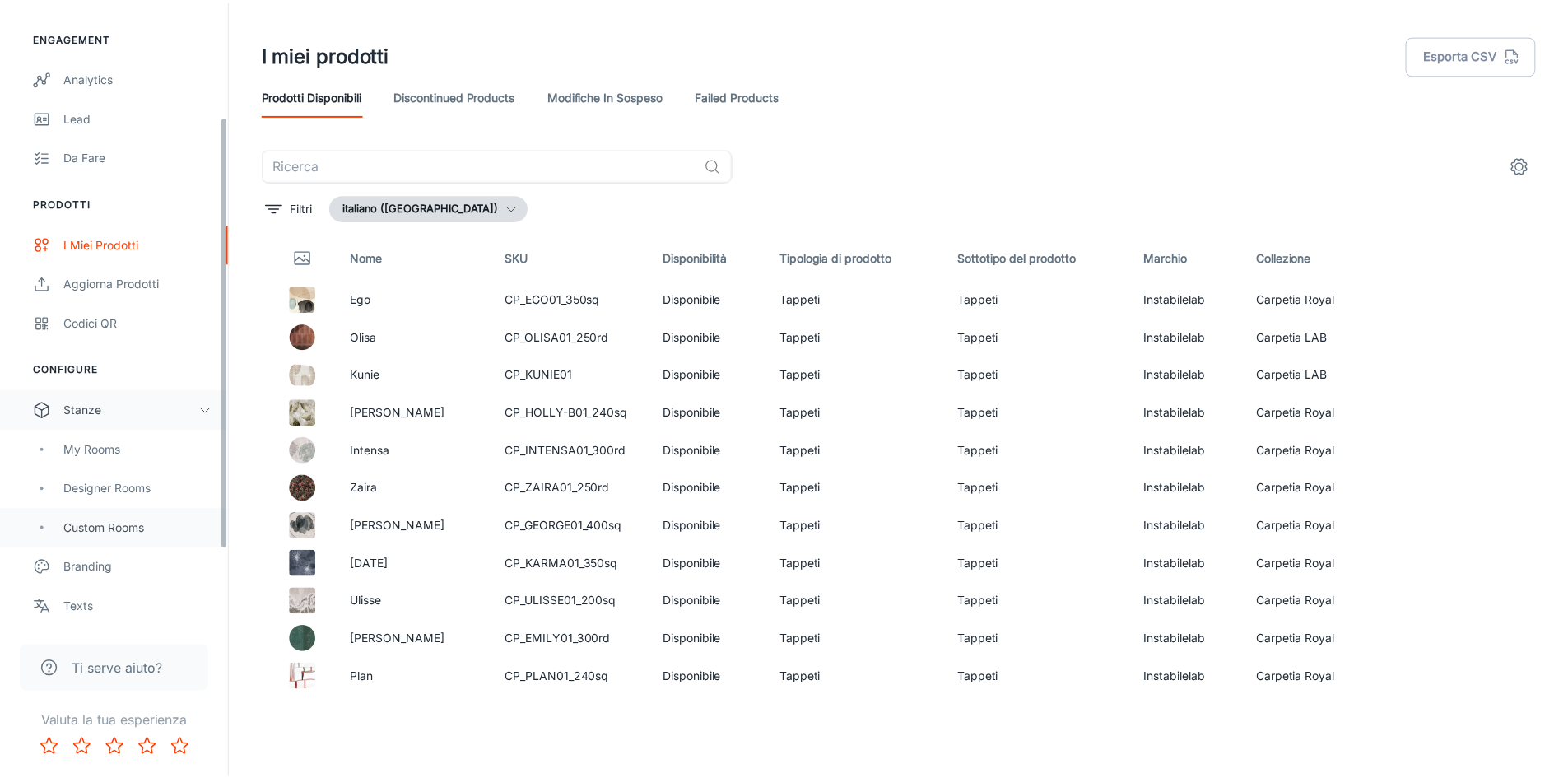
scroll to position [165, 0]
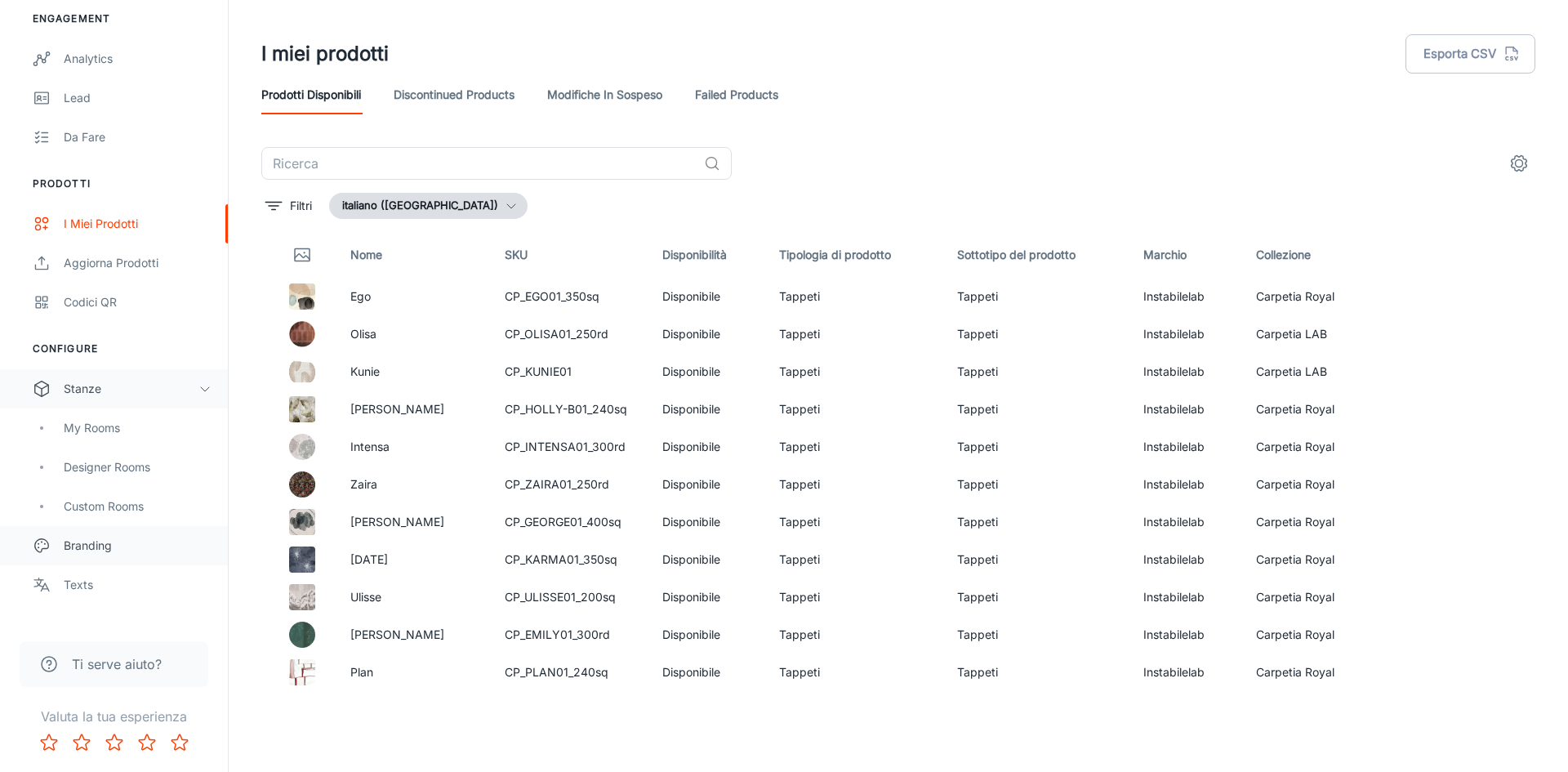
click at [104, 547] on div "Branding" at bounding box center [138, 545] width 148 height 18
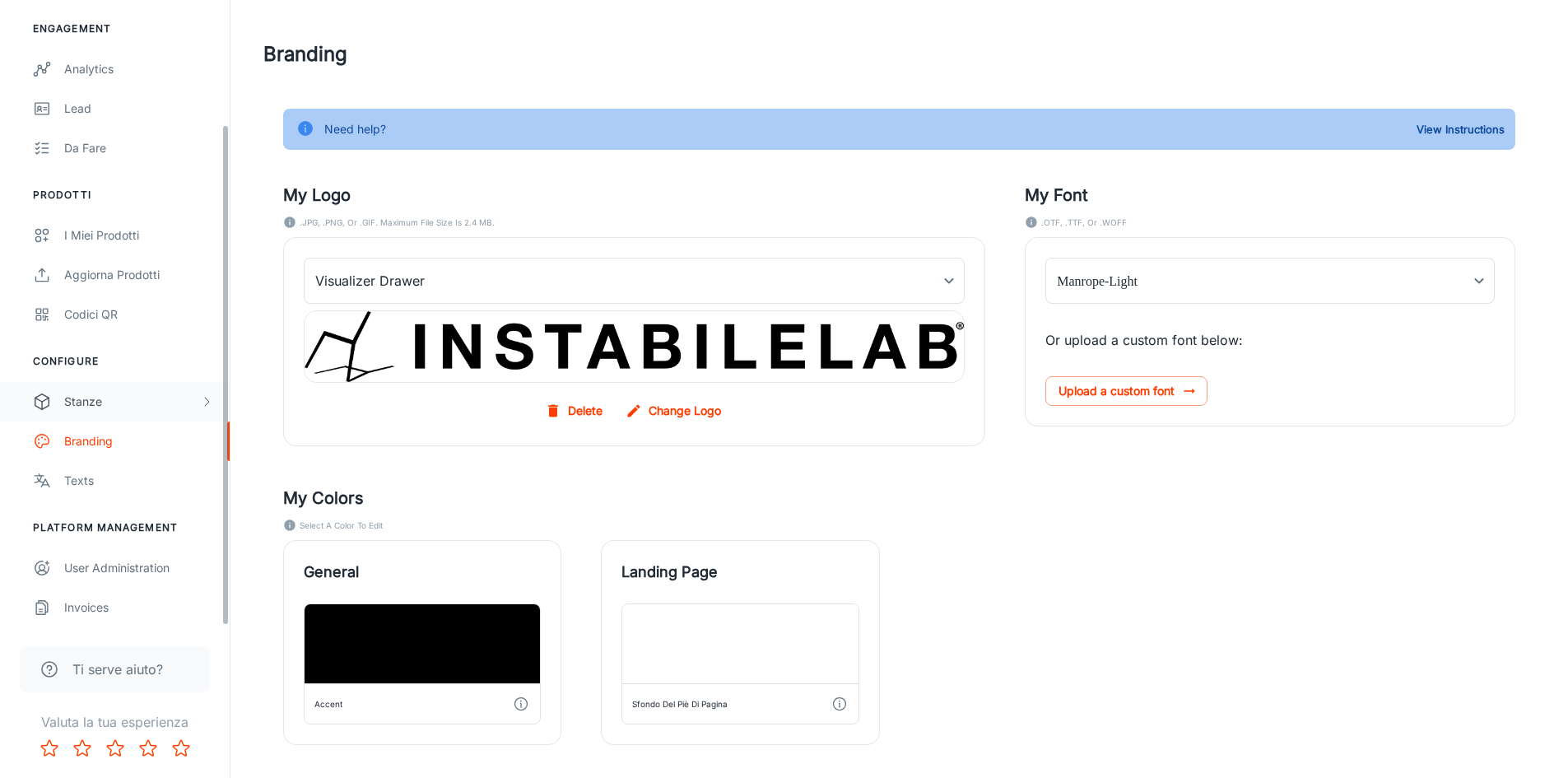
scroll to position [155, 0]
click at [88, 384] on div "Stanze" at bounding box center [114, 400] width 230 height 39
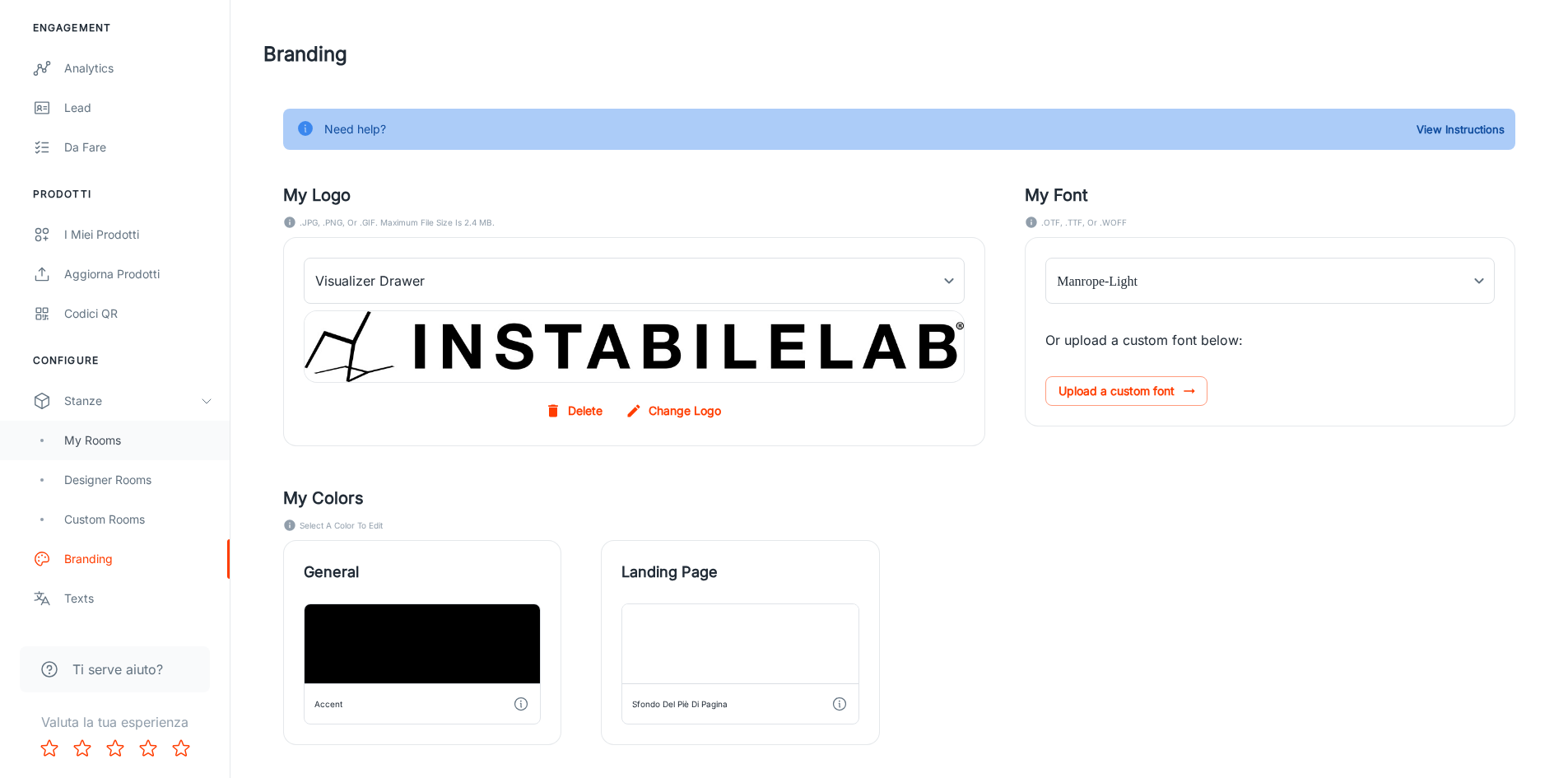
click at [95, 438] on div "My Rooms" at bounding box center [139, 439] width 149 height 18
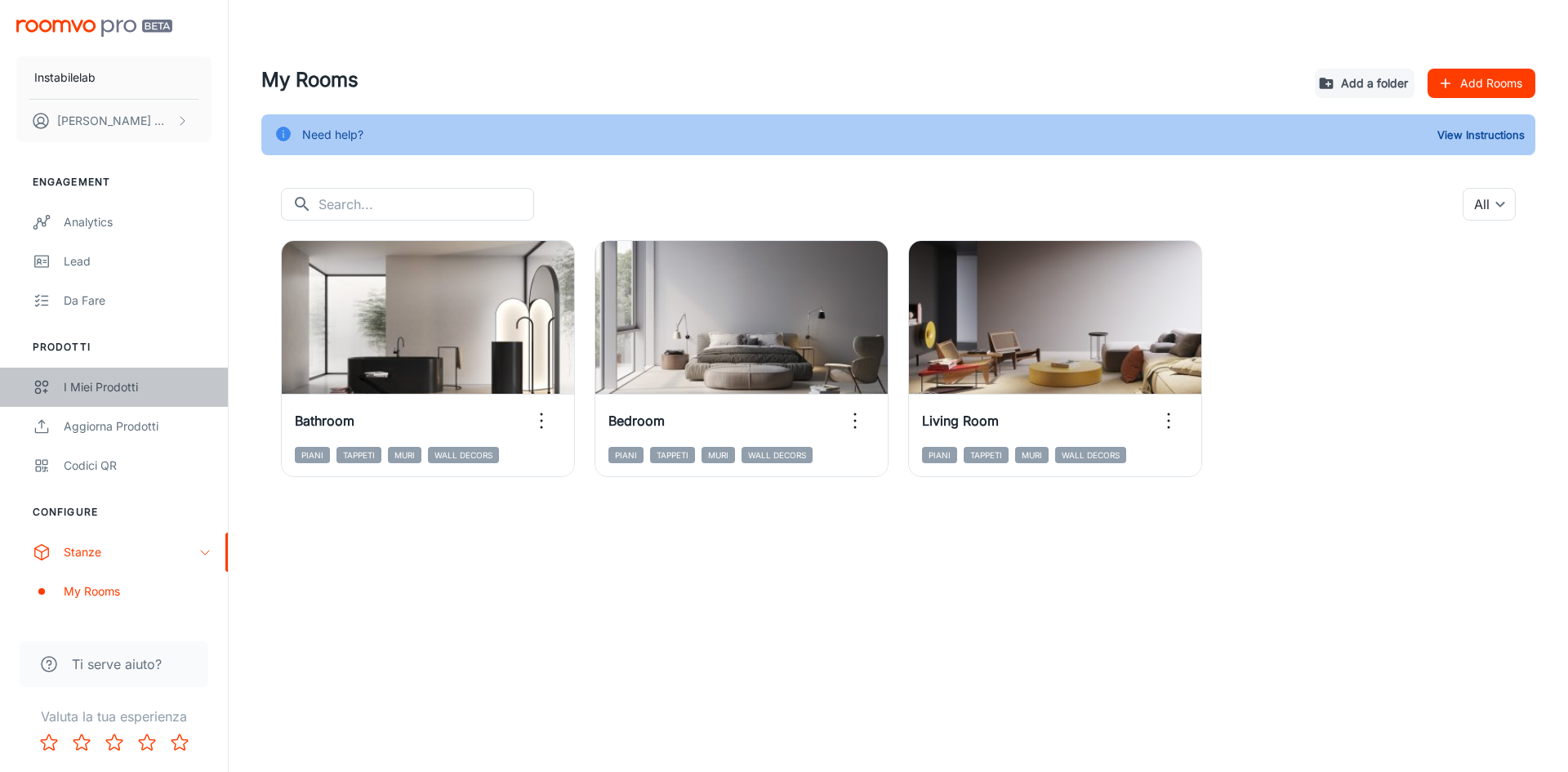
click at [110, 397] on link "I miei prodotti" at bounding box center [114, 387] width 228 height 39
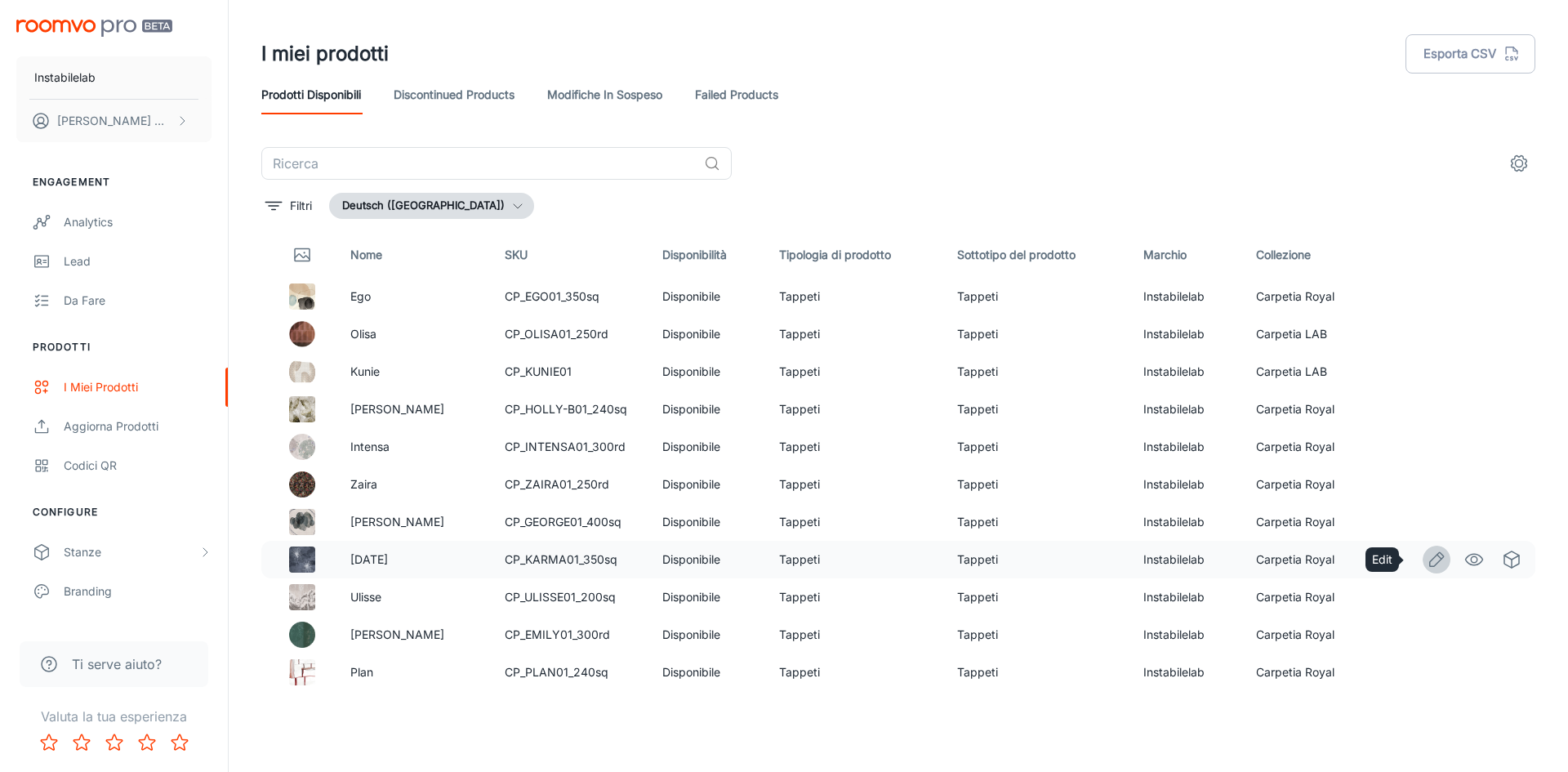
click at [1427, 558] on icon "Edit" at bounding box center [1436, 559] width 19 height 19
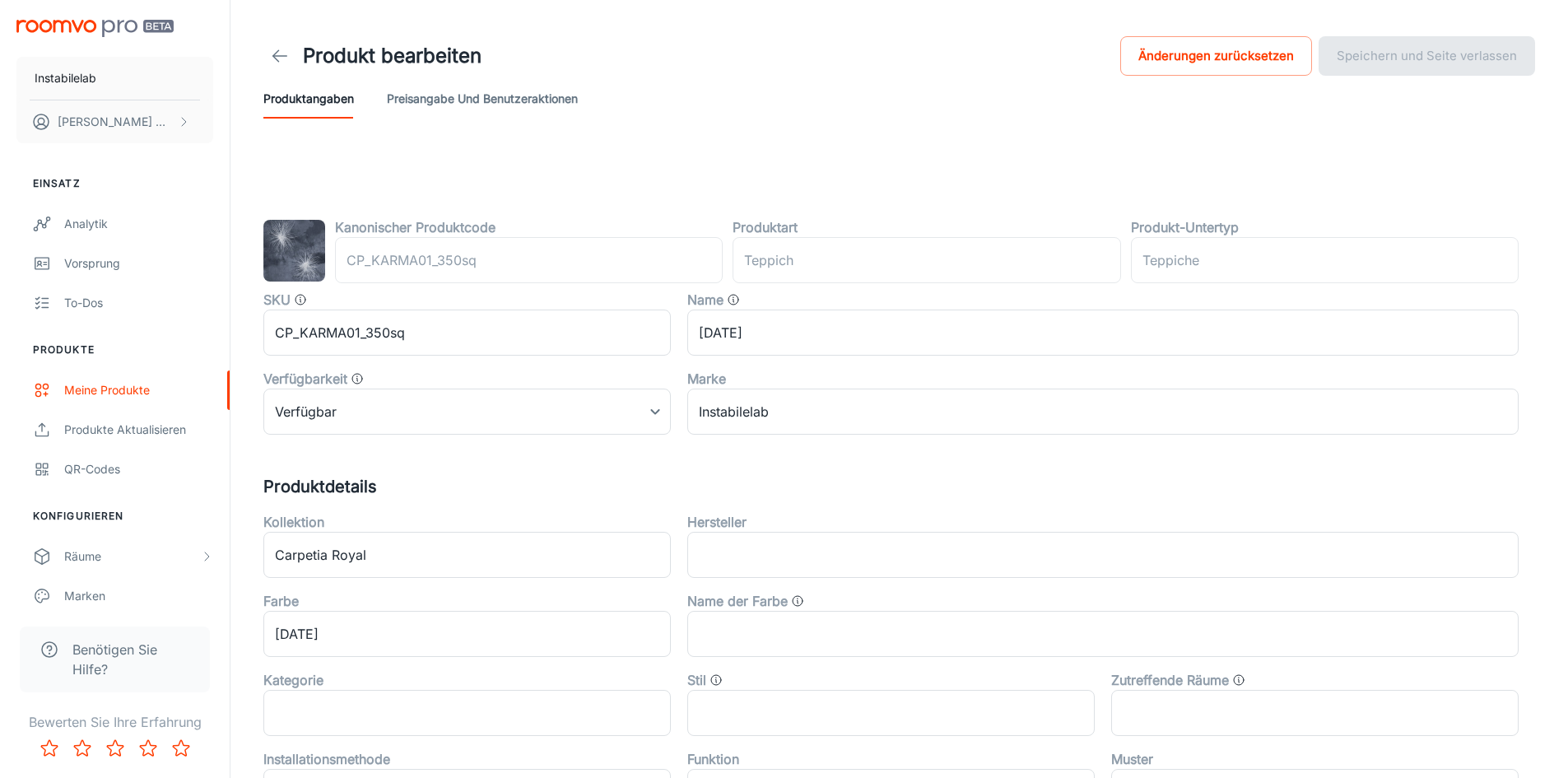
click at [534, 231] on div "Kanonischer Produktcode" at bounding box center [529, 226] width 387 height 20
click at [274, 58] on icon at bounding box center [279, 56] width 20 height 20
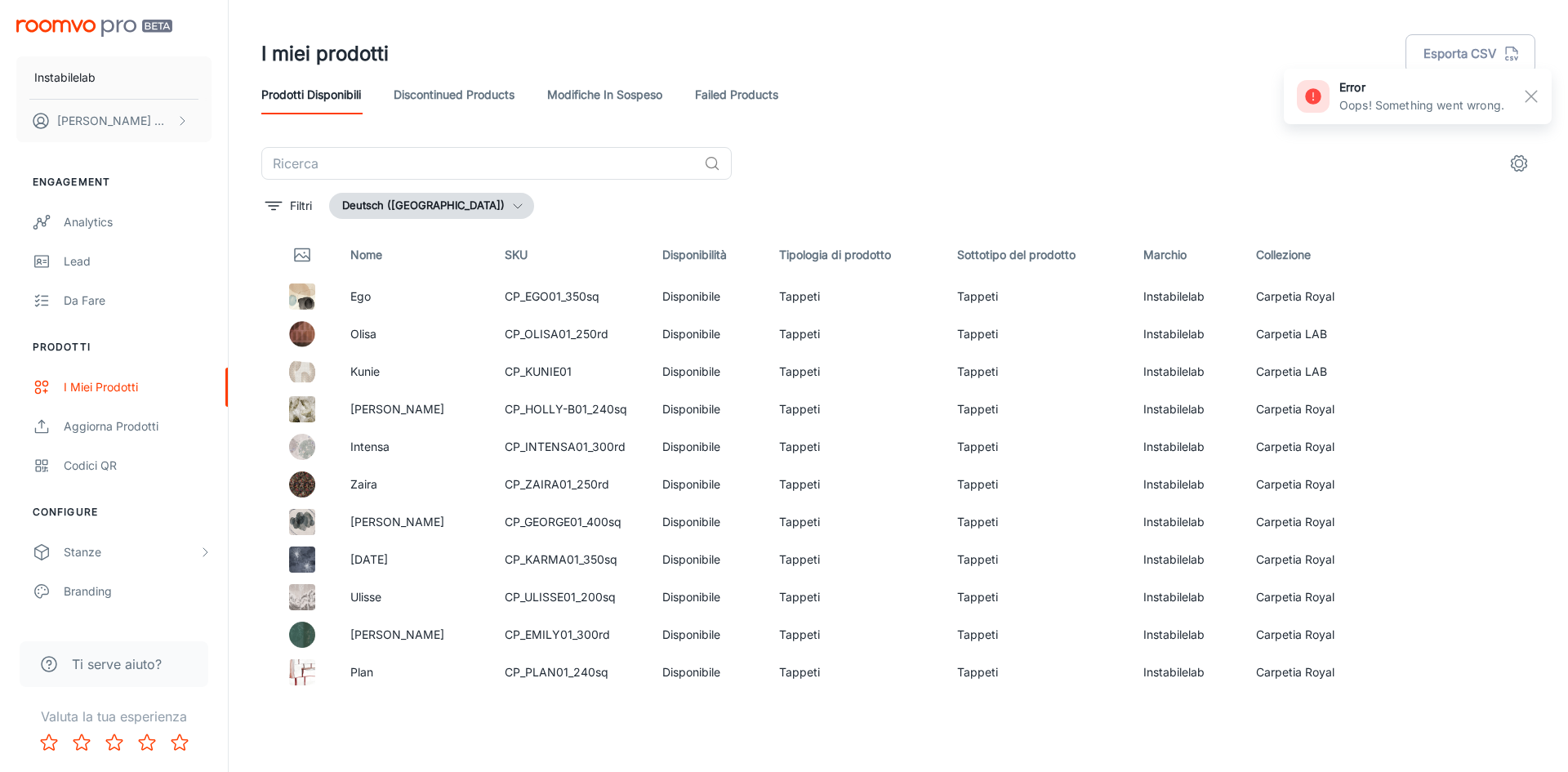
click at [447, 207] on button "Deutsch ([GEOGRAPHIC_DATA])" at bounding box center [431, 206] width 205 height 26
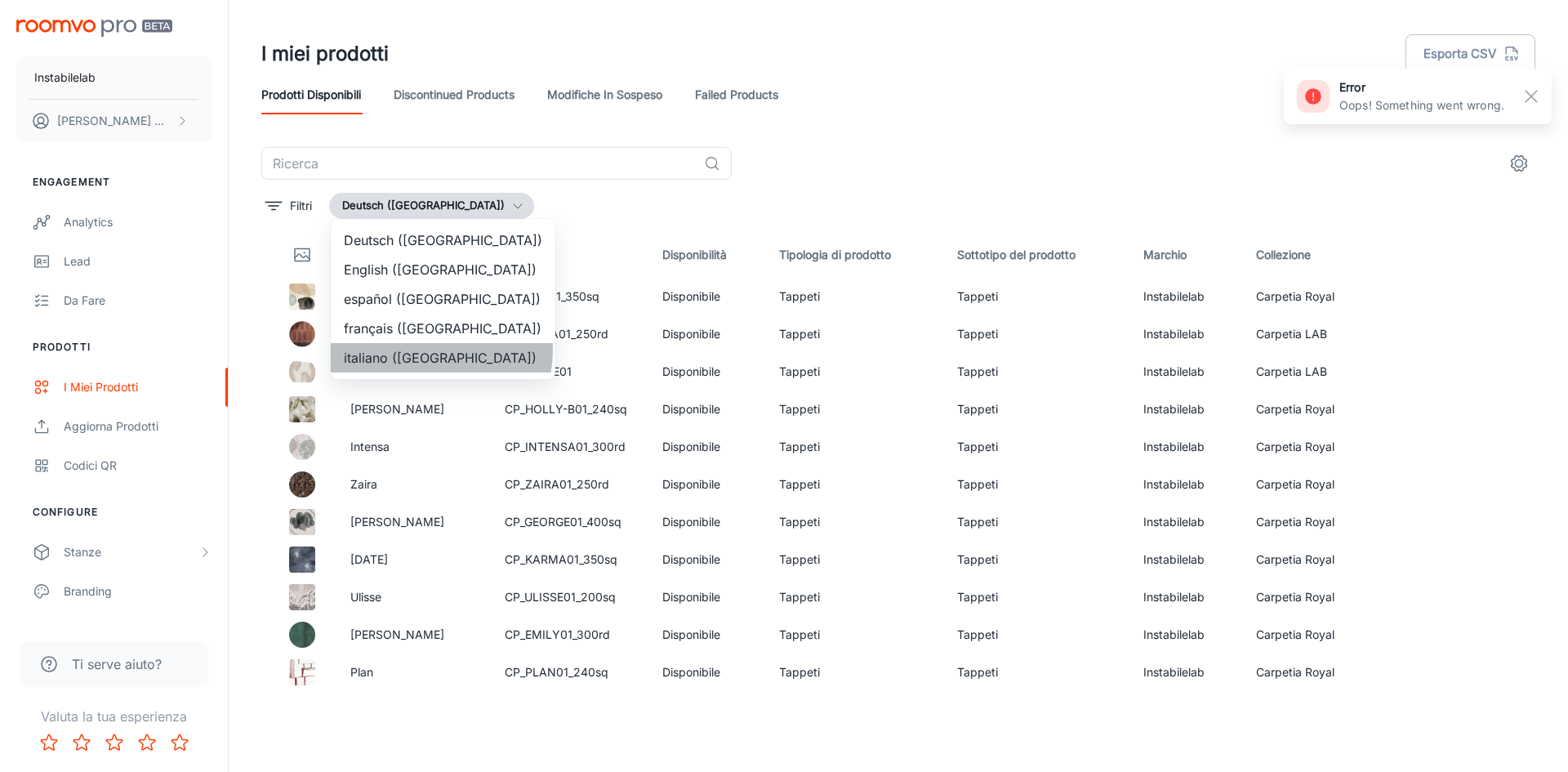
click at [440, 351] on li "italiano ([GEOGRAPHIC_DATA])" at bounding box center [442, 357] width 224 height 30
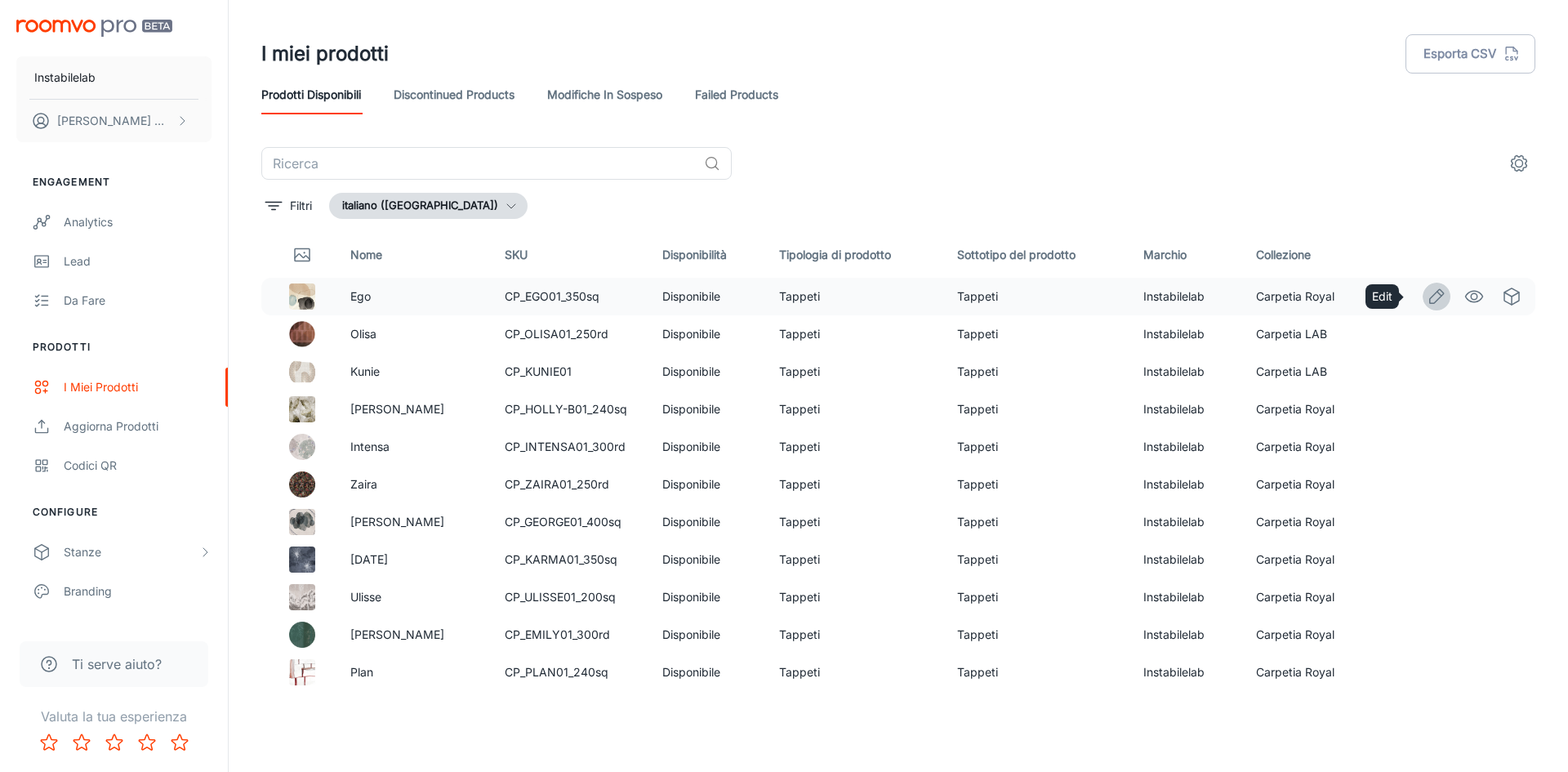
click at [1437, 293] on line "Edit" at bounding box center [1439, 294] width 4 height 4
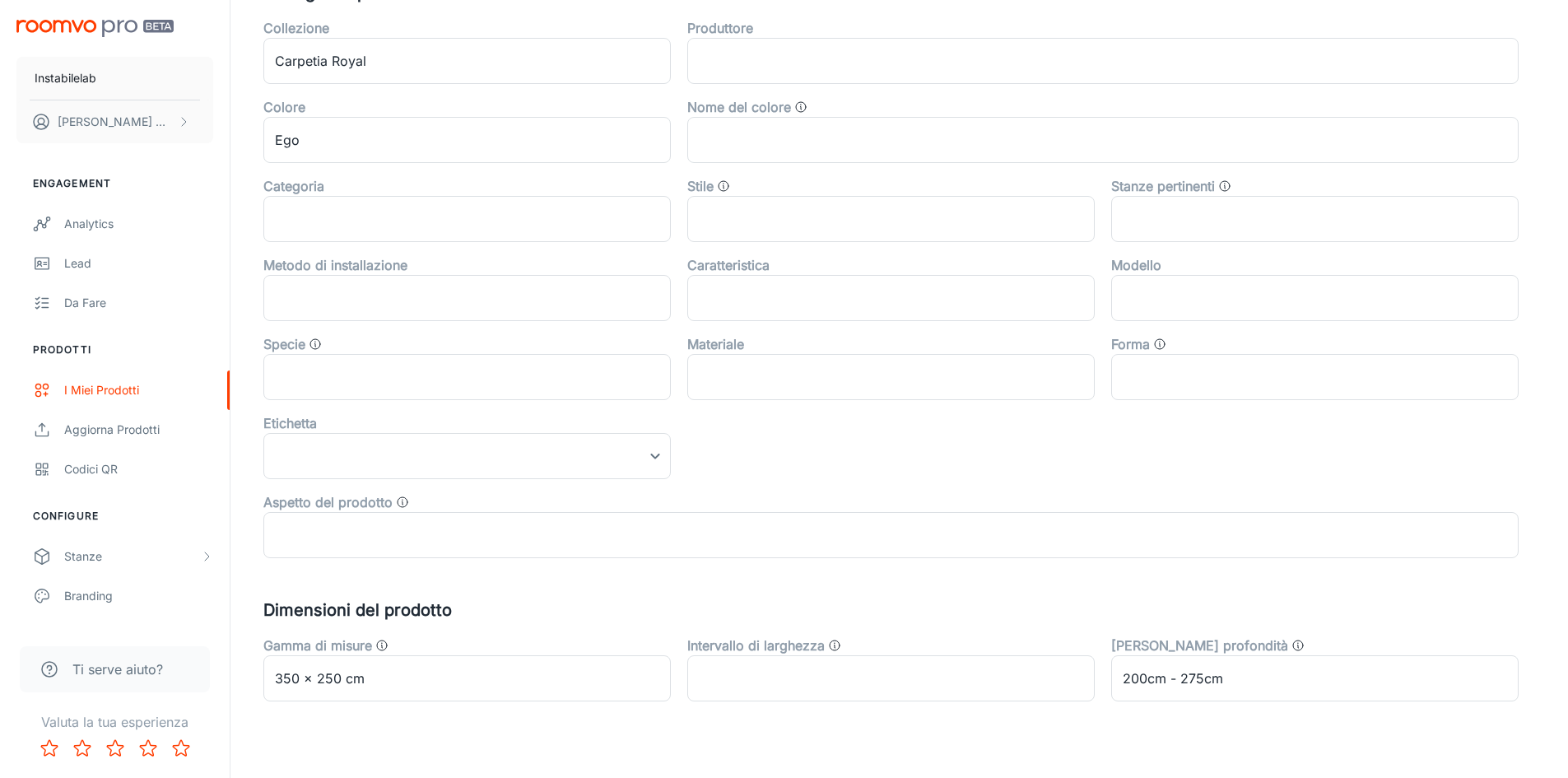
scroll to position [523, 0]
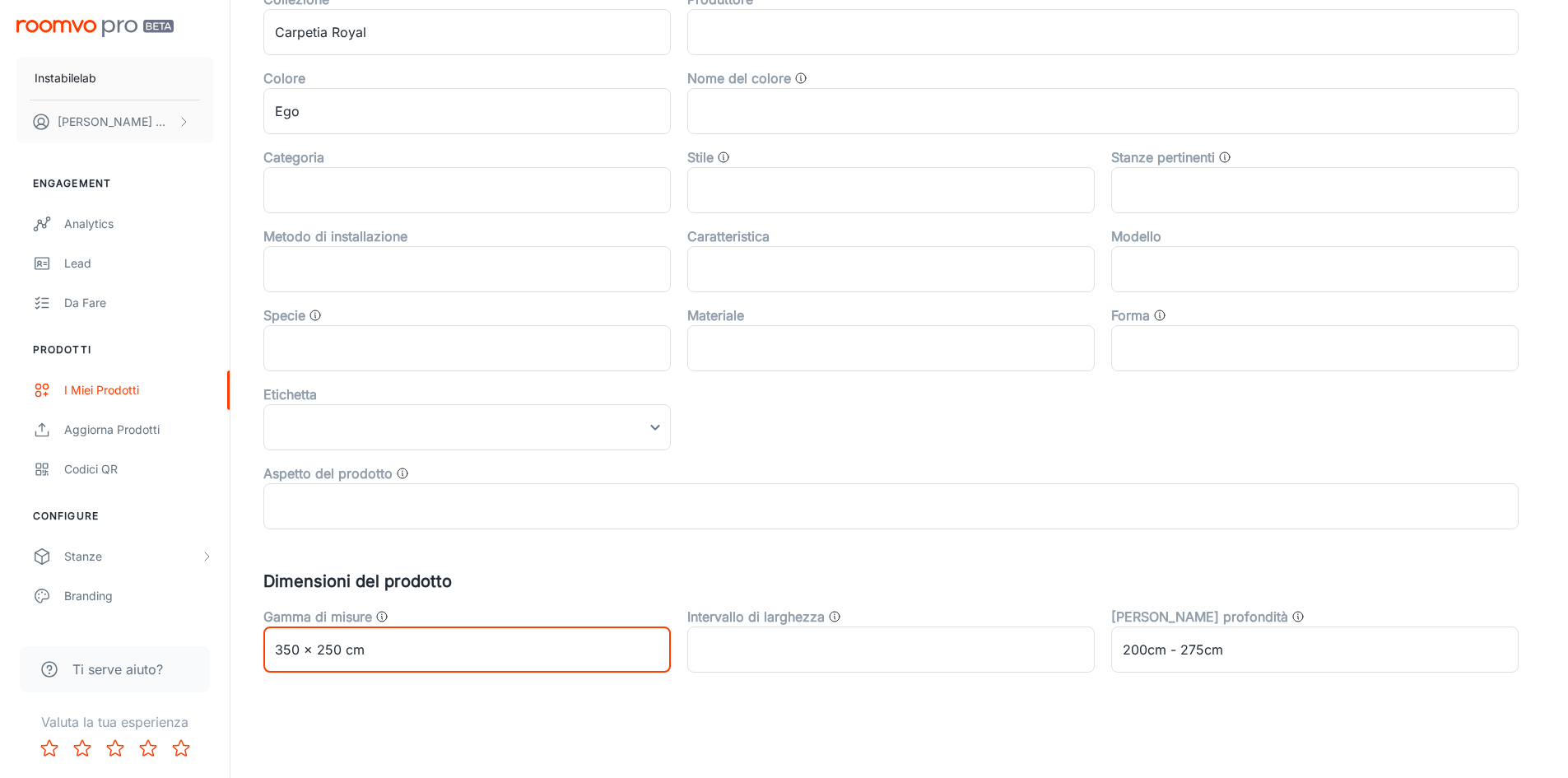
click at [387, 631] on input "350 x 250 cm" at bounding box center [467, 650] width 408 height 47
click at [450, 589] on h5 "Dimensioni del prodotto" at bounding box center [899, 581] width 1271 height 25
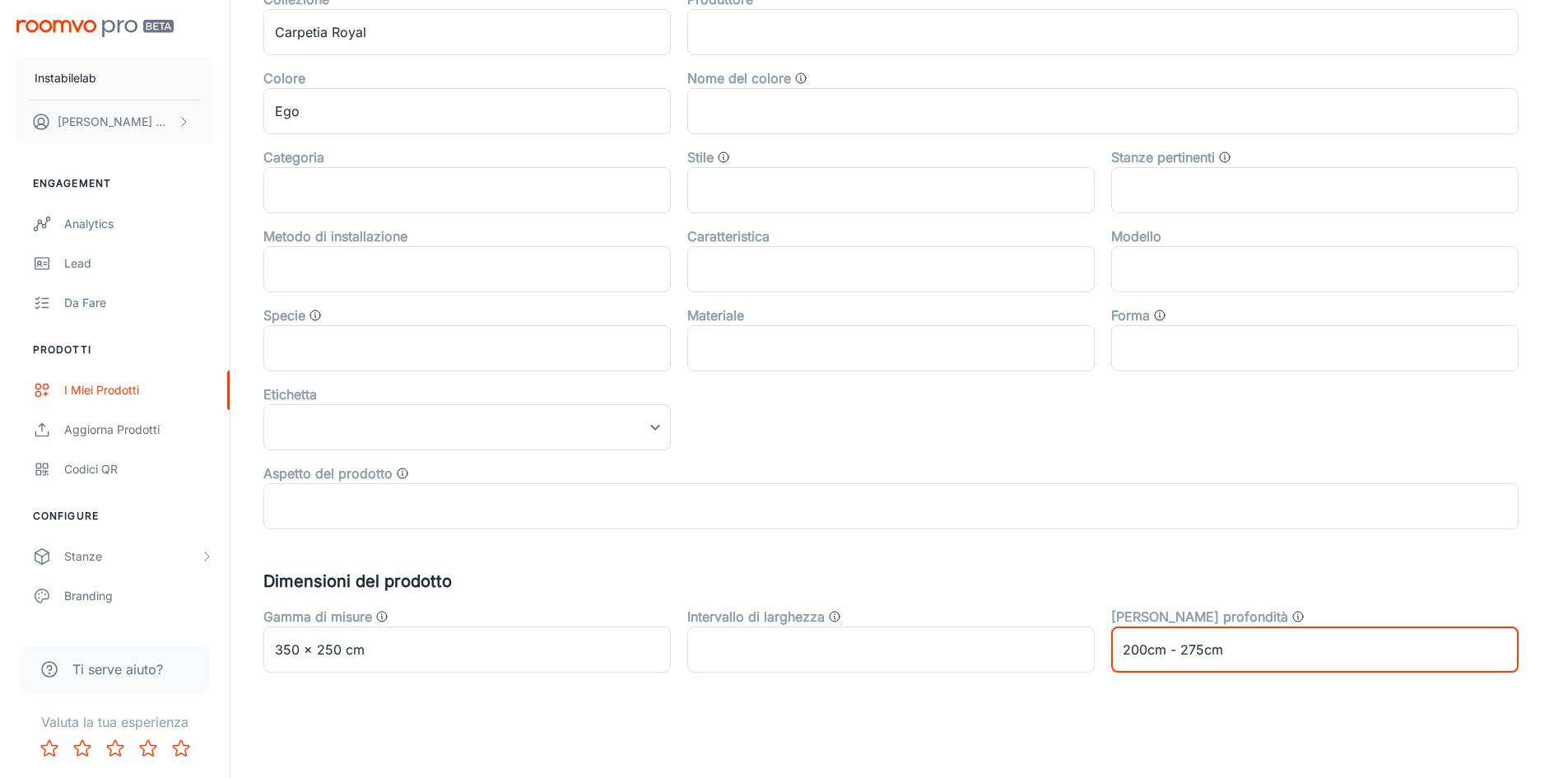
click at [1191, 634] on input "200cm - 275cm" at bounding box center [1315, 650] width 408 height 47
click at [1079, 597] on div "Intervallo di larghezza ​" at bounding box center [882, 633] width 423 height 79
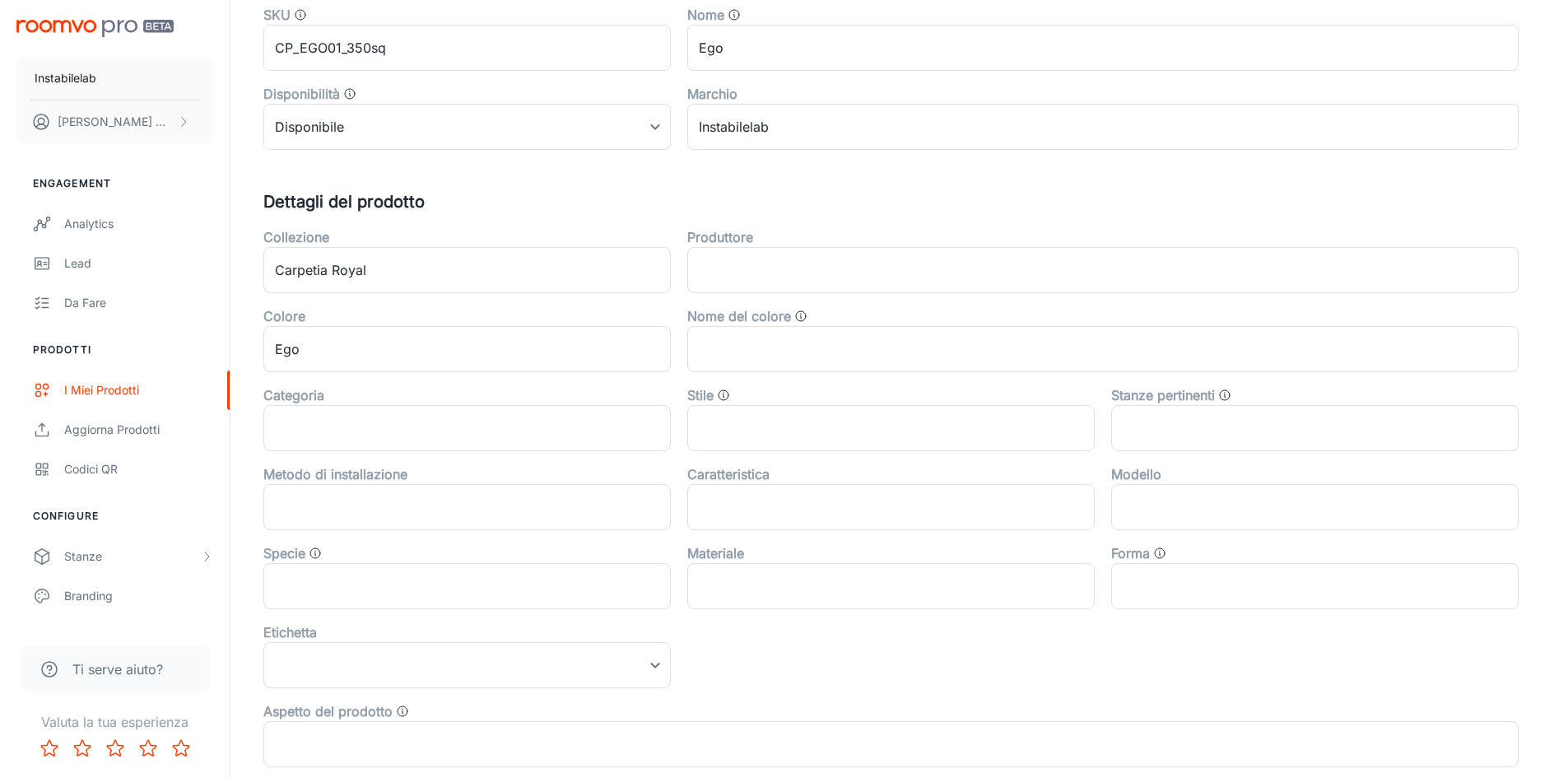
scroll to position [358, 0]
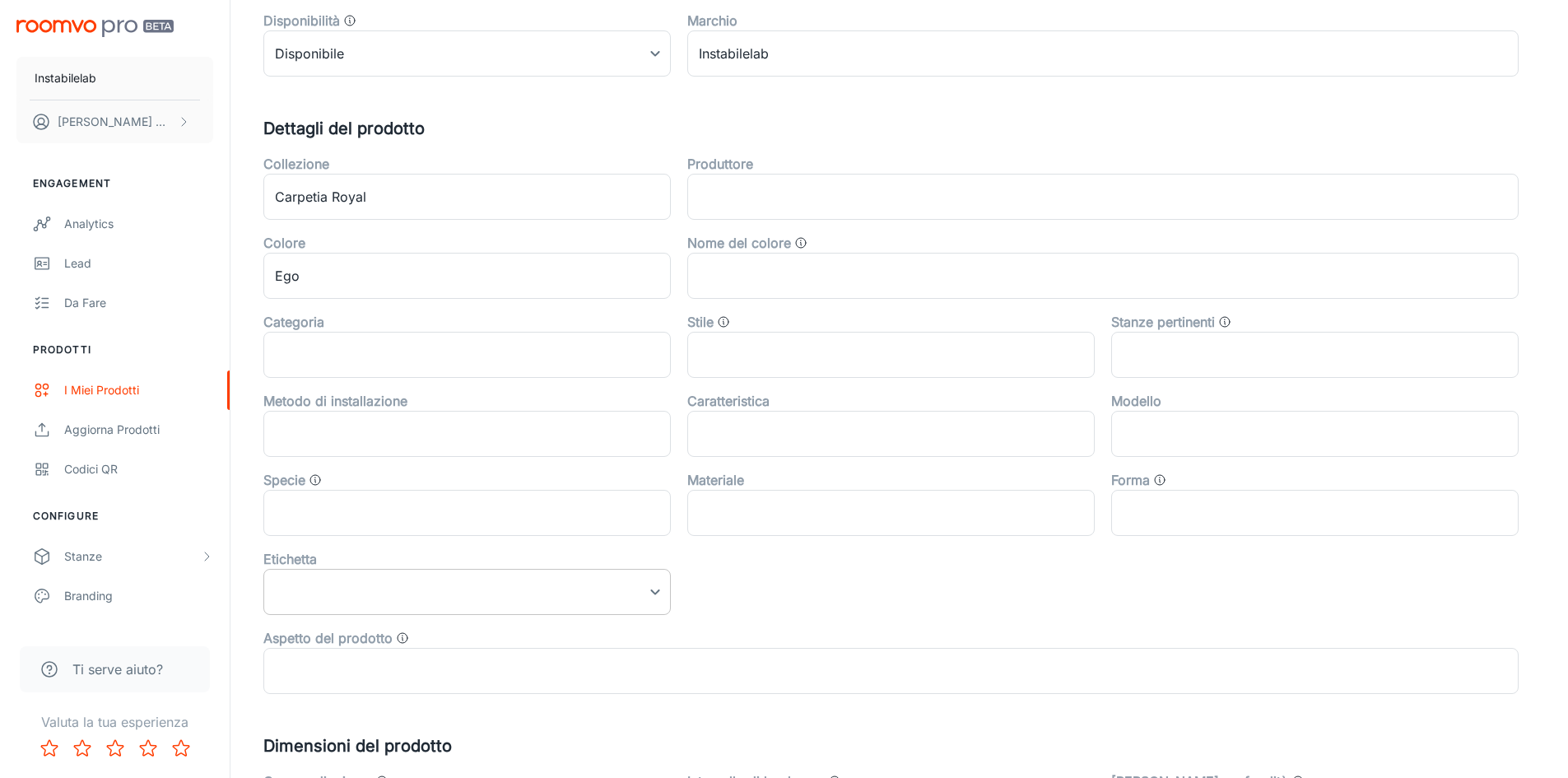
click at [583, 420] on body "Instabilelab [PERSON_NAME] Engagement Analytics Lead Da fare Prodotti I miei pr…" at bounding box center [784, 31] width 1568 height 778
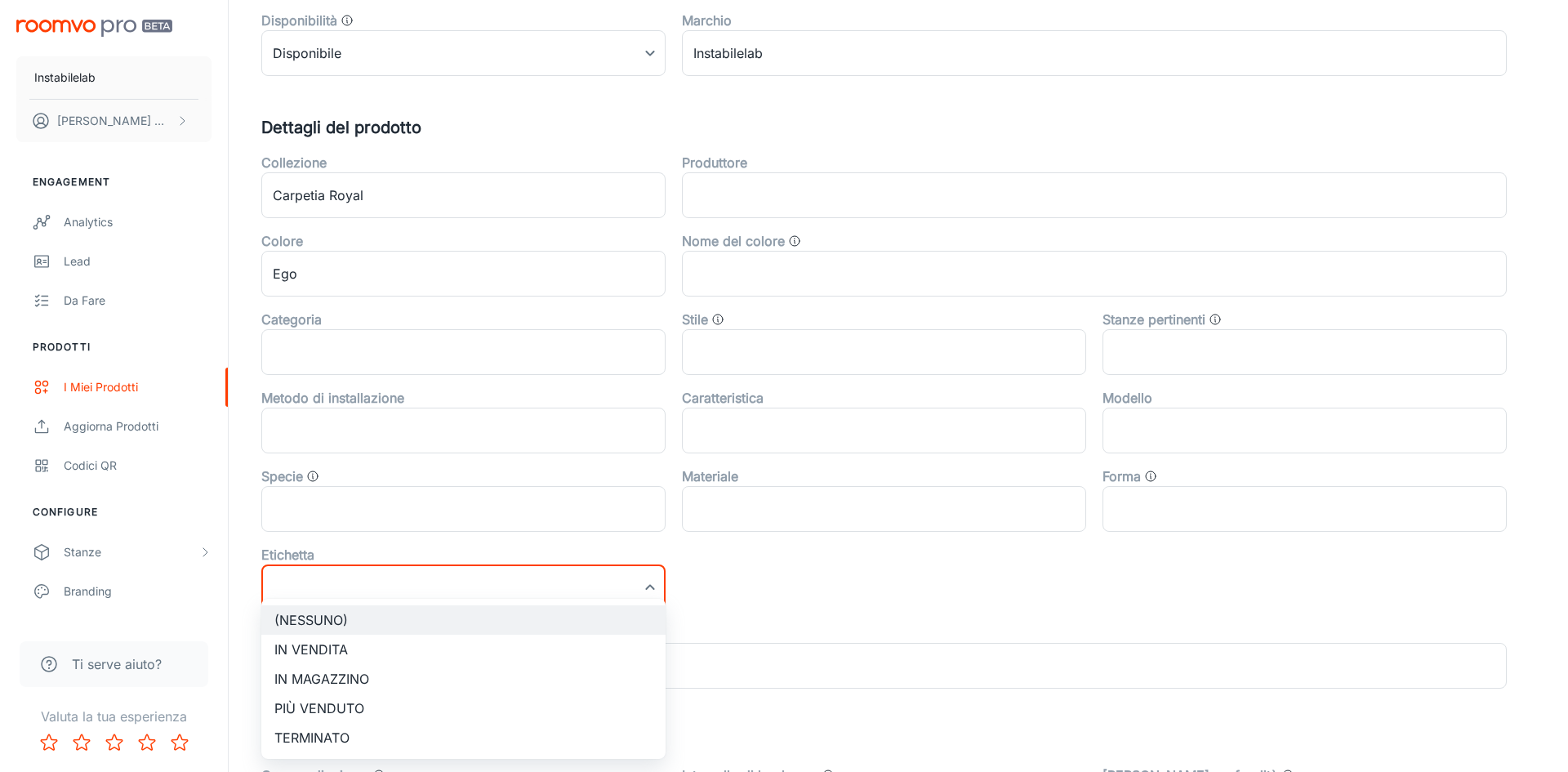
click at [777, 591] on div at bounding box center [784, 386] width 1568 height 772
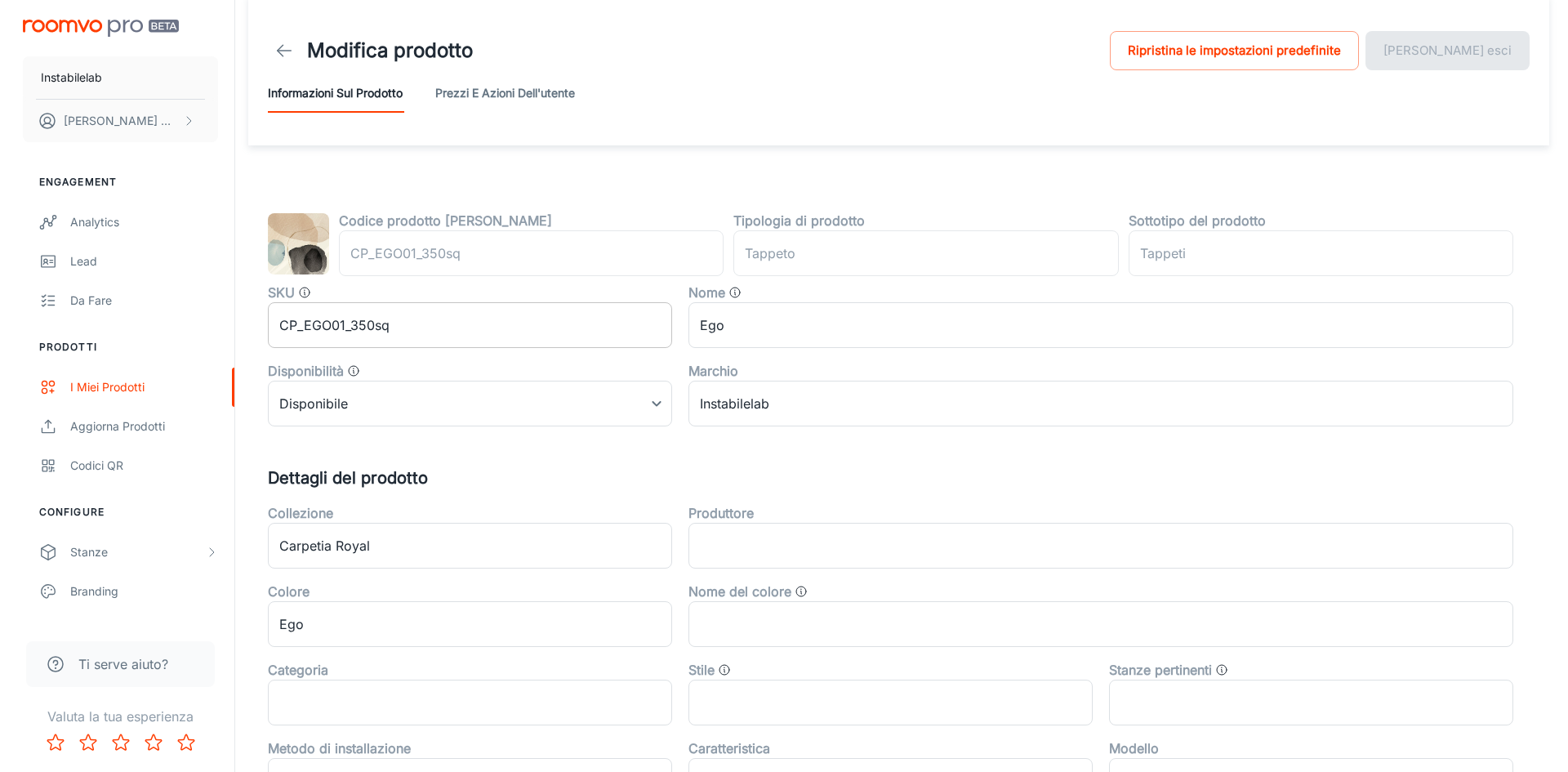
scroll to position [0, 0]
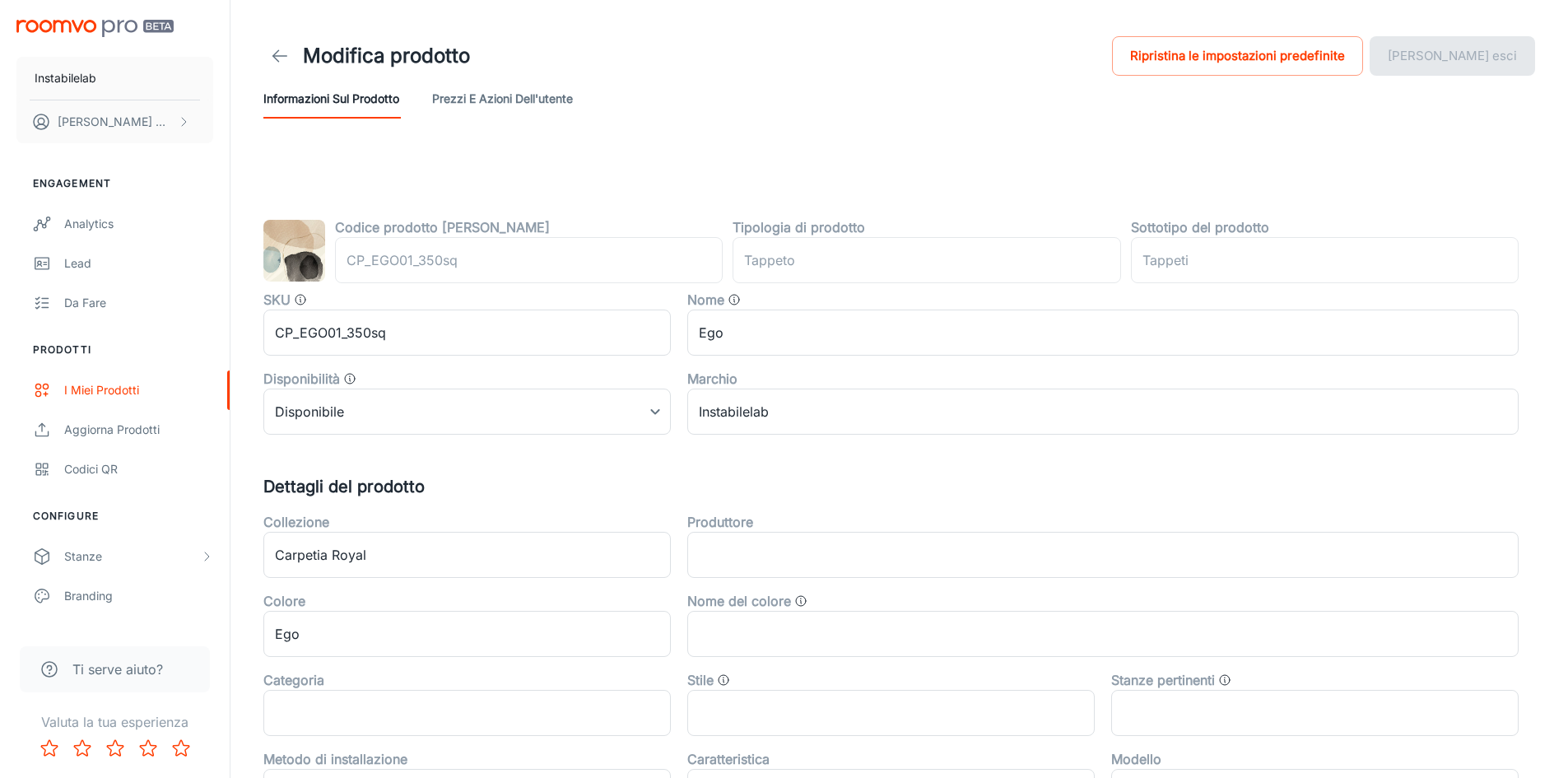
click at [274, 45] on link at bounding box center [279, 55] width 33 height 33
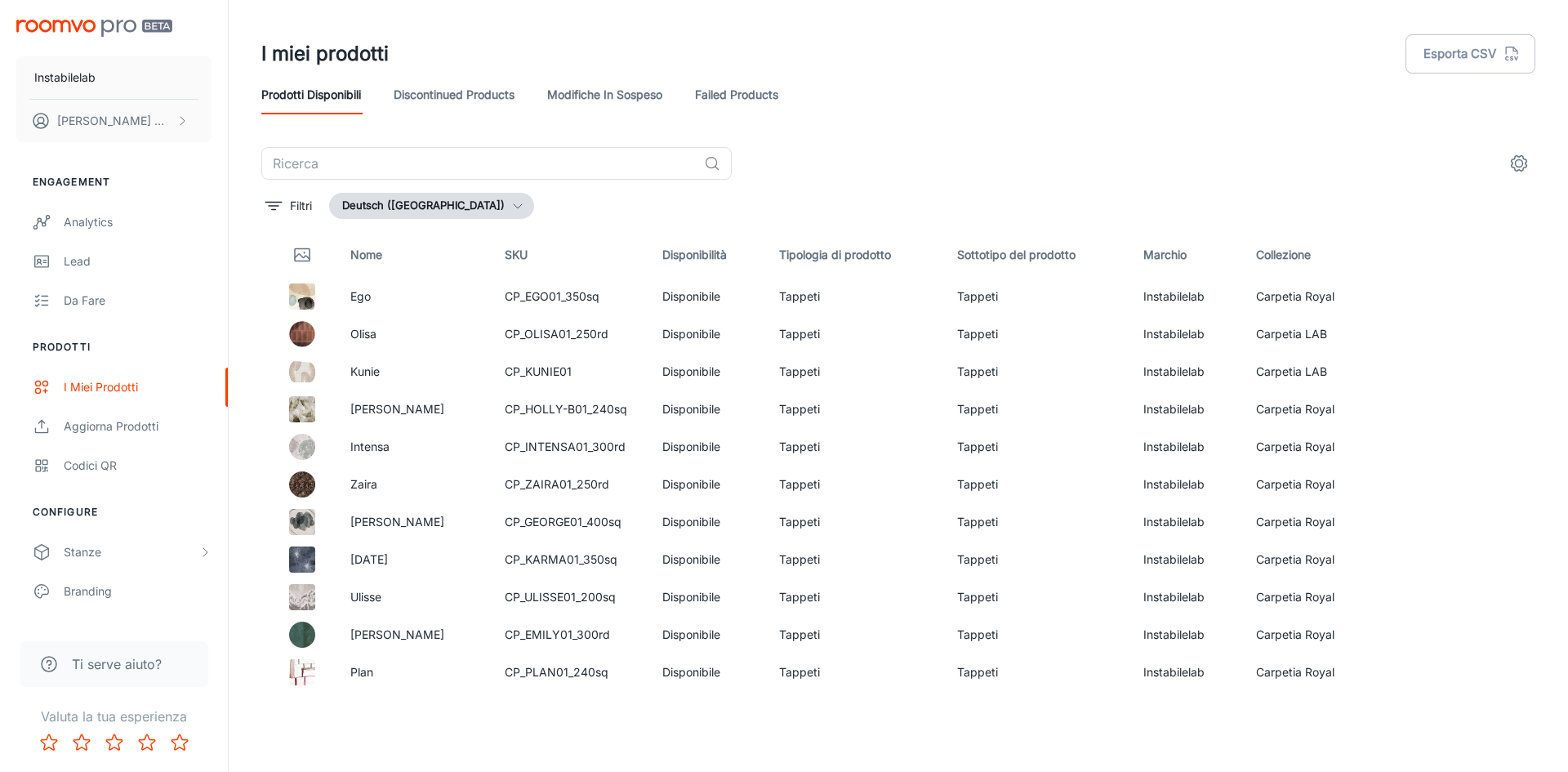
click at [378, 207] on button "Deutsch ([GEOGRAPHIC_DATA])" at bounding box center [431, 206] width 205 height 26
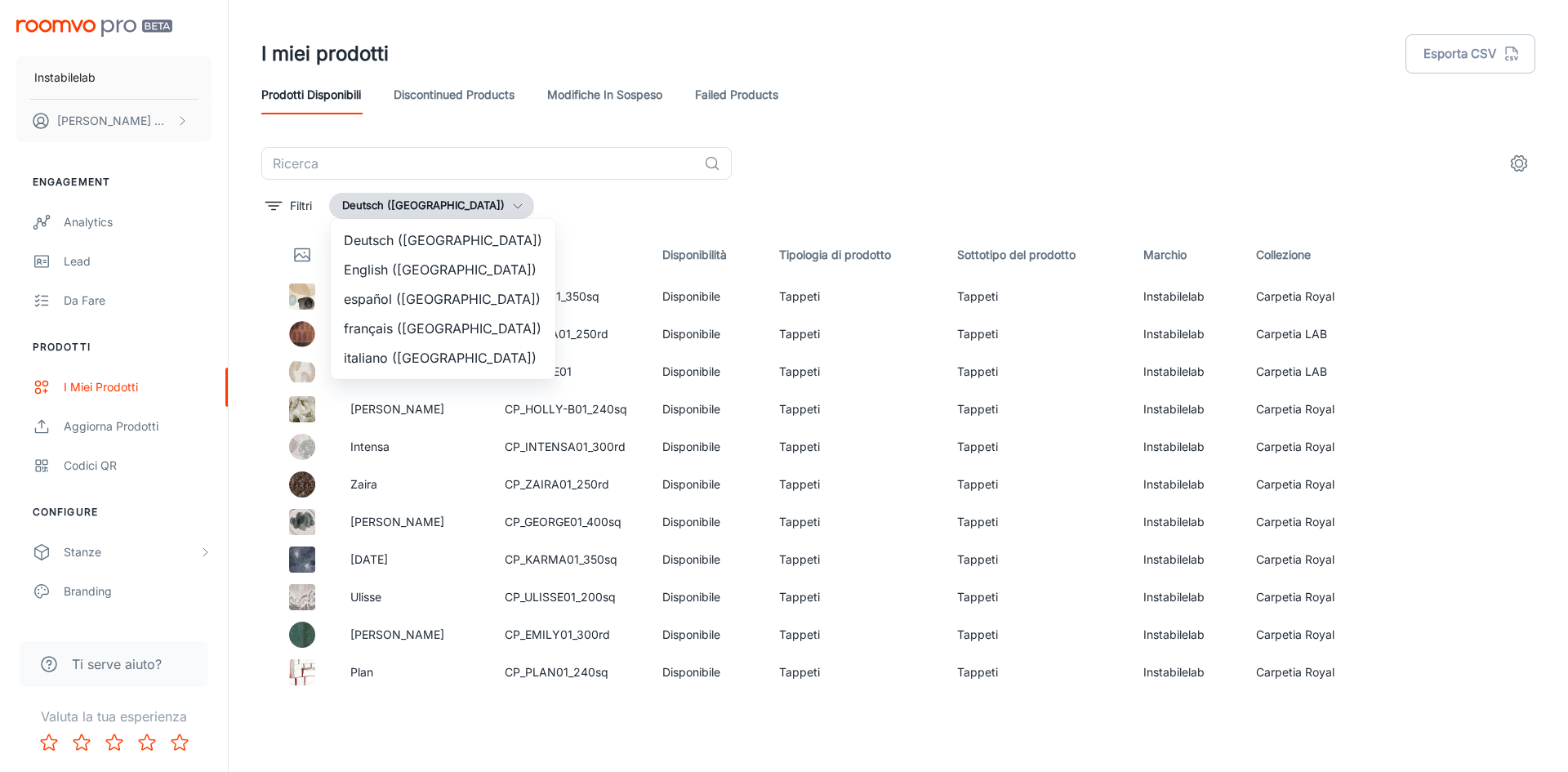
click at [399, 262] on li "English ([GEOGRAPHIC_DATA])" at bounding box center [442, 270] width 224 height 30
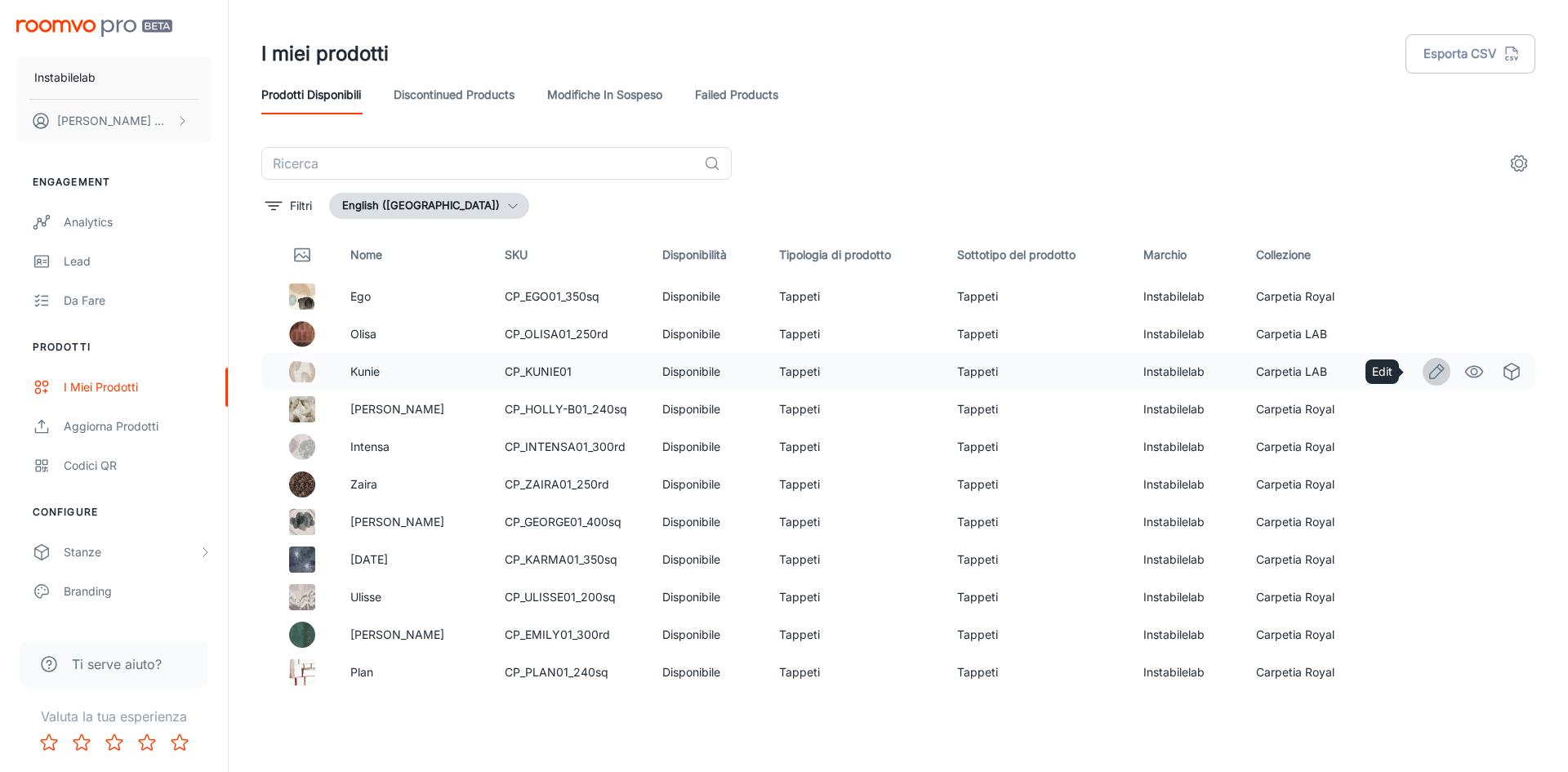
click at [1427, 370] on icon "Edit" at bounding box center [1436, 371] width 19 height 19
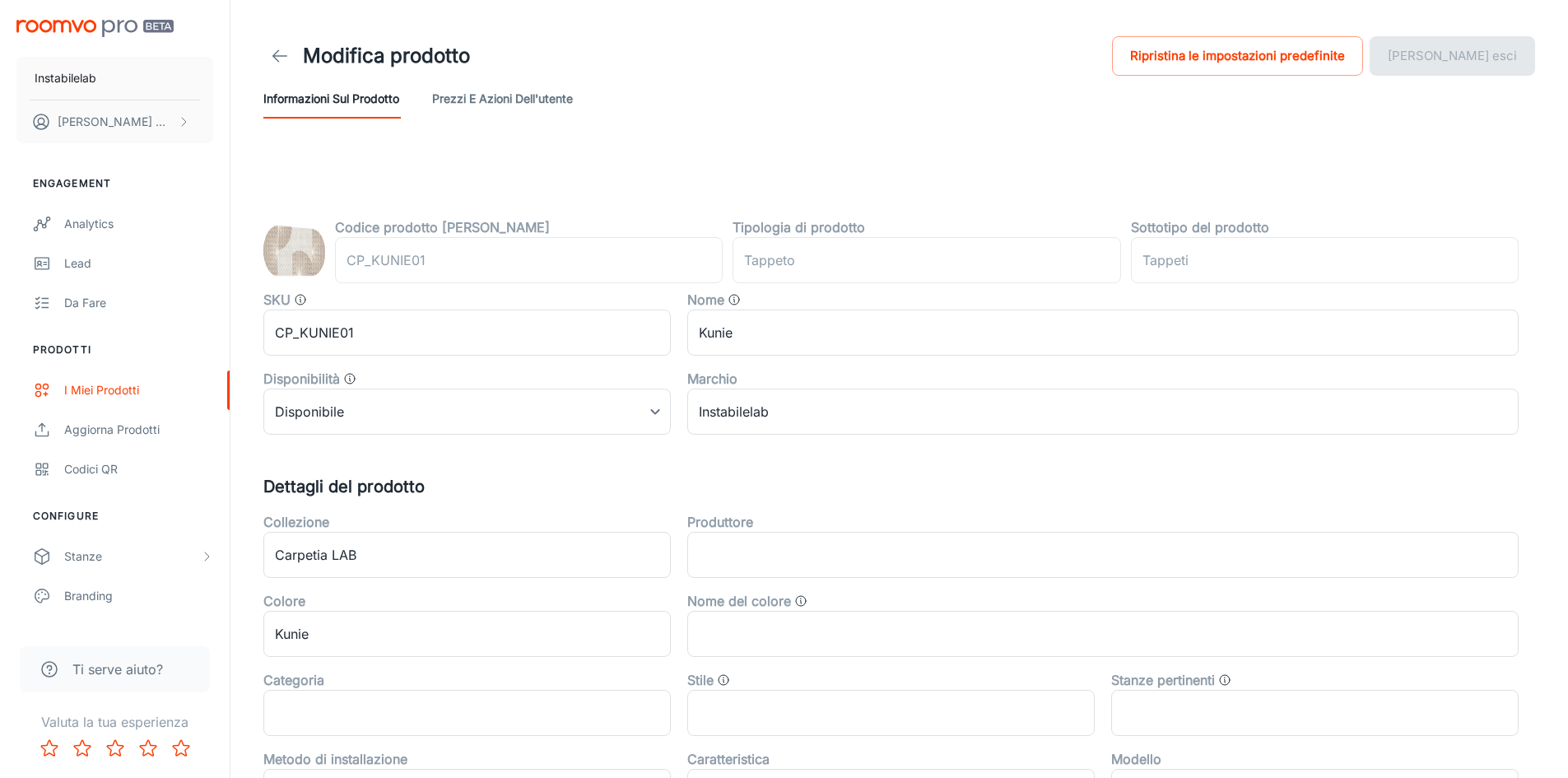
type input "rug"
type input "Area Rugs"
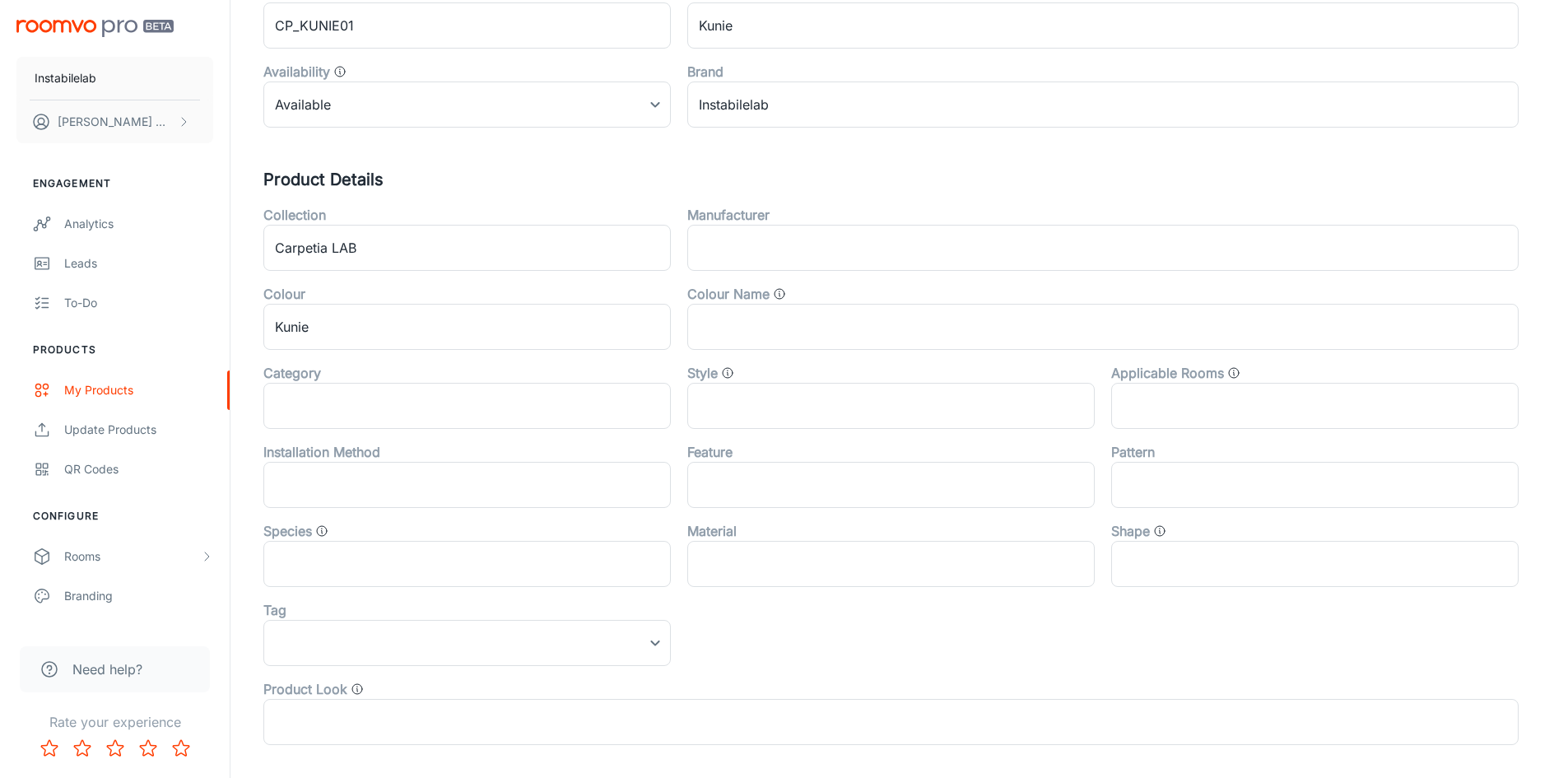
scroll to position [411, 0]
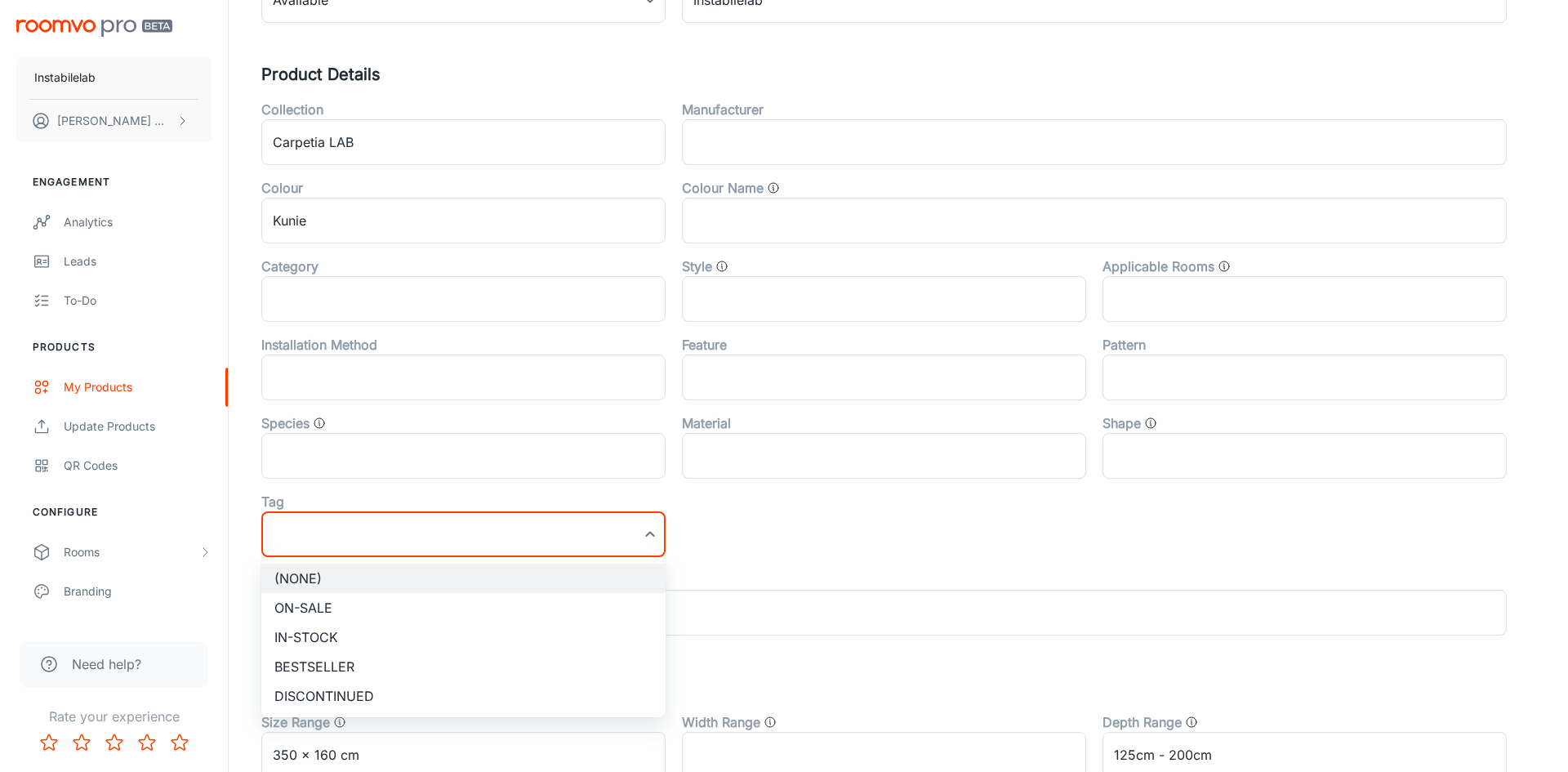
click at [380, 657] on li "Bestseller" at bounding box center [464, 667] width 404 height 30
type input "Bestseller"
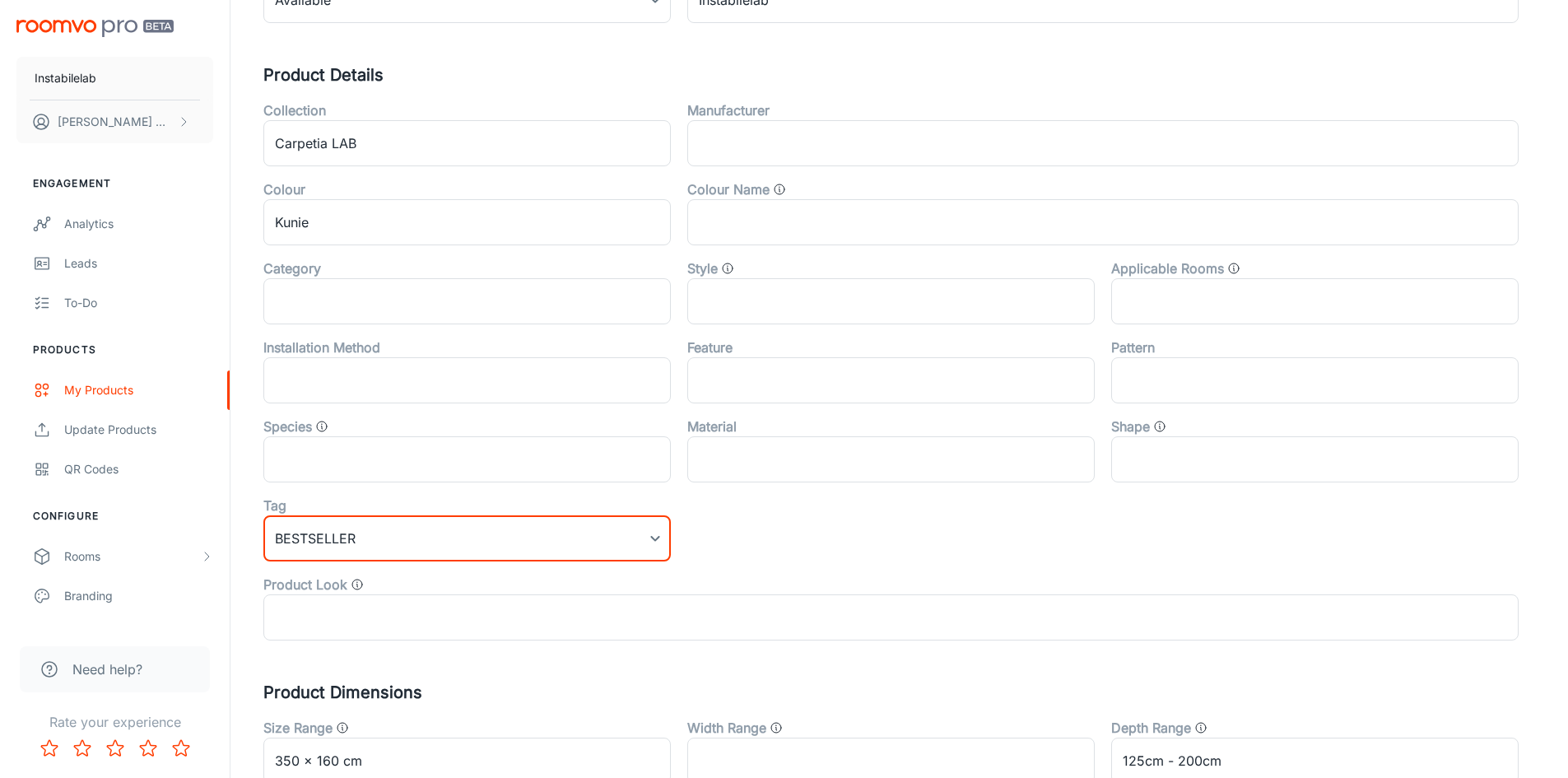
click at [936, 524] on div "Collection Carpetia LAB ​ Manufacturer ​ Colour Kunie ​ Colour Name ​ Category …" at bounding box center [882, 364] width 1271 height 553
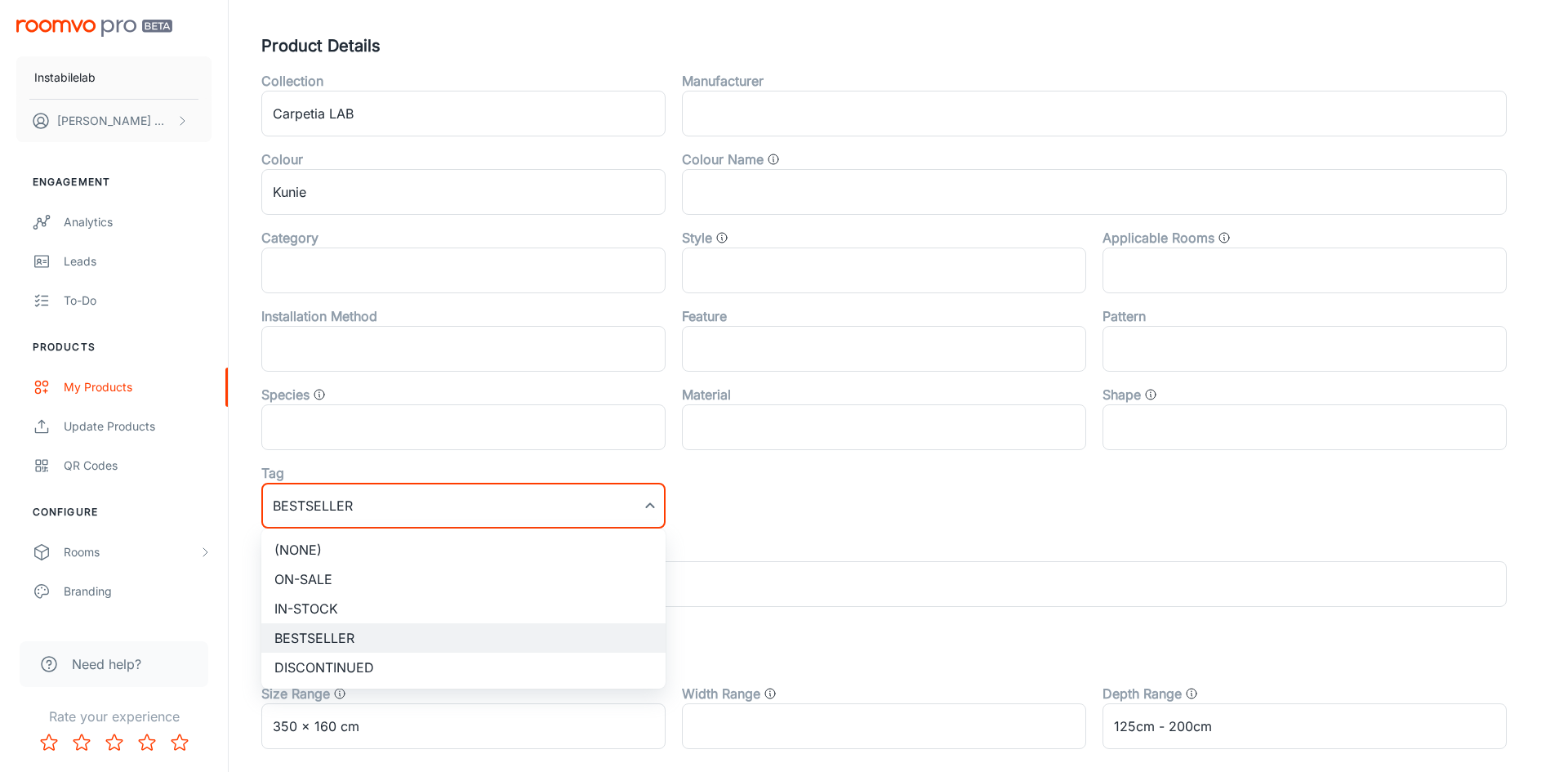
click at [622, 506] on div at bounding box center [784, 386] width 1568 height 772
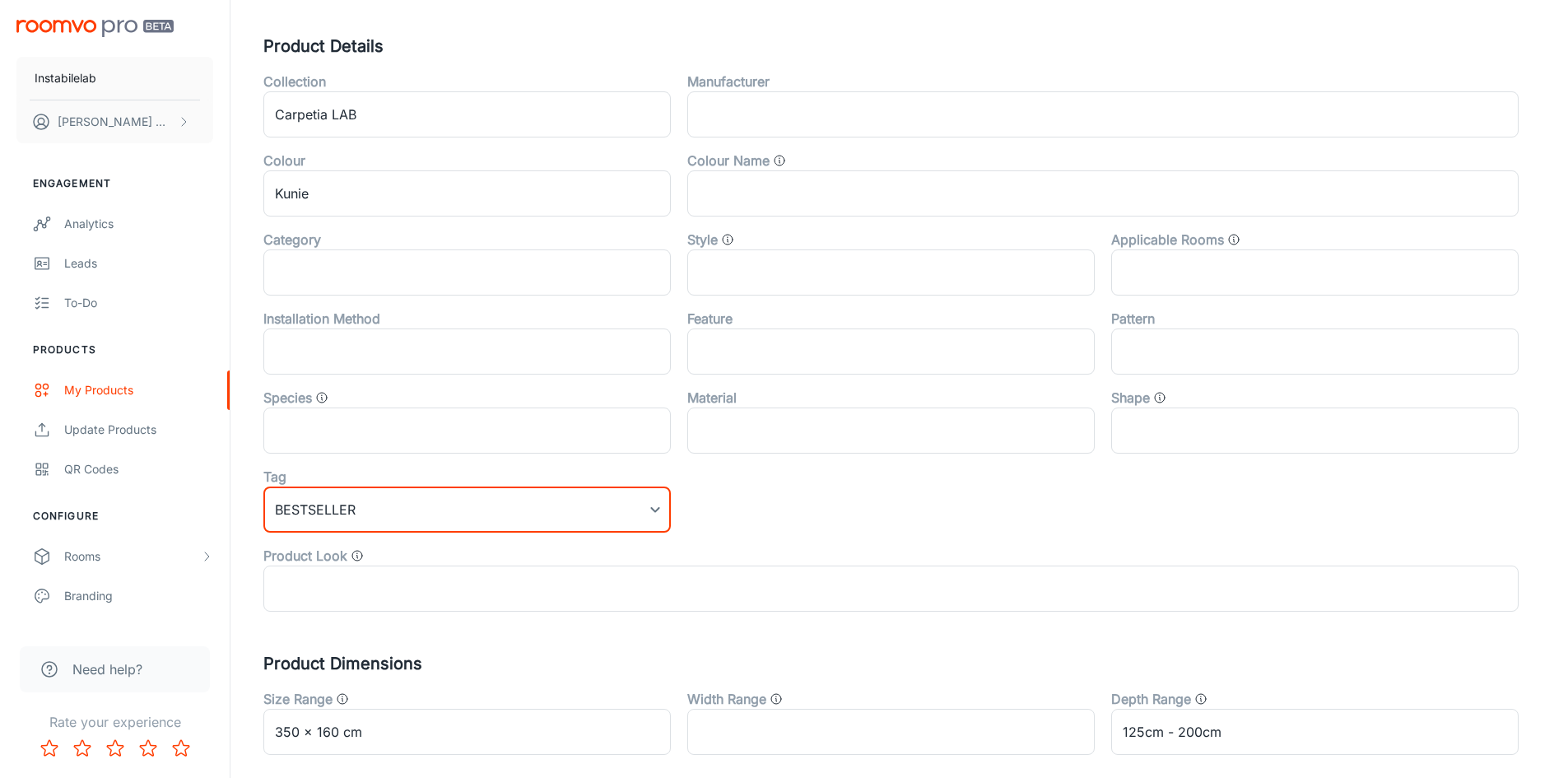
click at [807, 516] on div "Collection Carpetia LAB ​ Manufacturer ​ Colour Kunie ​ Colour Name ​ Category …" at bounding box center [882, 335] width 1271 height 553
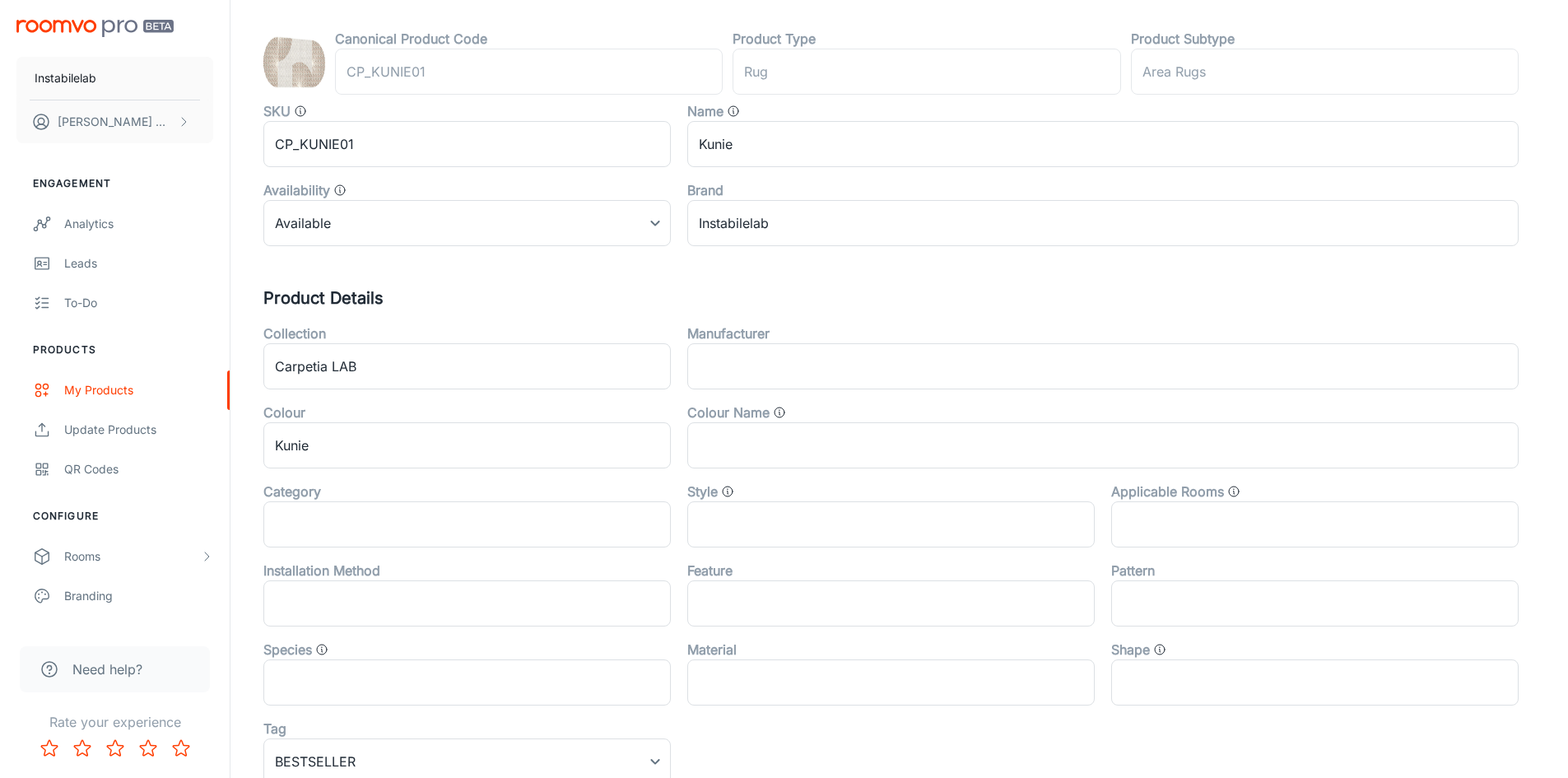
scroll to position [0, 0]
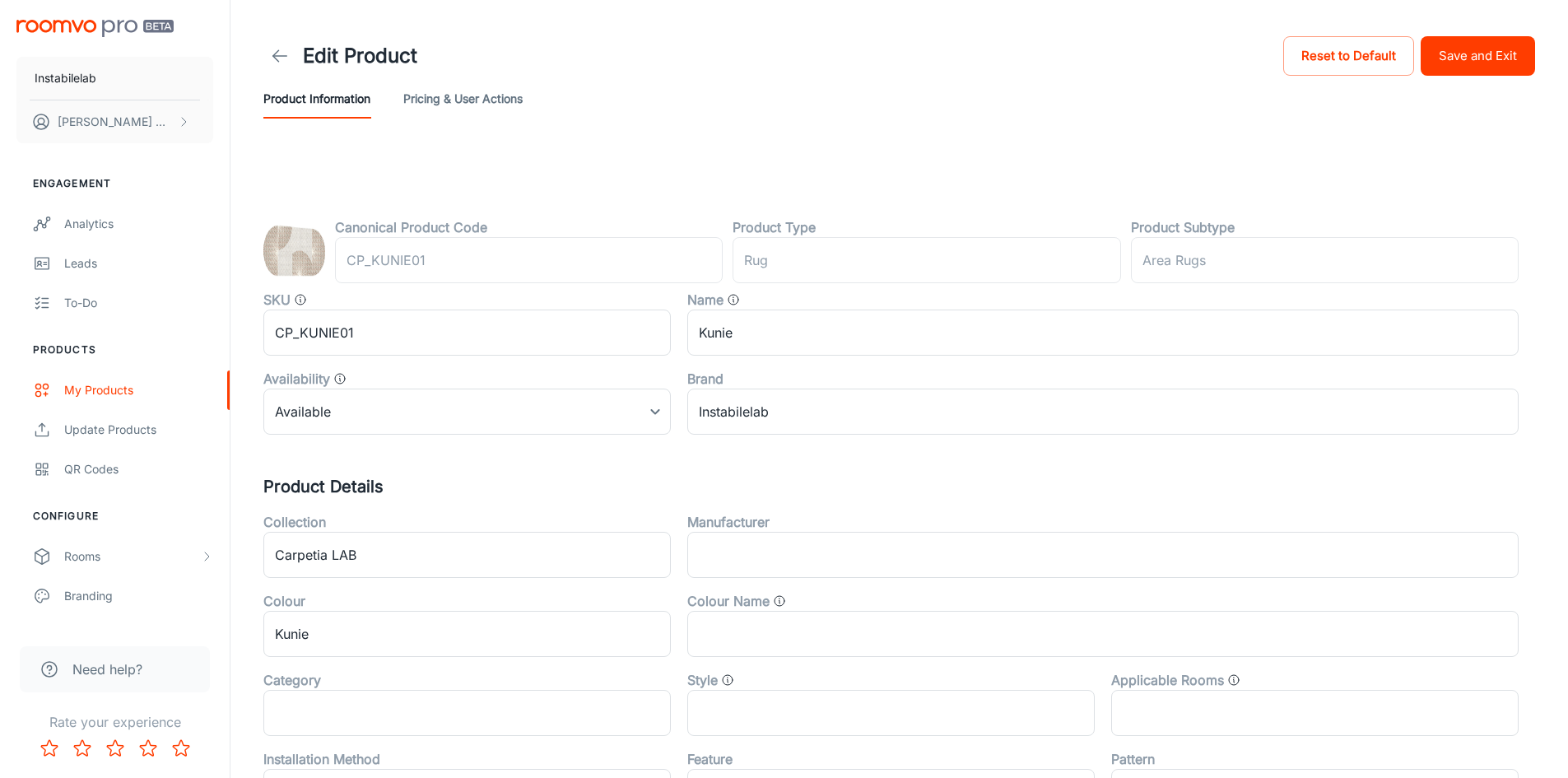
click at [1502, 55] on button "Save and Exit" at bounding box center [1477, 56] width 114 height 39
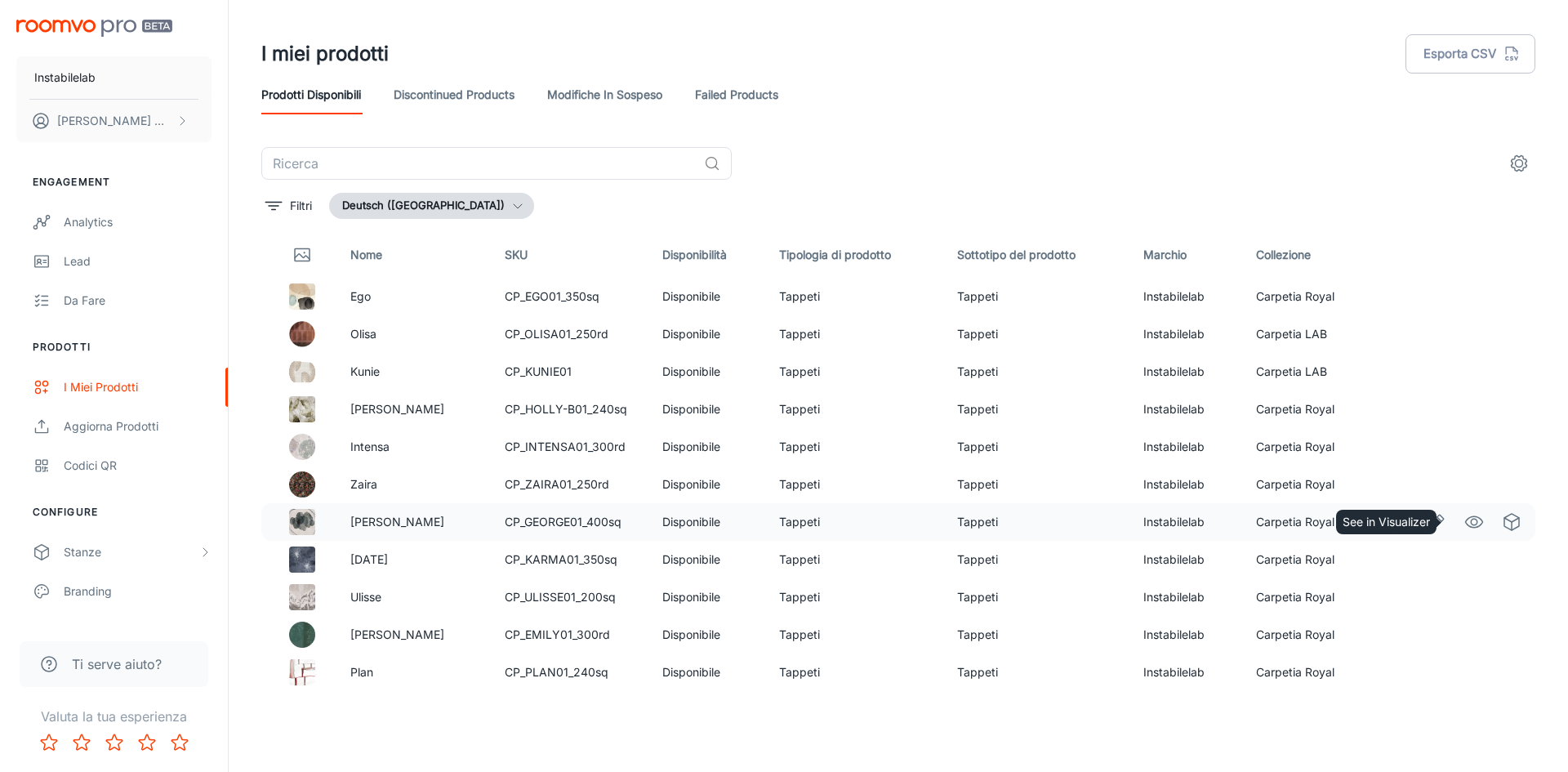
click at [1468, 520] on icon "See in Visualizer" at bounding box center [1474, 521] width 19 height 19
click at [414, 211] on button "Deutsch ([GEOGRAPHIC_DATA])" at bounding box center [431, 206] width 205 height 26
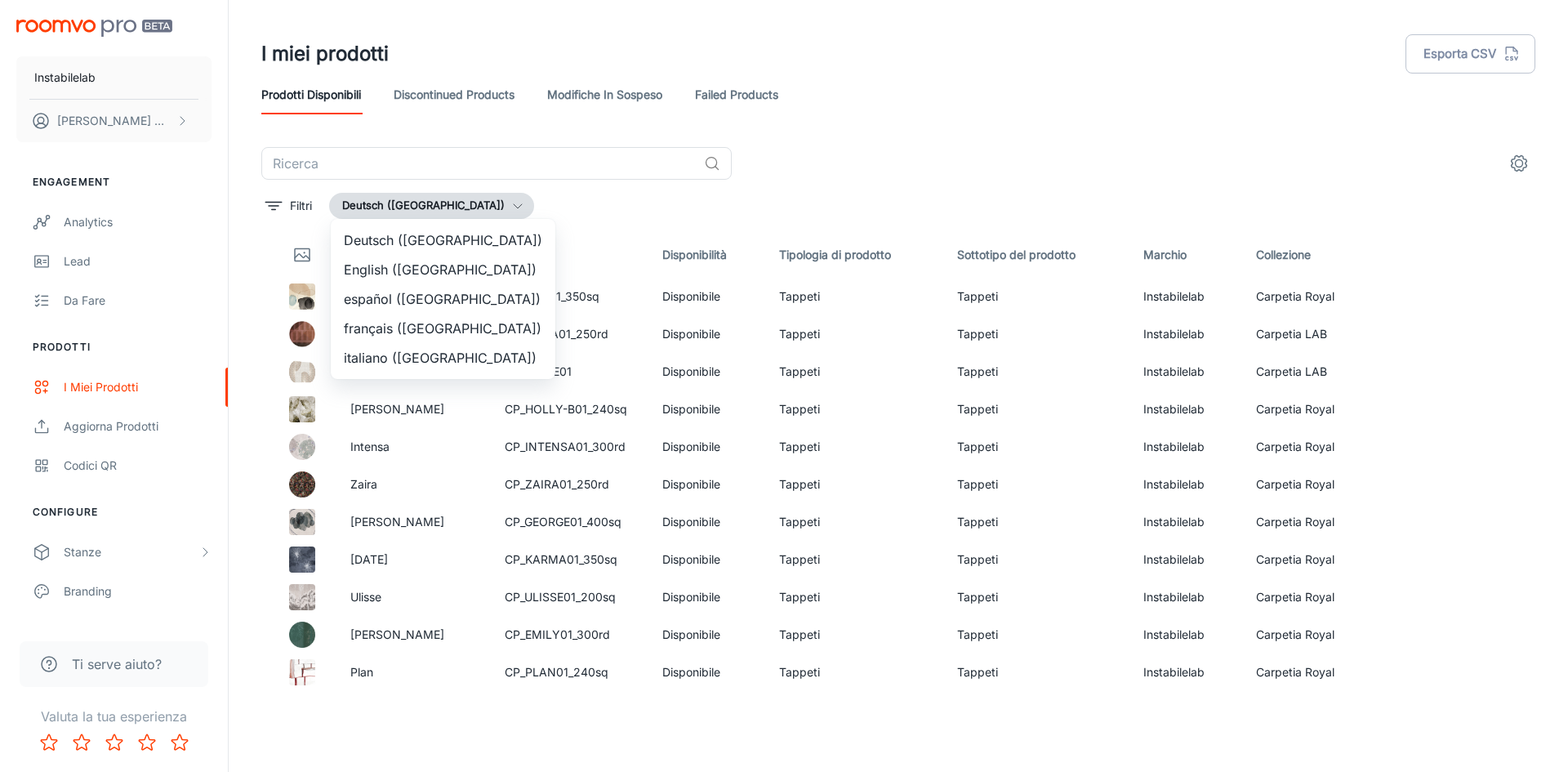
click at [437, 271] on li "English ([GEOGRAPHIC_DATA])" at bounding box center [442, 270] width 224 height 30
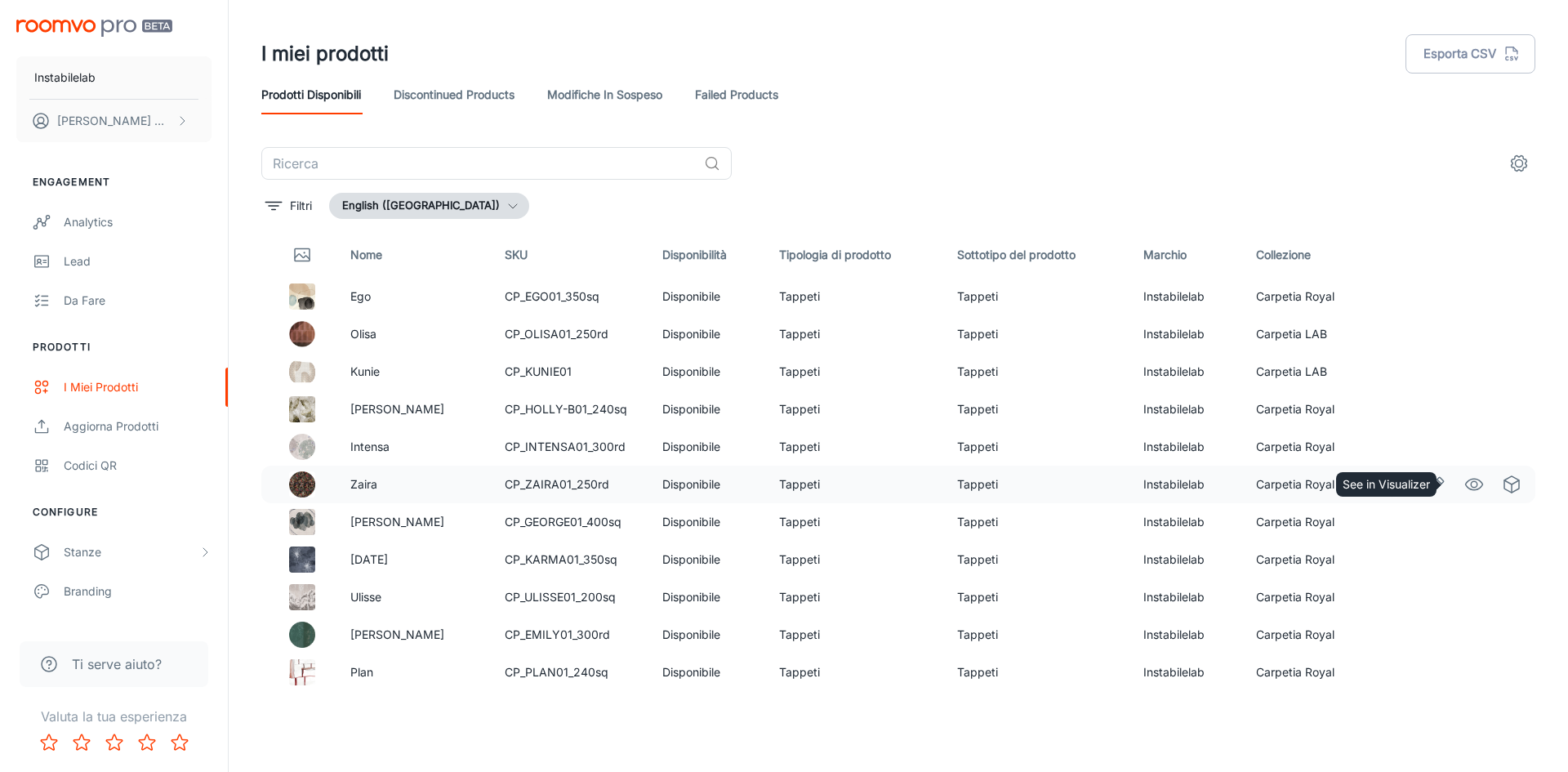
click at [1471, 485] on circle "See in Visualizer" at bounding box center [1474, 484] width 6 height 6
click at [1432, 337] on icon "Edit" at bounding box center [1436, 333] width 19 height 19
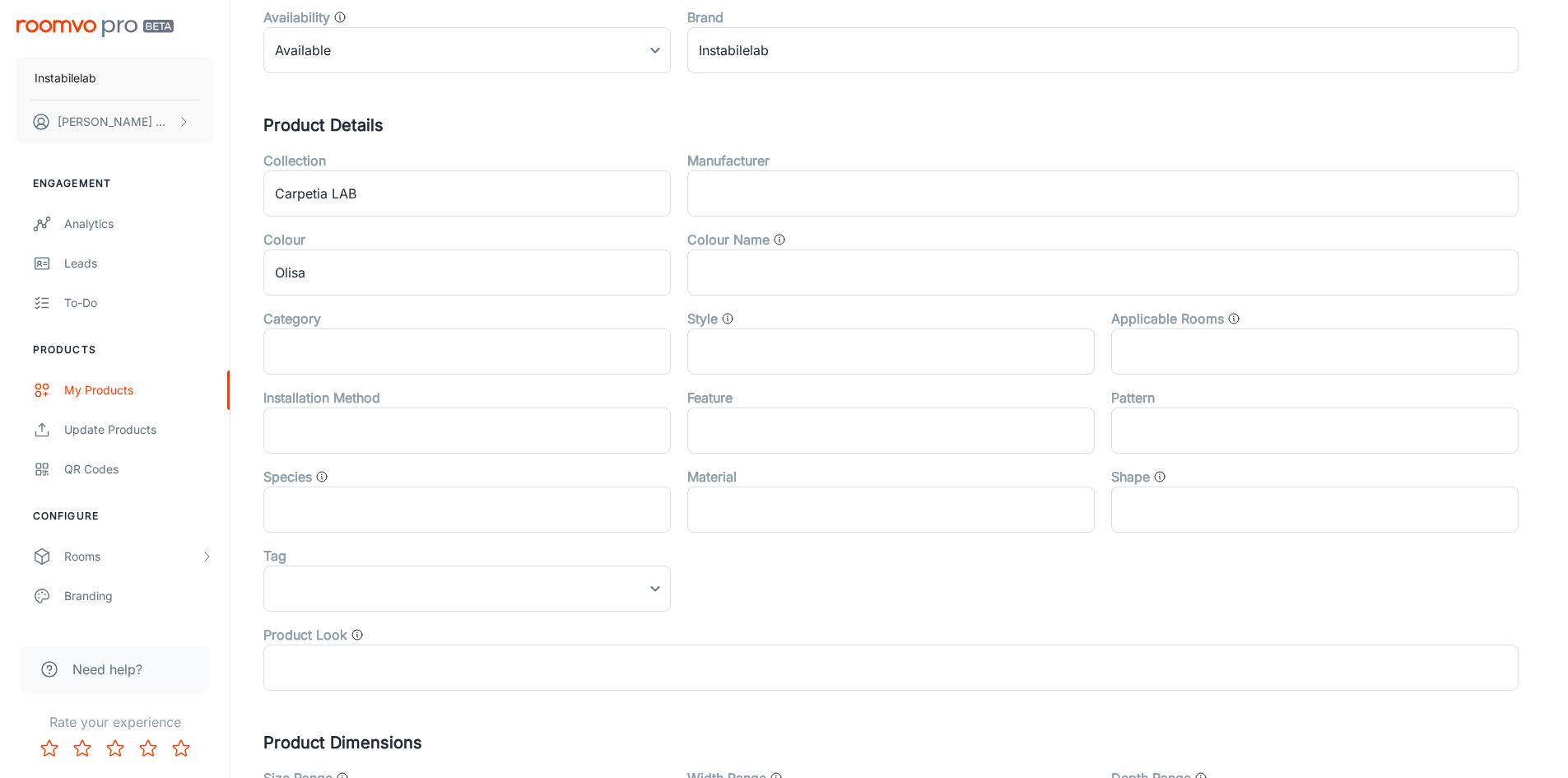
scroll to position [358, 0]
click at [637, 617] on div "Product Look ​" at bounding box center [882, 654] width 1271 height 79
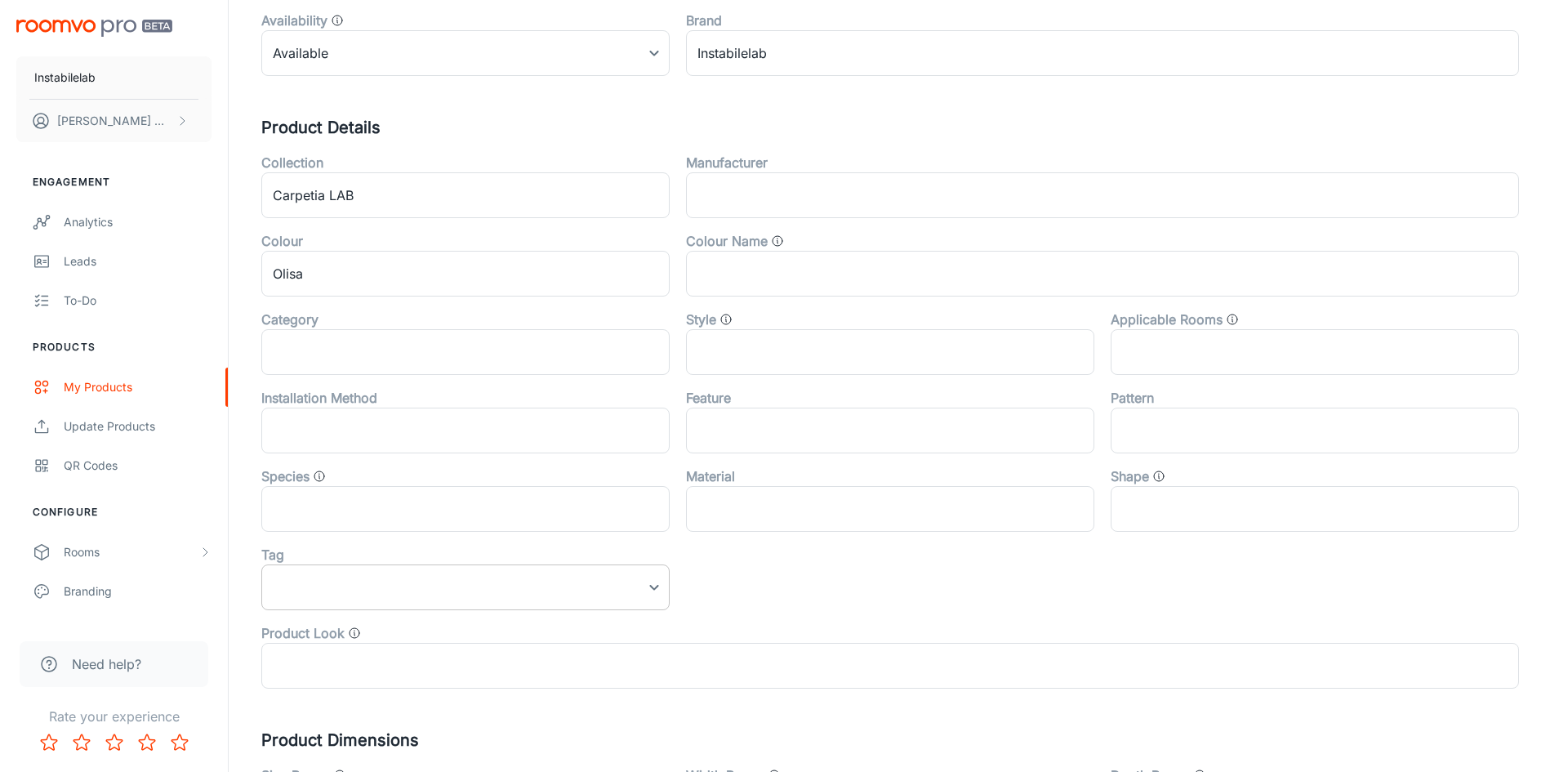
click at [624, 416] on body "Instabilelab [PERSON_NAME] Engagement Analytics Leads To-do Products My Product…" at bounding box center [784, 30] width 1568 height 772
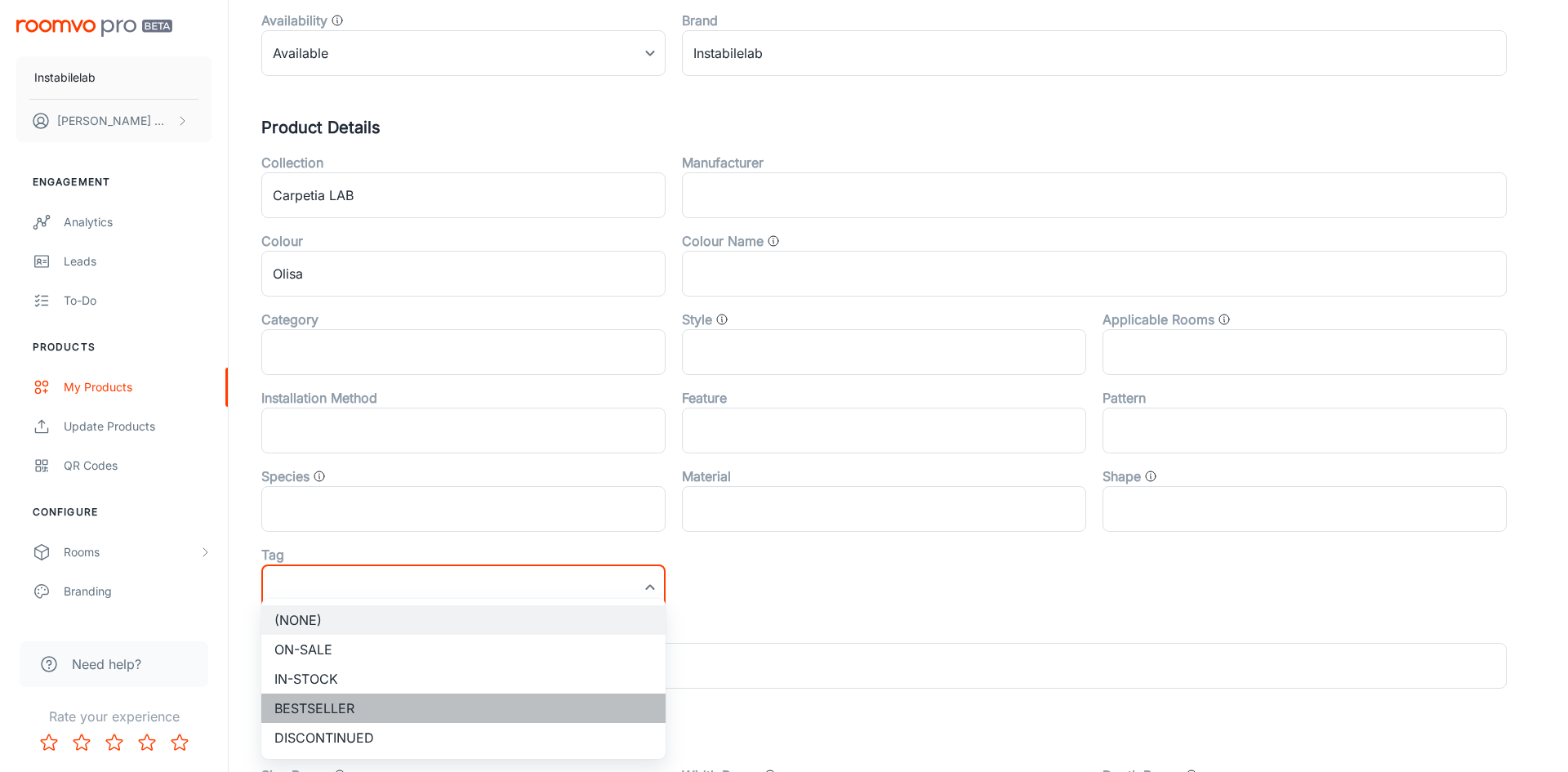
click at [598, 697] on li "Bestseller" at bounding box center [464, 708] width 404 height 30
type input "Bestseller"
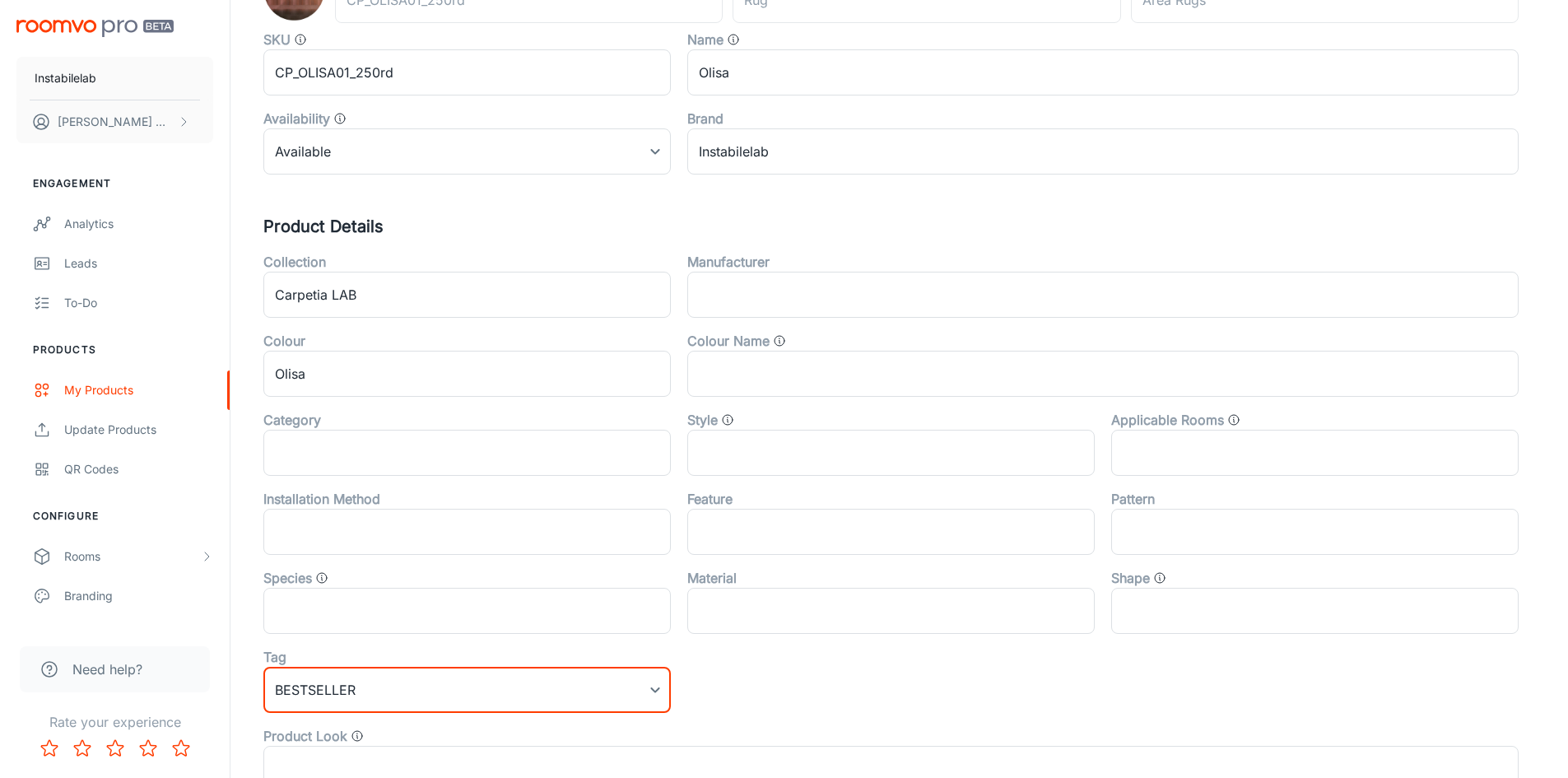
scroll to position [0, 0]
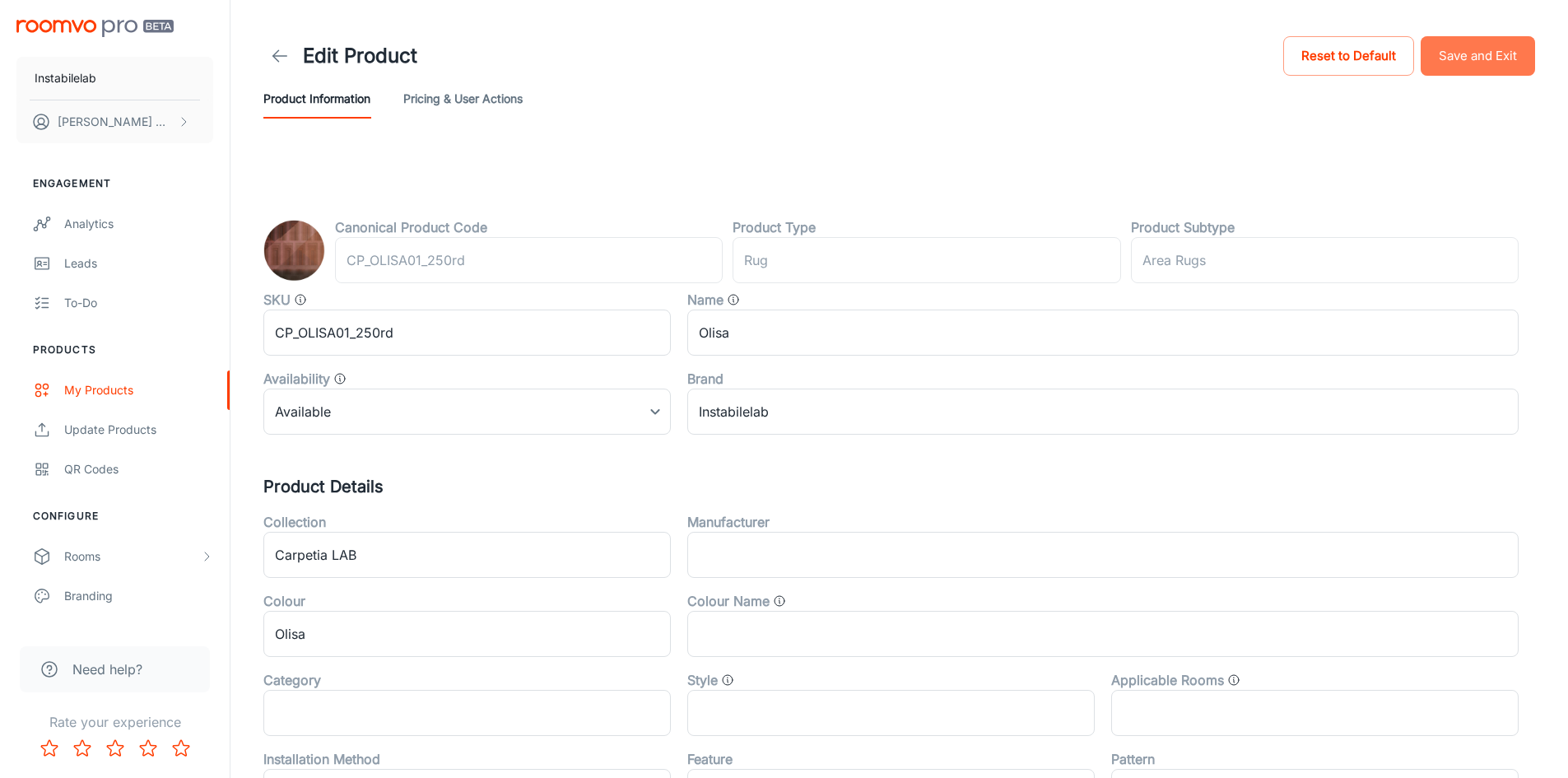
click at [1470, 56] on button "Save and Exit" at bounding box center [1477, 56] width 114 height 39
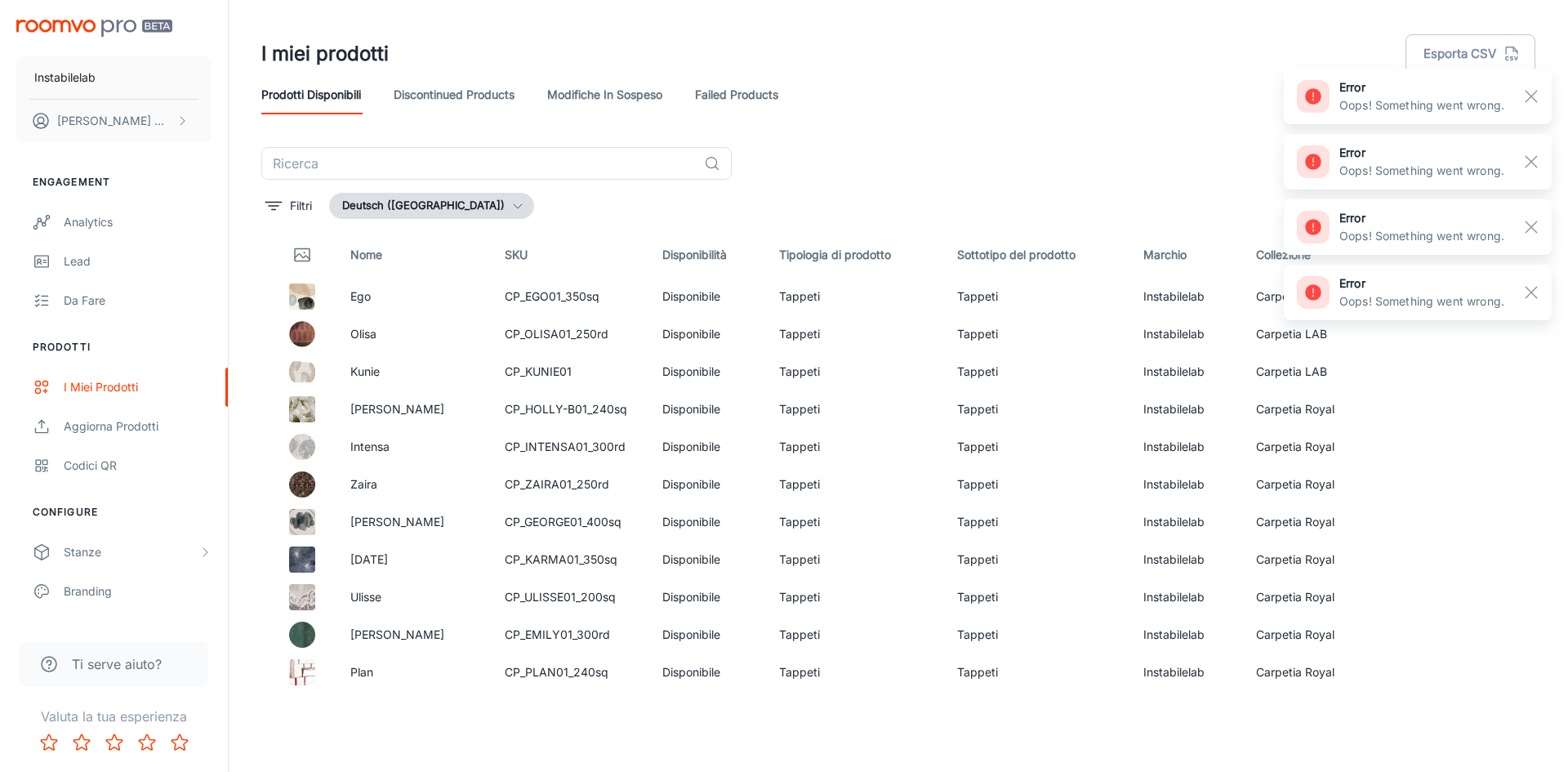
click at [1043, 160] on div "​" at bounding box center [898, 163] width 1273 height 32
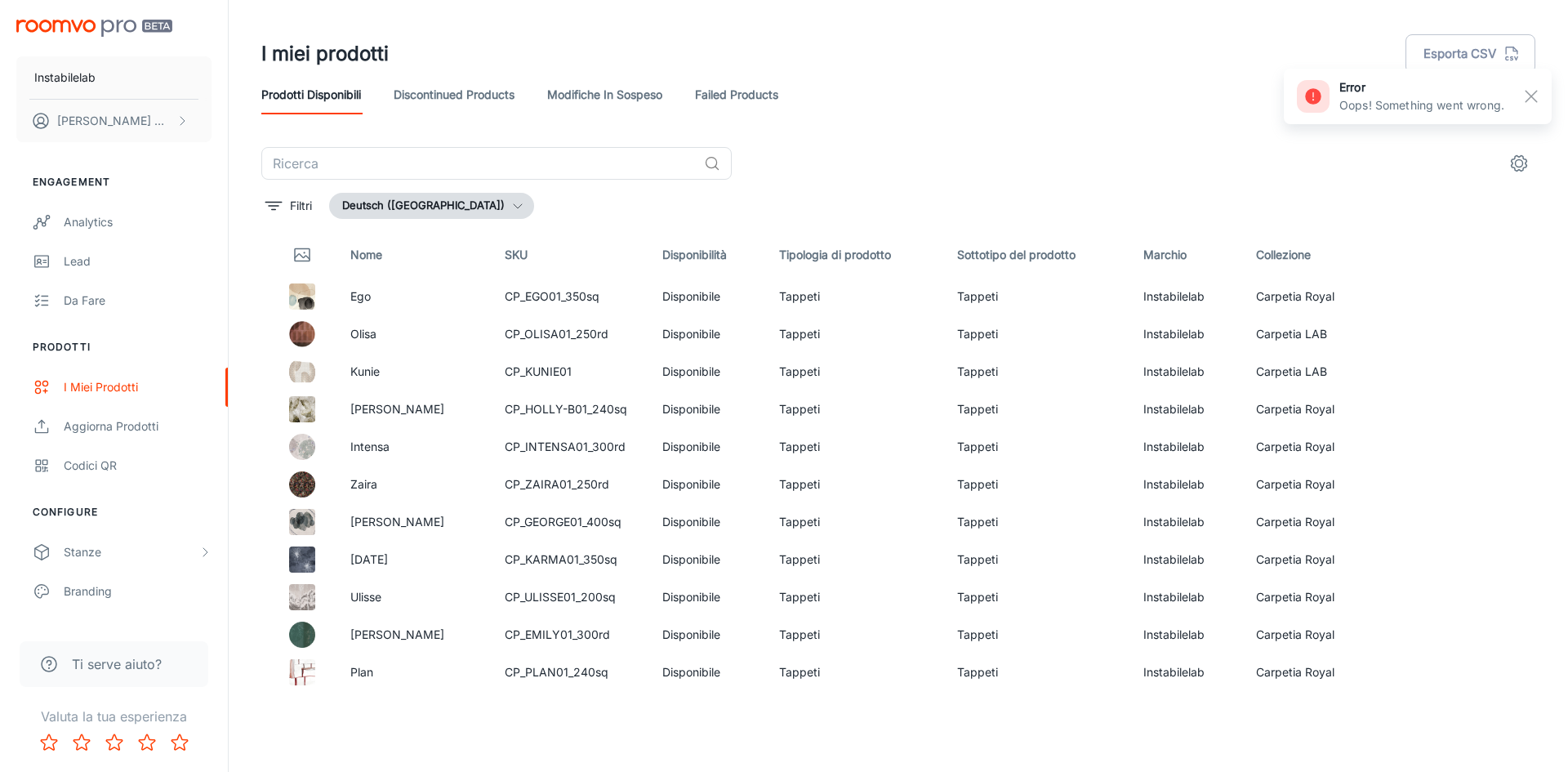
click at [460, 215] on button "Deutsch ([GEOGRAPHIC_DATA])" at bounding box center [431, 206] width 205 height 26
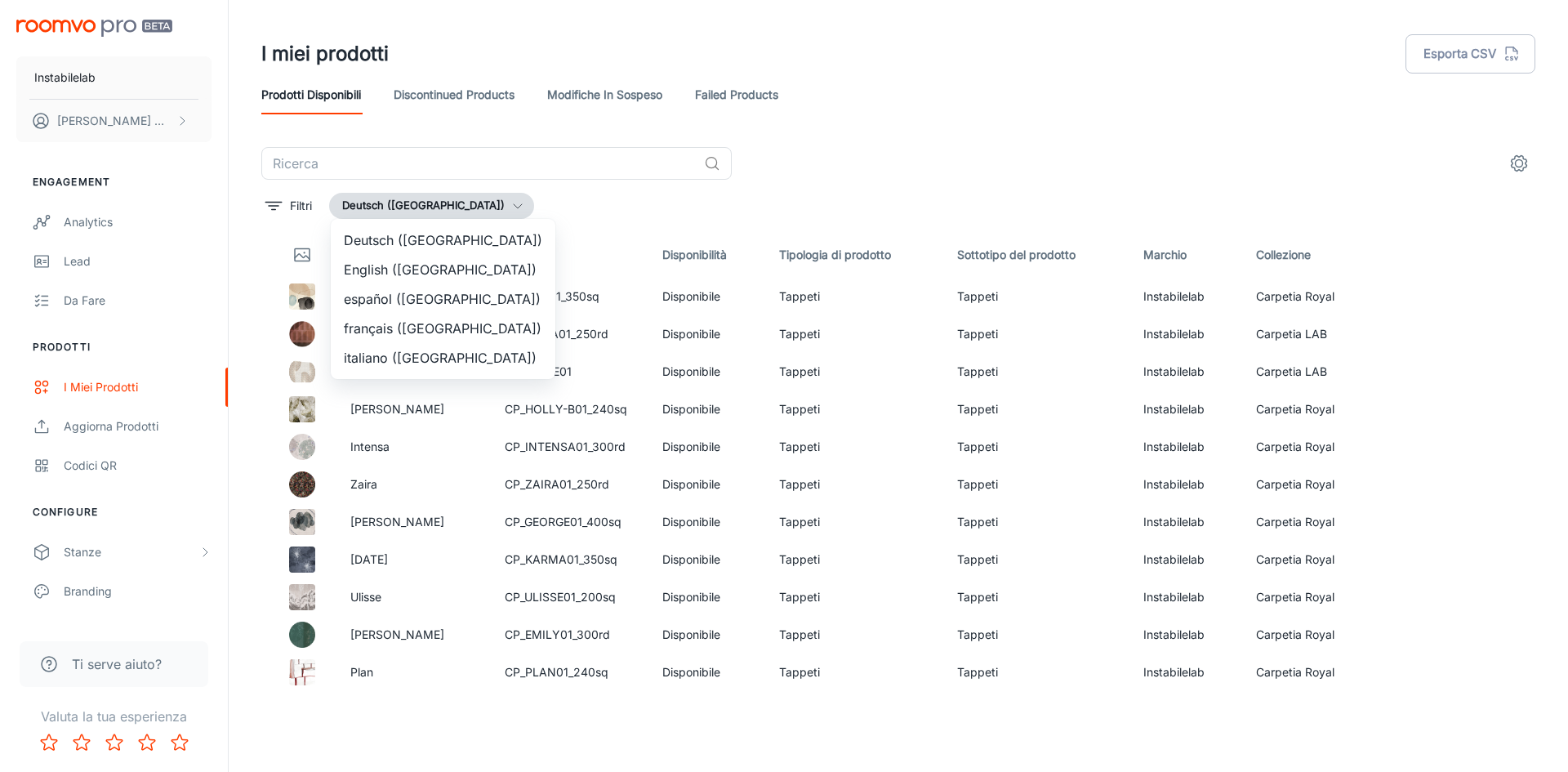
click at [433, 271] on li "English ([GEOGRAPHIC_DATA])" at bounding box center [442, 270] width 224 height 30
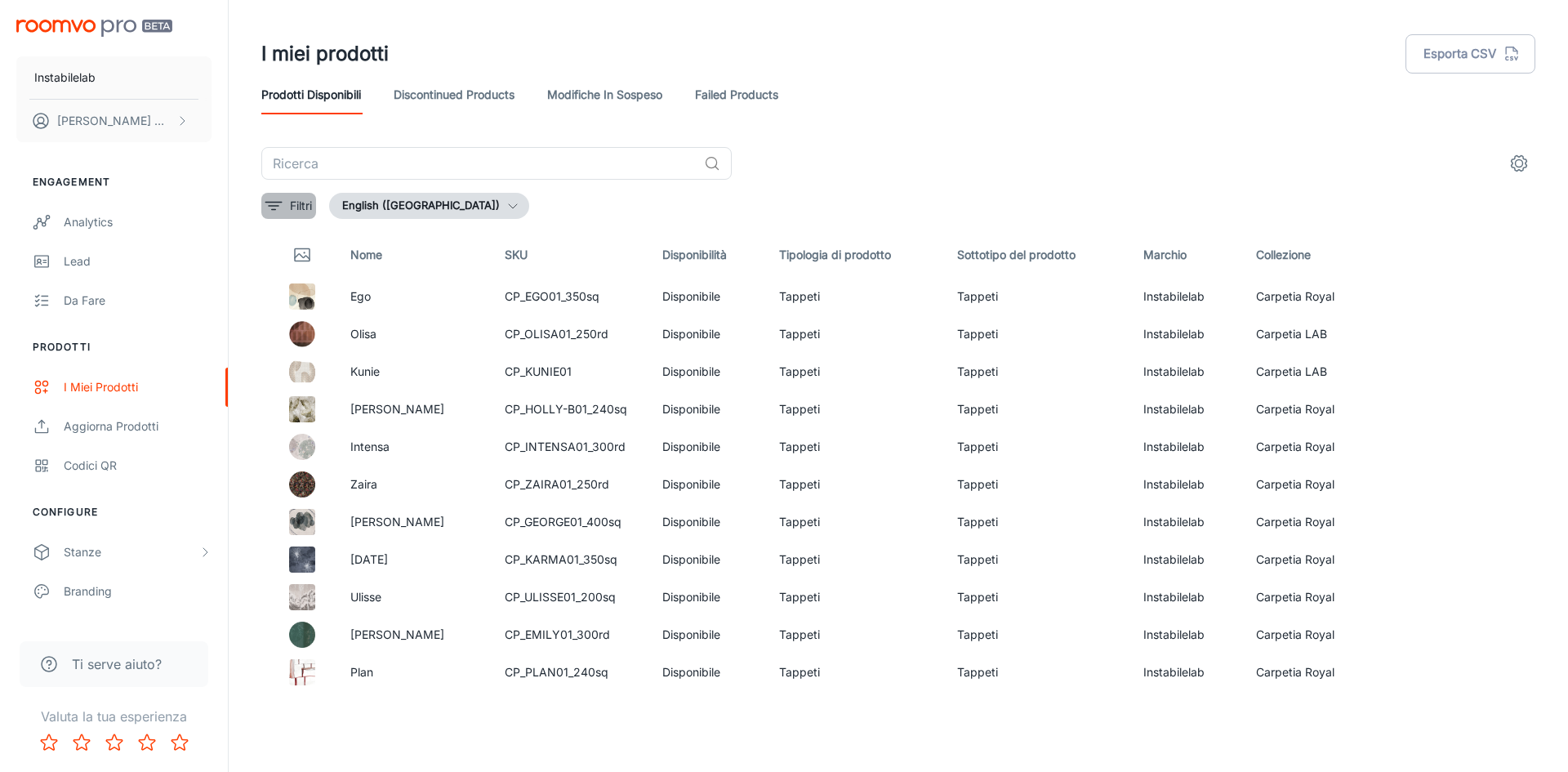
click at [284, 203] on button "Filtri" at bounding box center [288, 206] width 54 height 26
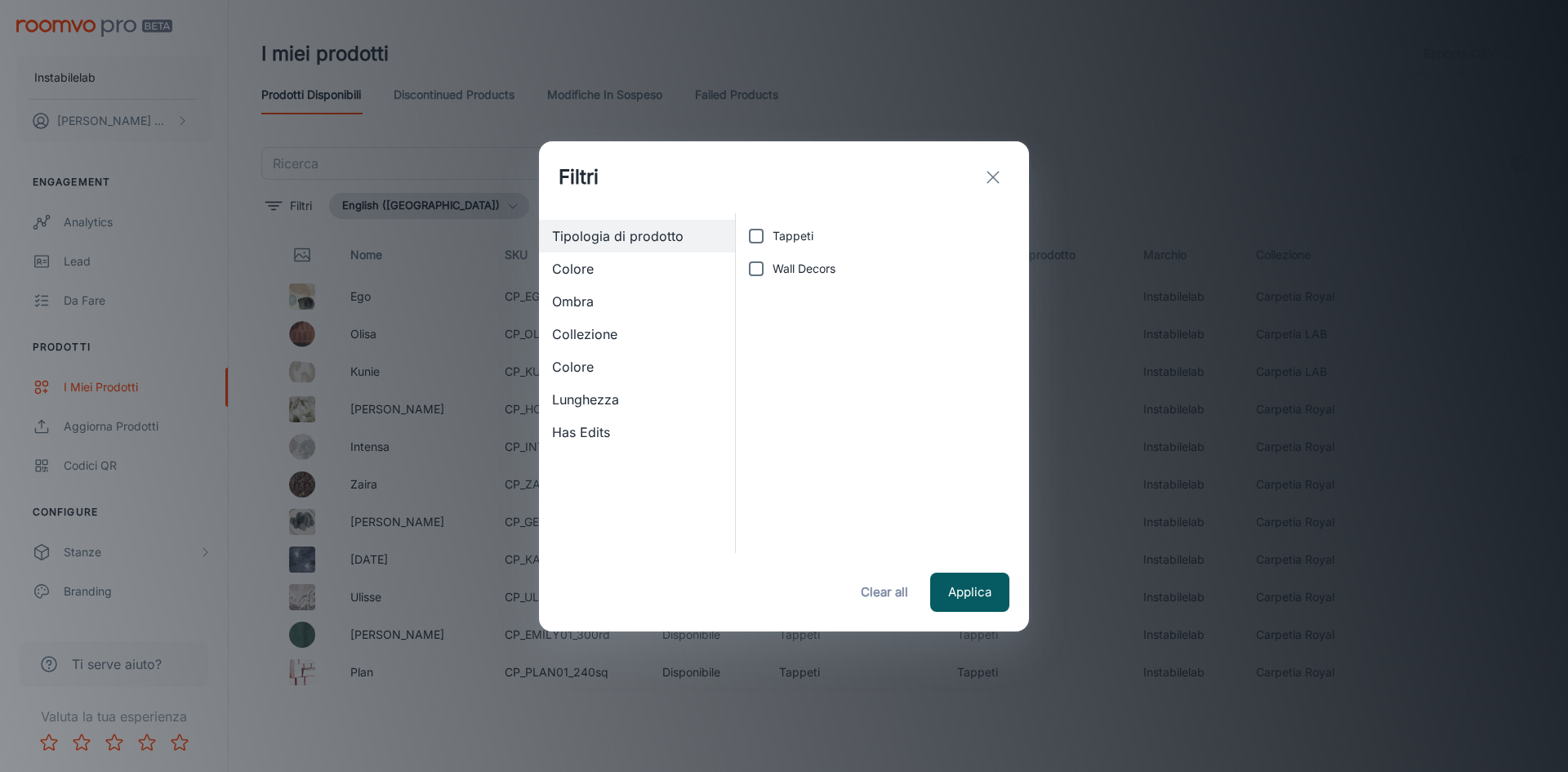
click at [756, 248] on input "Tappeti" at bounding box center [755, 235] width 32 height 32
checkbox input "true"
click at [947, 593] on button "Applica" at bounding box center [970, 592] width 79 height 39
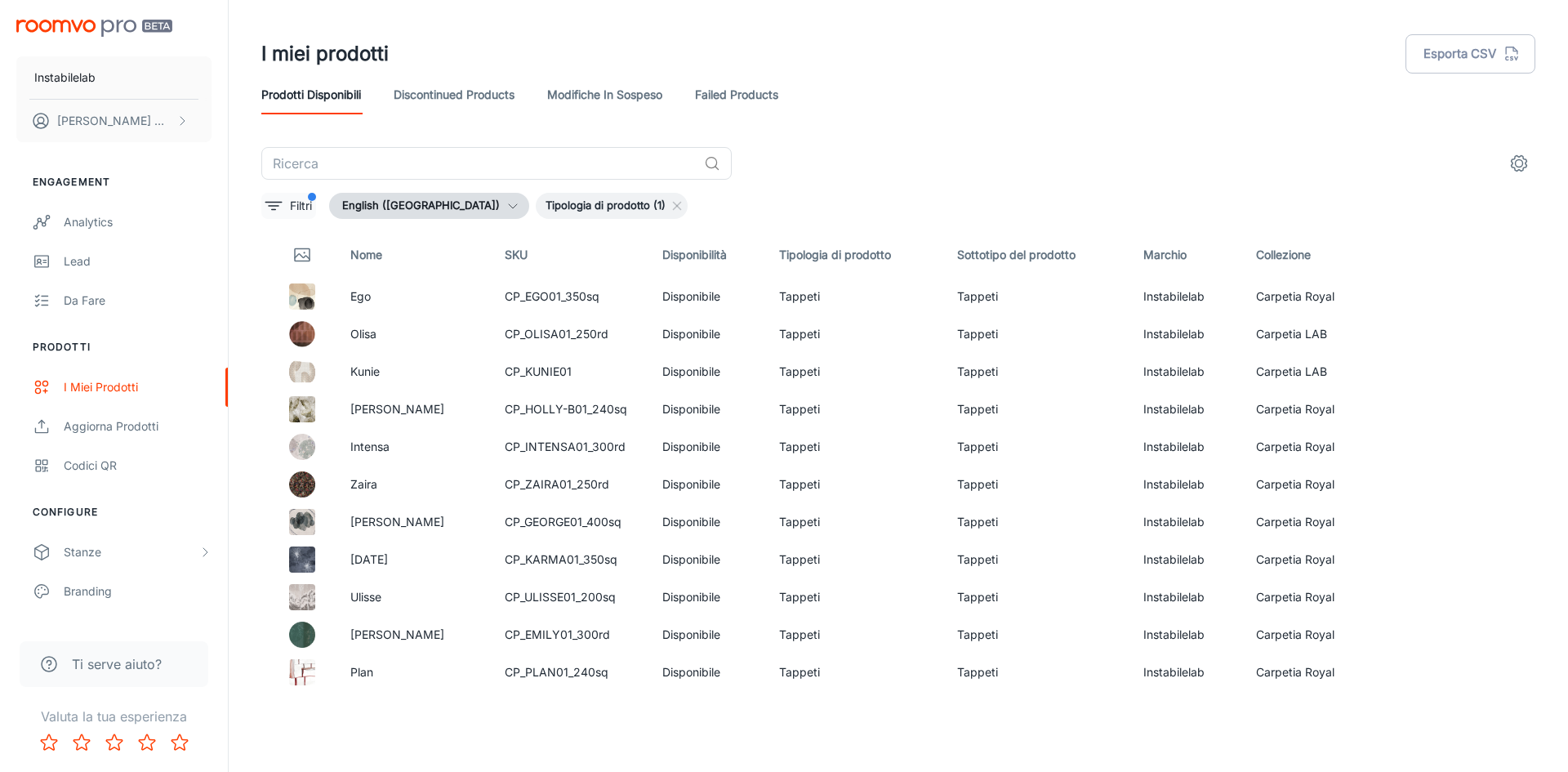
click at [279, 202] on line "filter" at bounding box center [273, 202] width 17 height 0
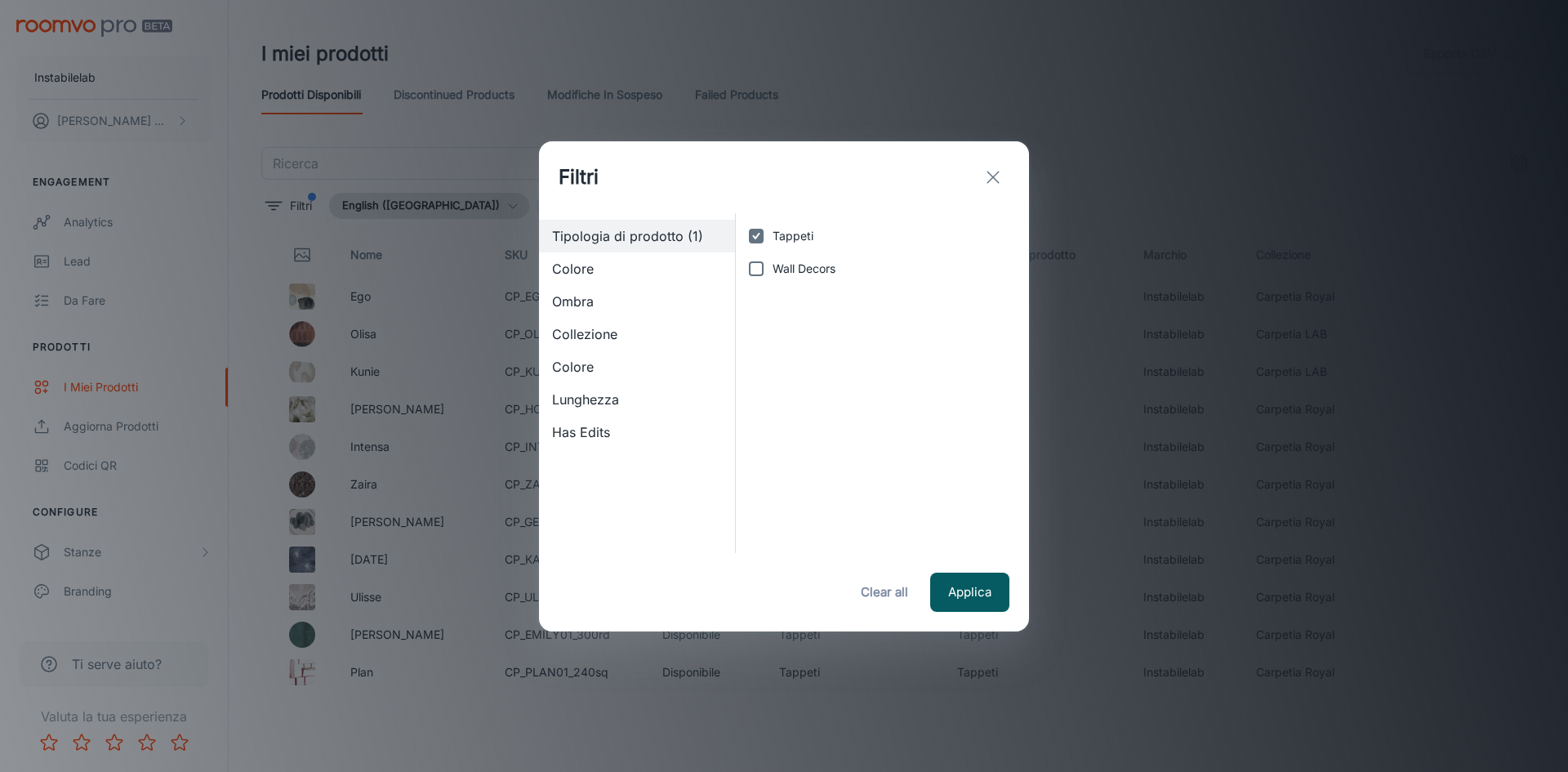
click at [599, 327] on span "Collezione" at bounding box center [637, 333] width 170 height 19
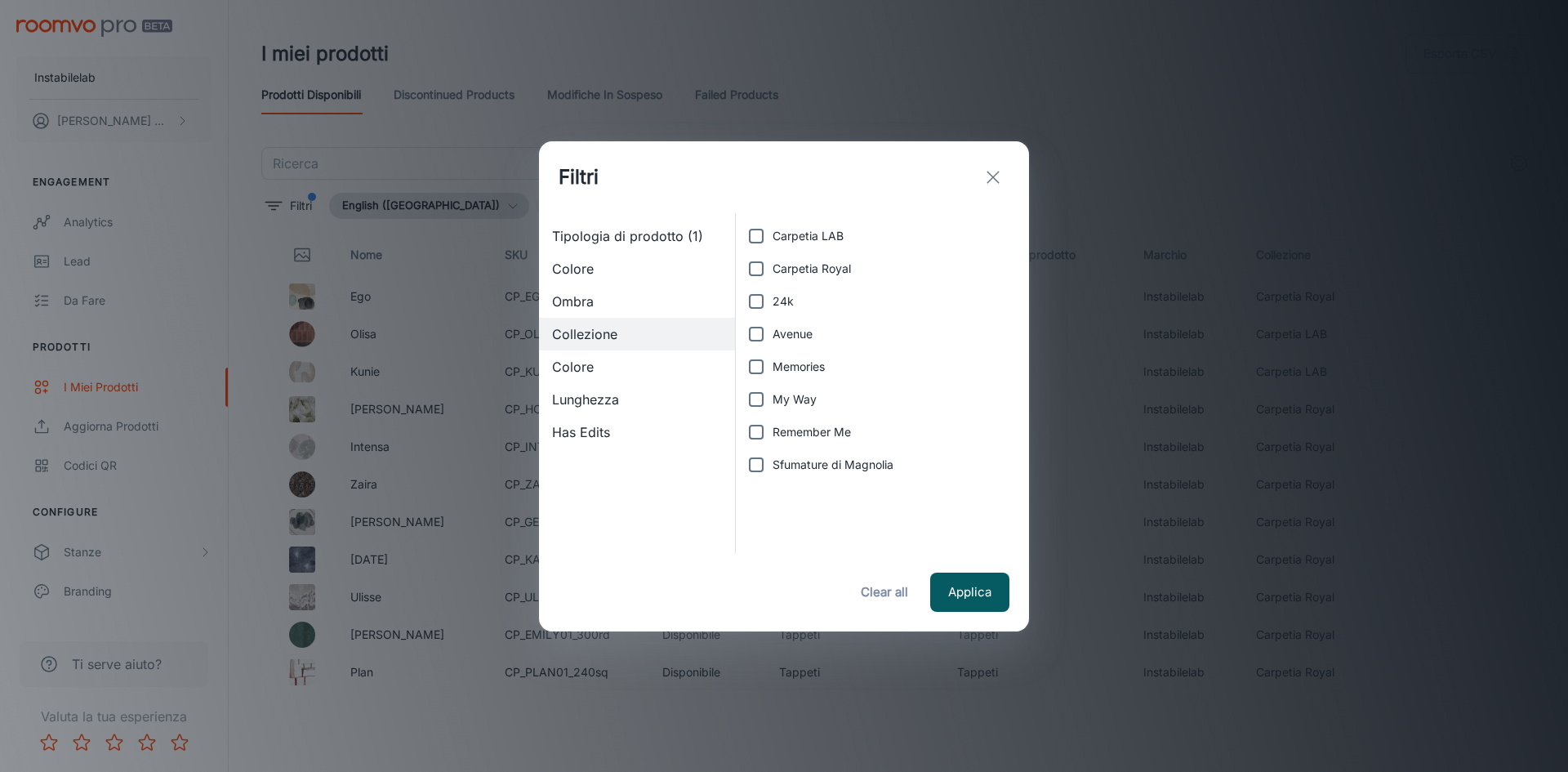
click at [840, 229] on span "Carpetia LAB" at bounding box center [808, 235] width 71 height 18
click at [773, 229] on input "Carpetia LAB" at bounding box center [755, 235] width 32 height 32
checkbox input "true"
click at [964, 576] on button "Applica" at bounding box center [970, 592] width 79 height 39
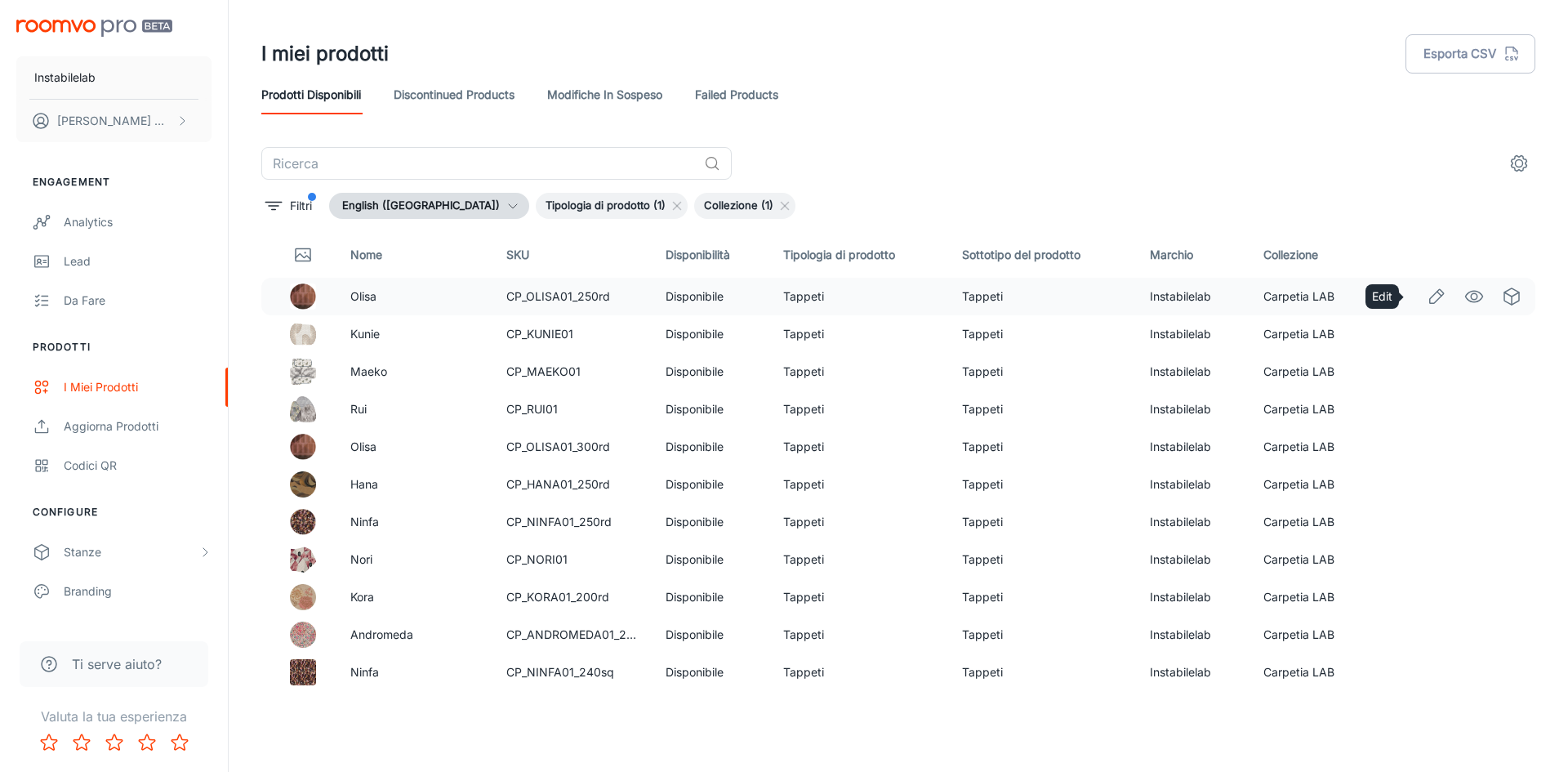
click at [1427, 292] on icon "Edit" at bounding box center [1436, 296] width 19 height 19
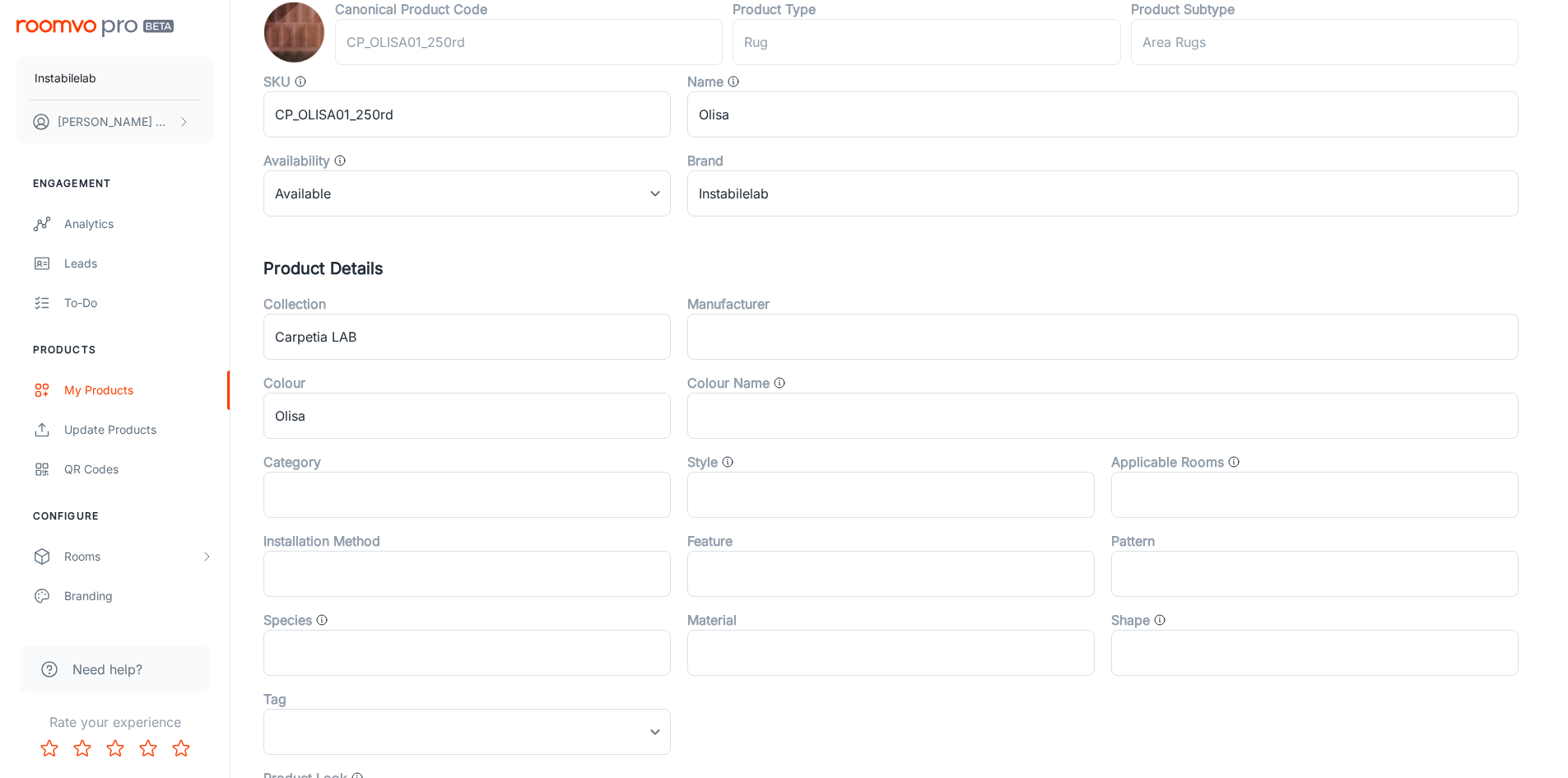
scroll to position [411, 0]
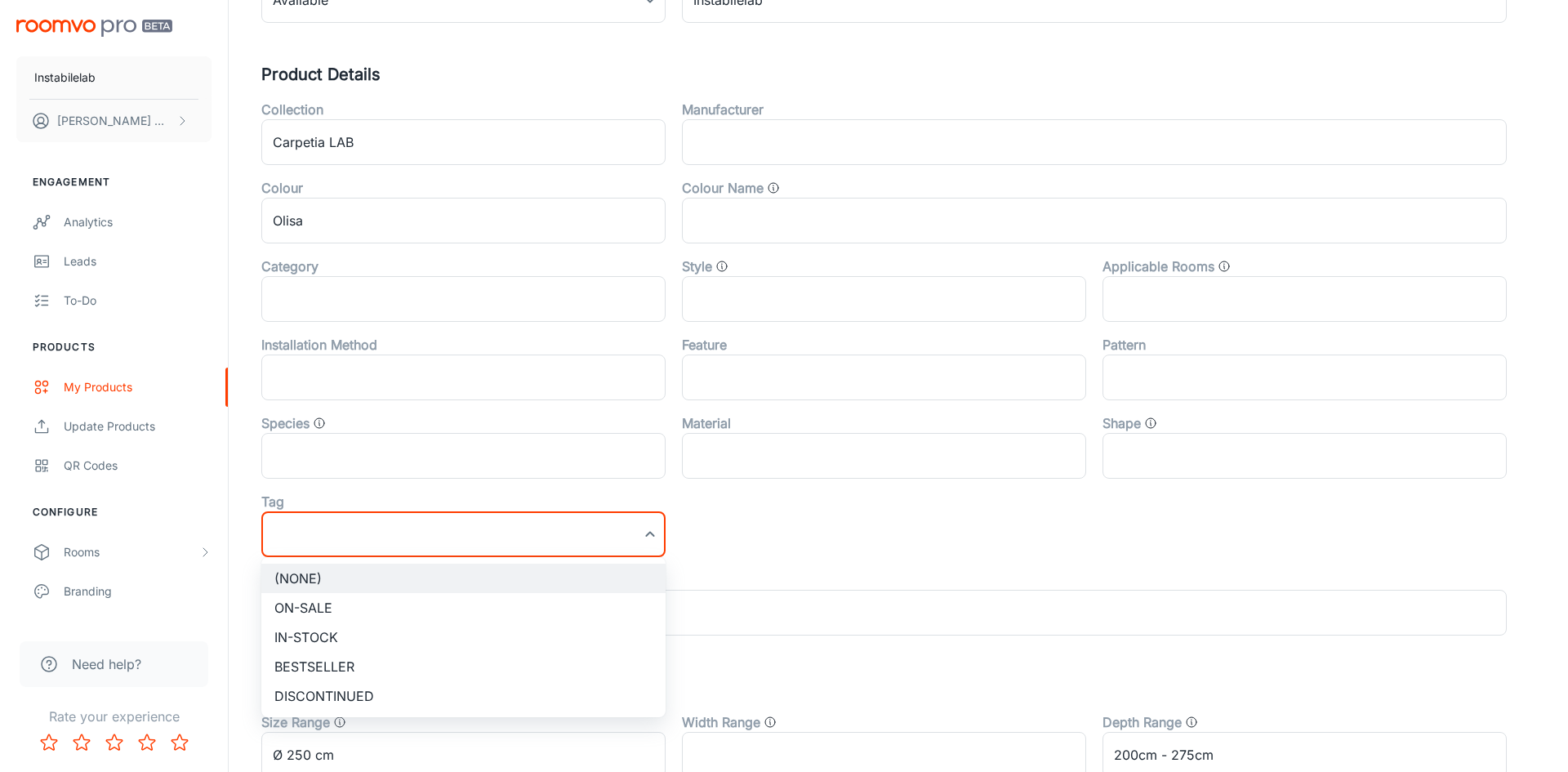
click at [408, 663] on li "Bestseller" at bounding box center [464, 667] width 404 height 30
type input "Bestseller"
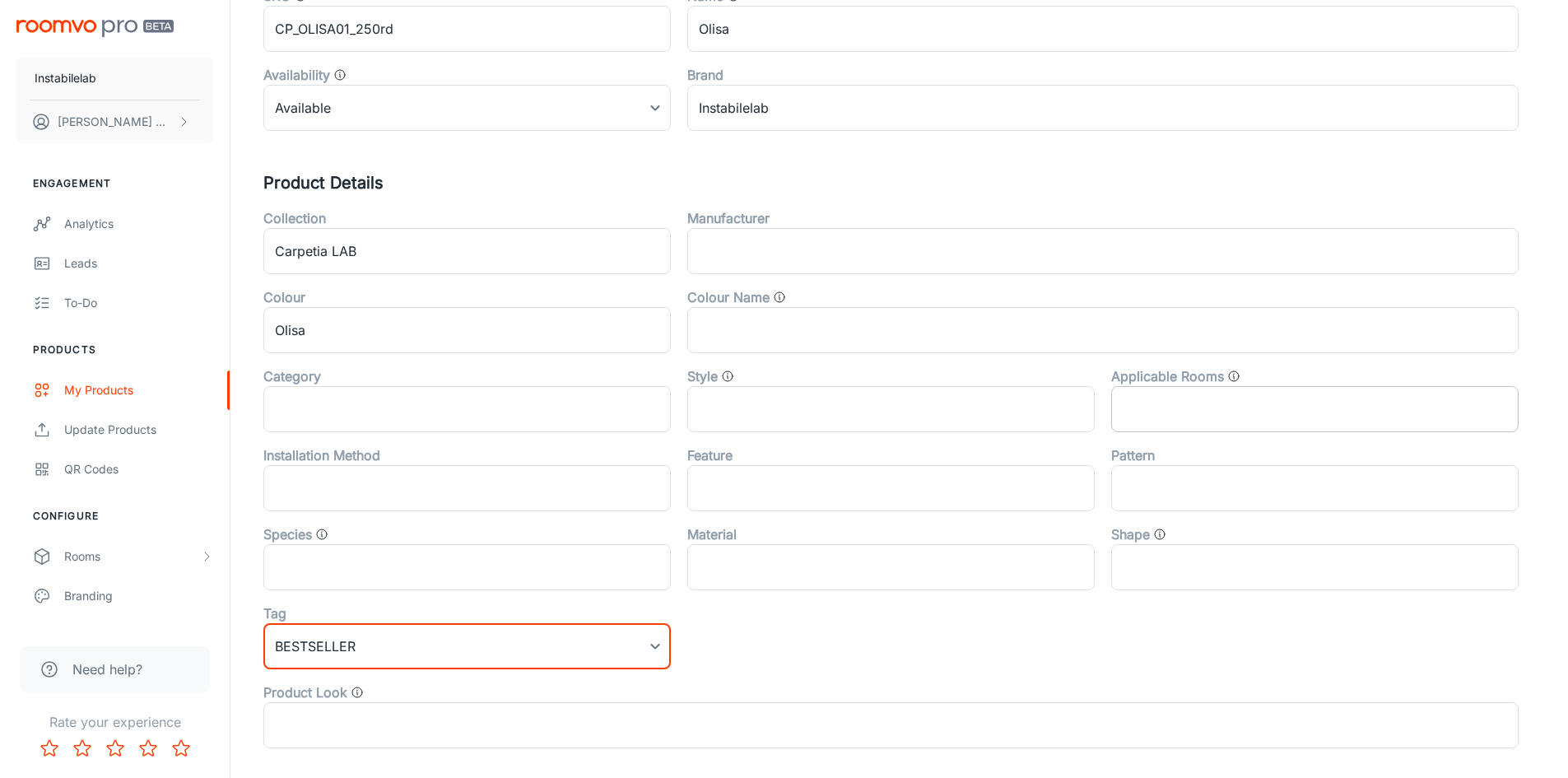
scroll to position [0, 0]
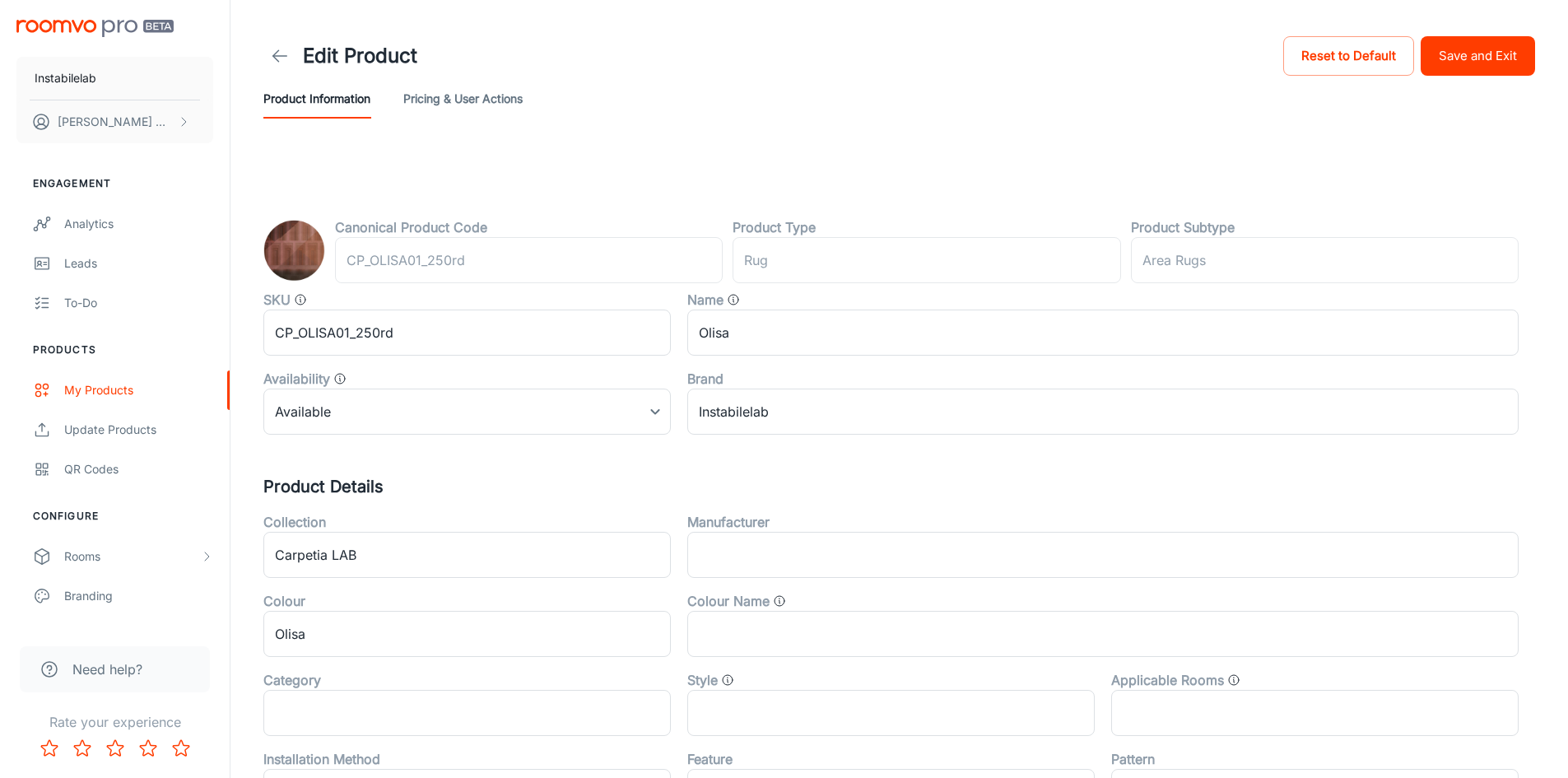
click at [1458, 51] on button "Save and Exit" at bounding box center [1477, 56] width 114 height 39
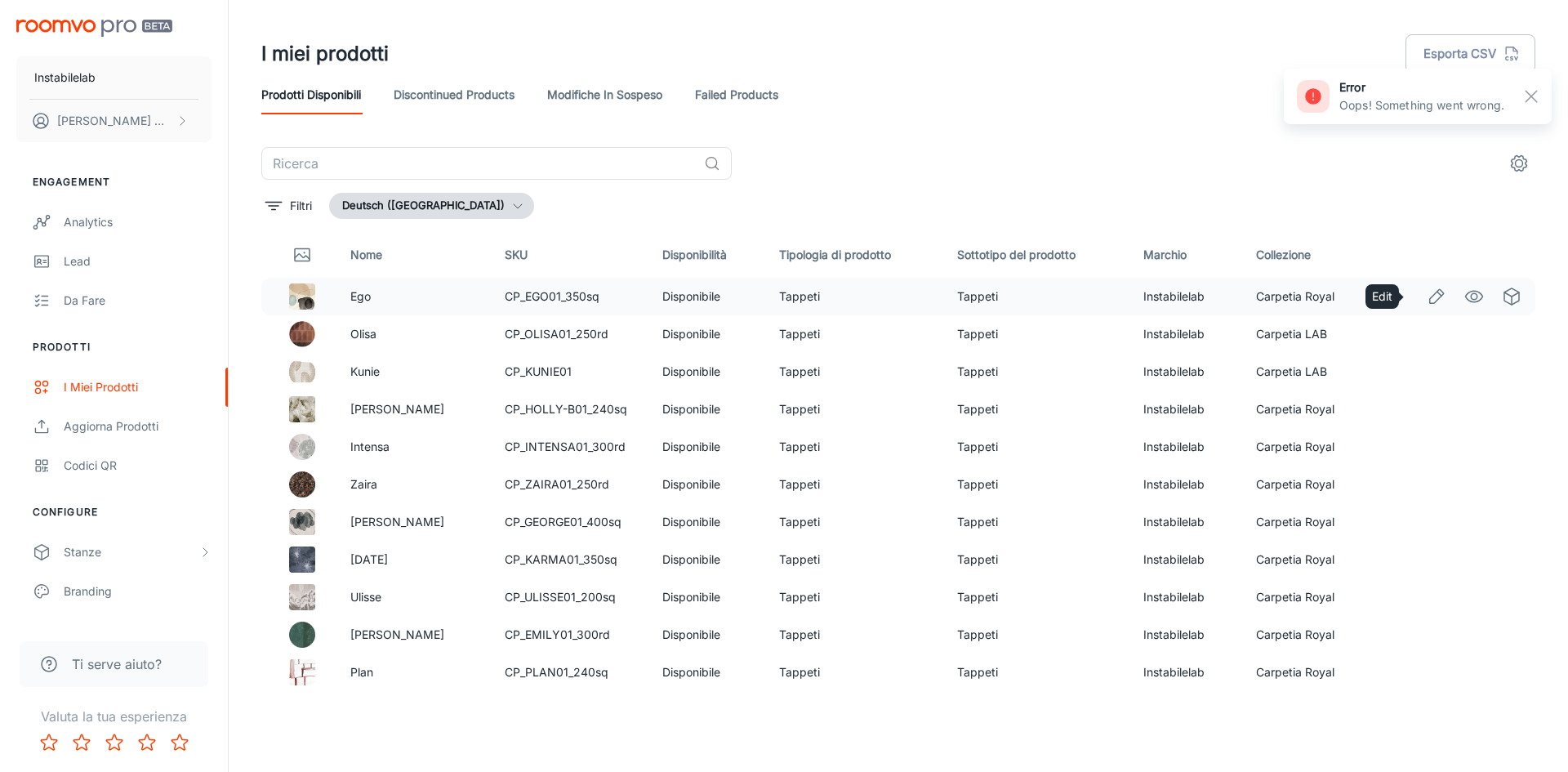
click at [1427, 286] on icon "Edit" at bounding box center [1436, 296] width 19 height 19
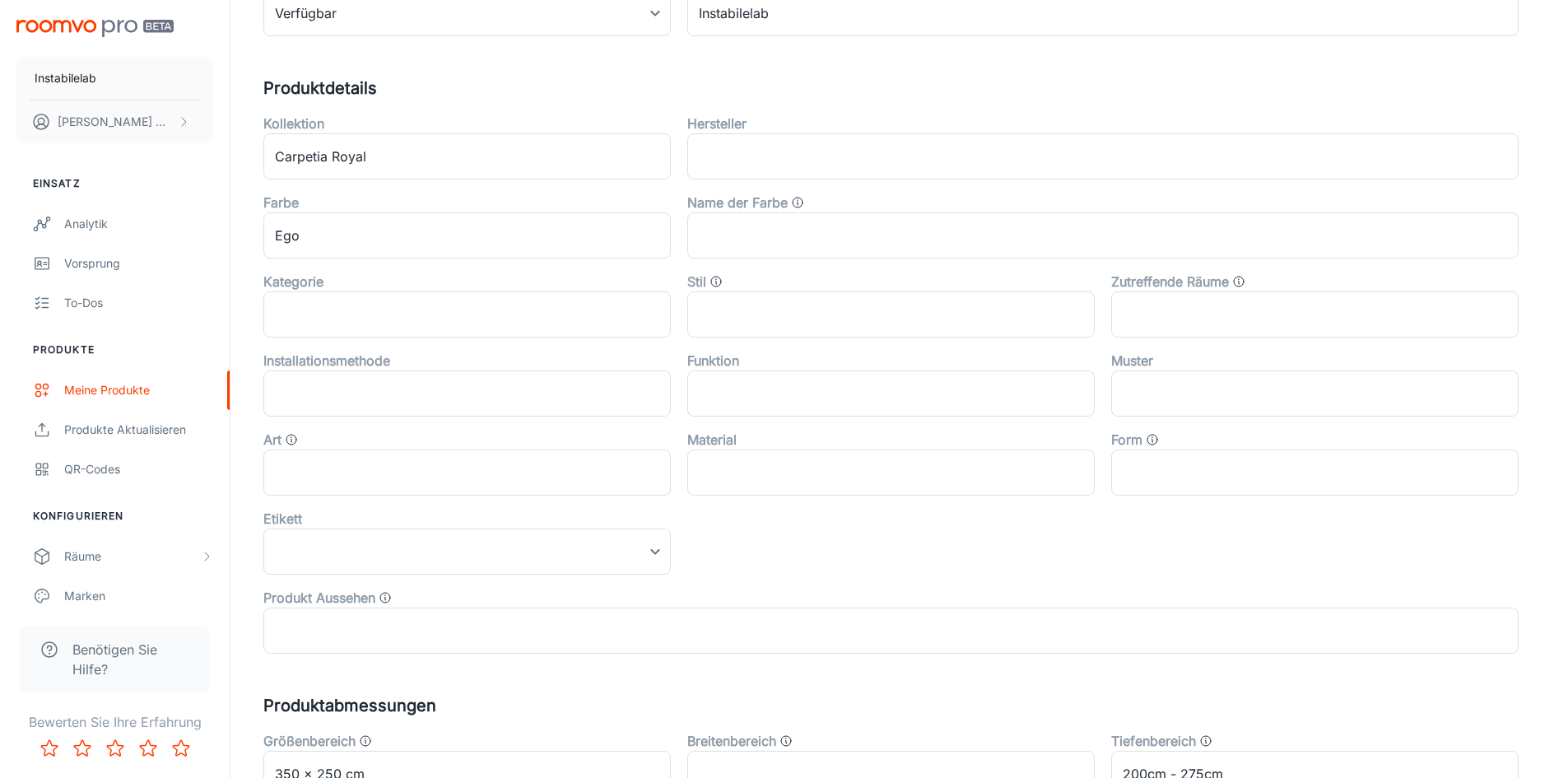
scroll to position [523, 0]
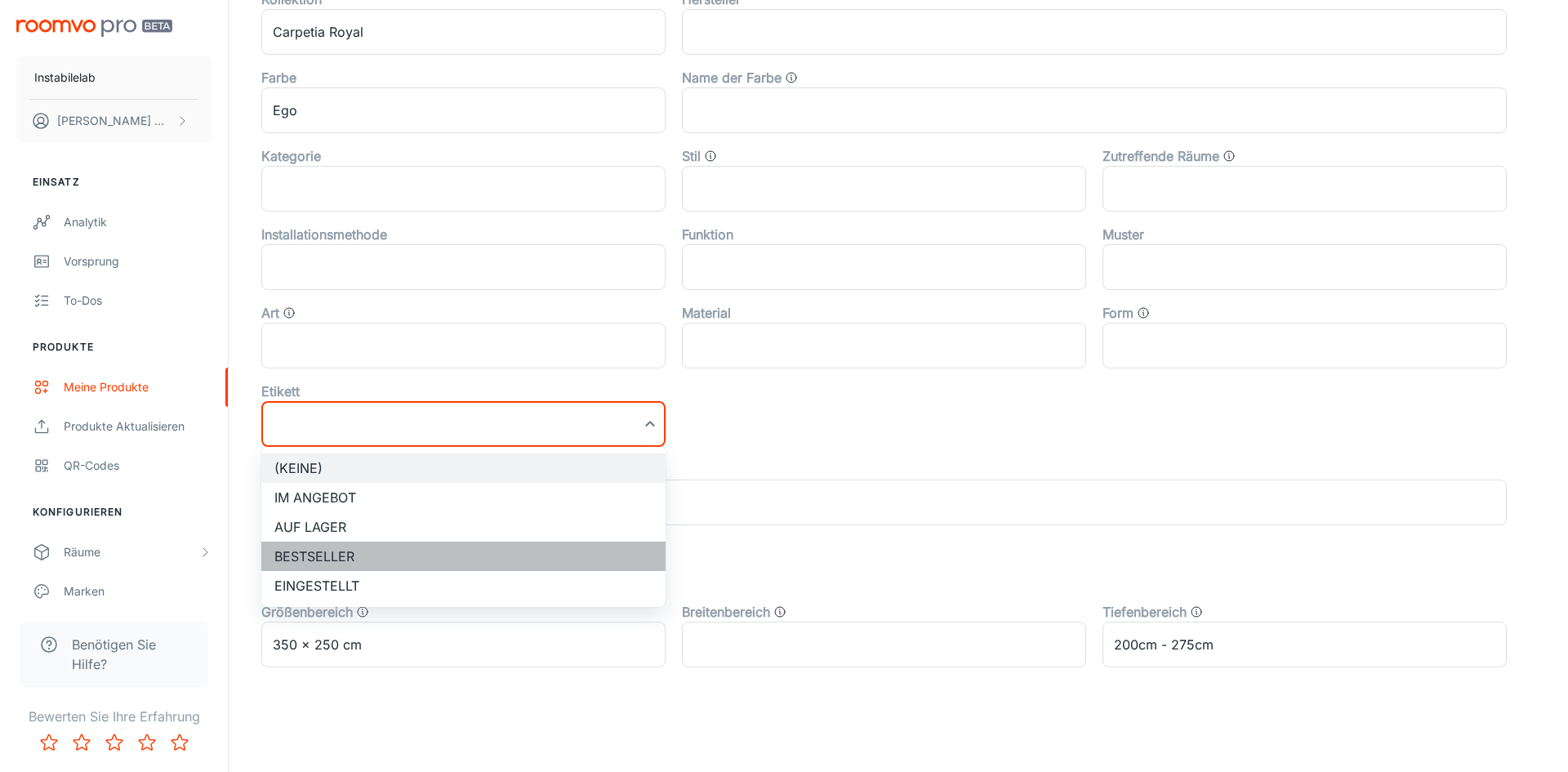
click at [615, 552] on li "Bestseller" at bounding box center [464, 556] width 404 height 30
type input "Bestseller"
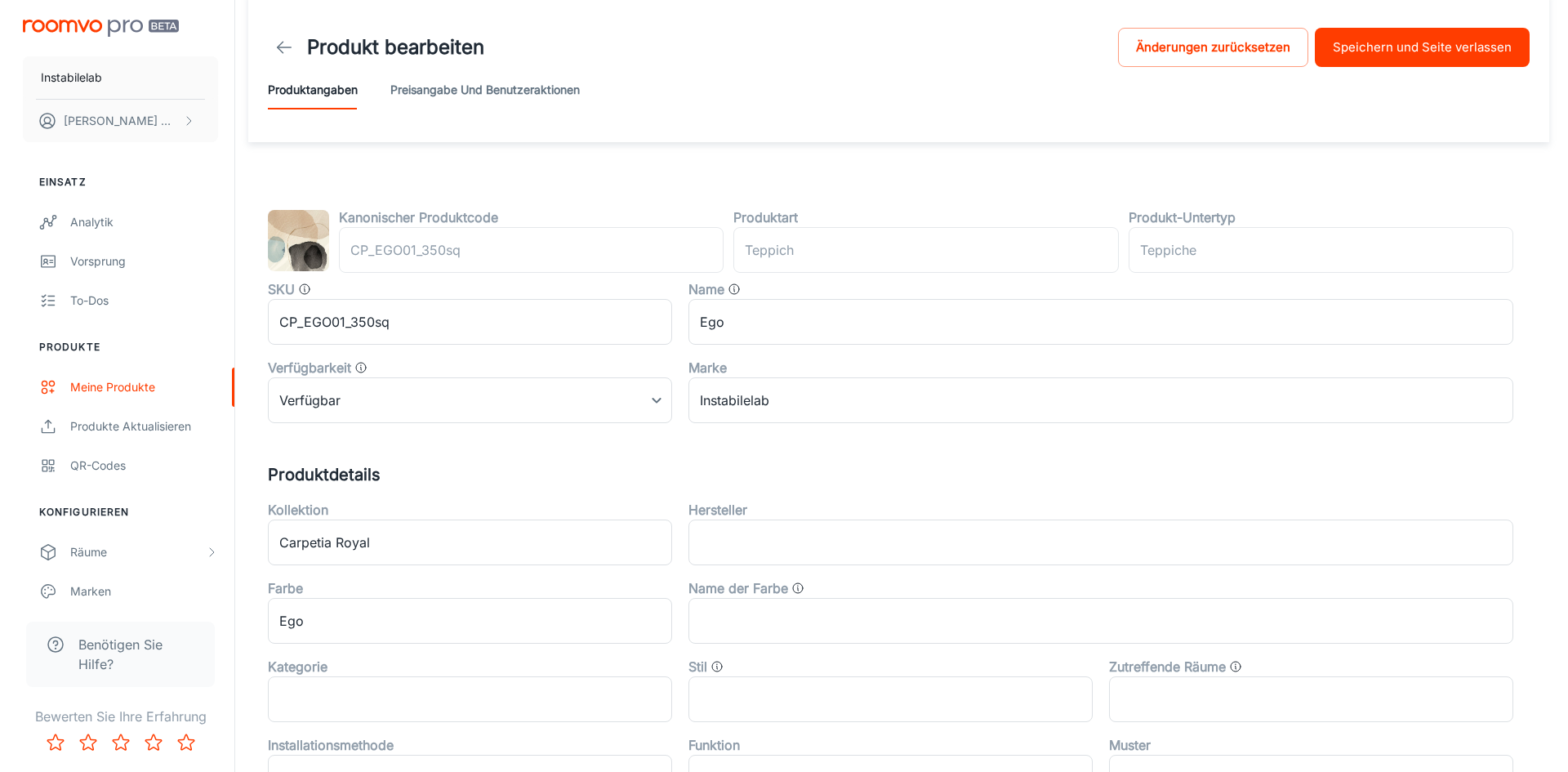
scroll to position [0, 0]
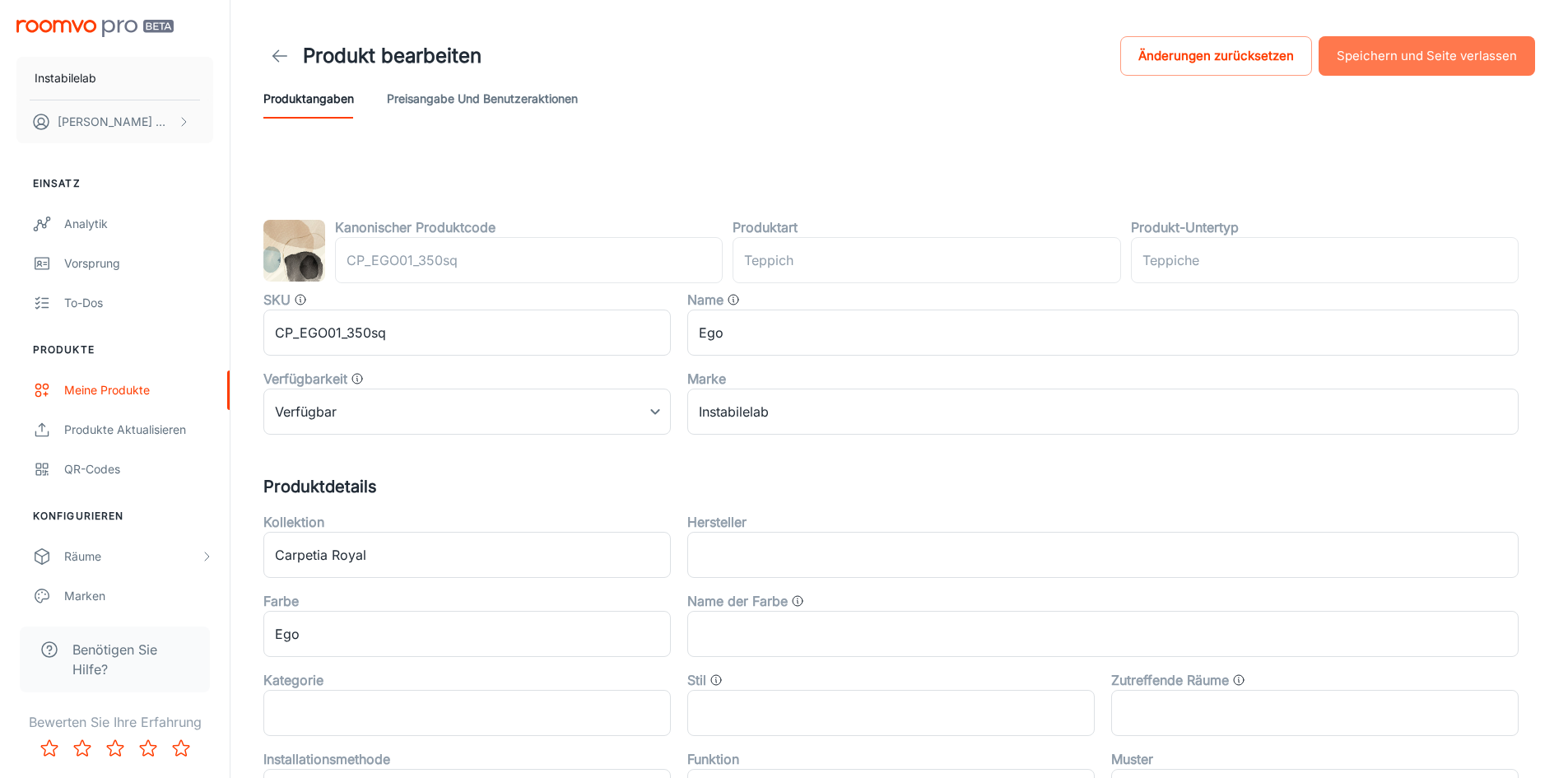
click at [1439, 65] on button "Speichern und Seite verlassen" at bounding box center [1427, 56] width 217 height 39
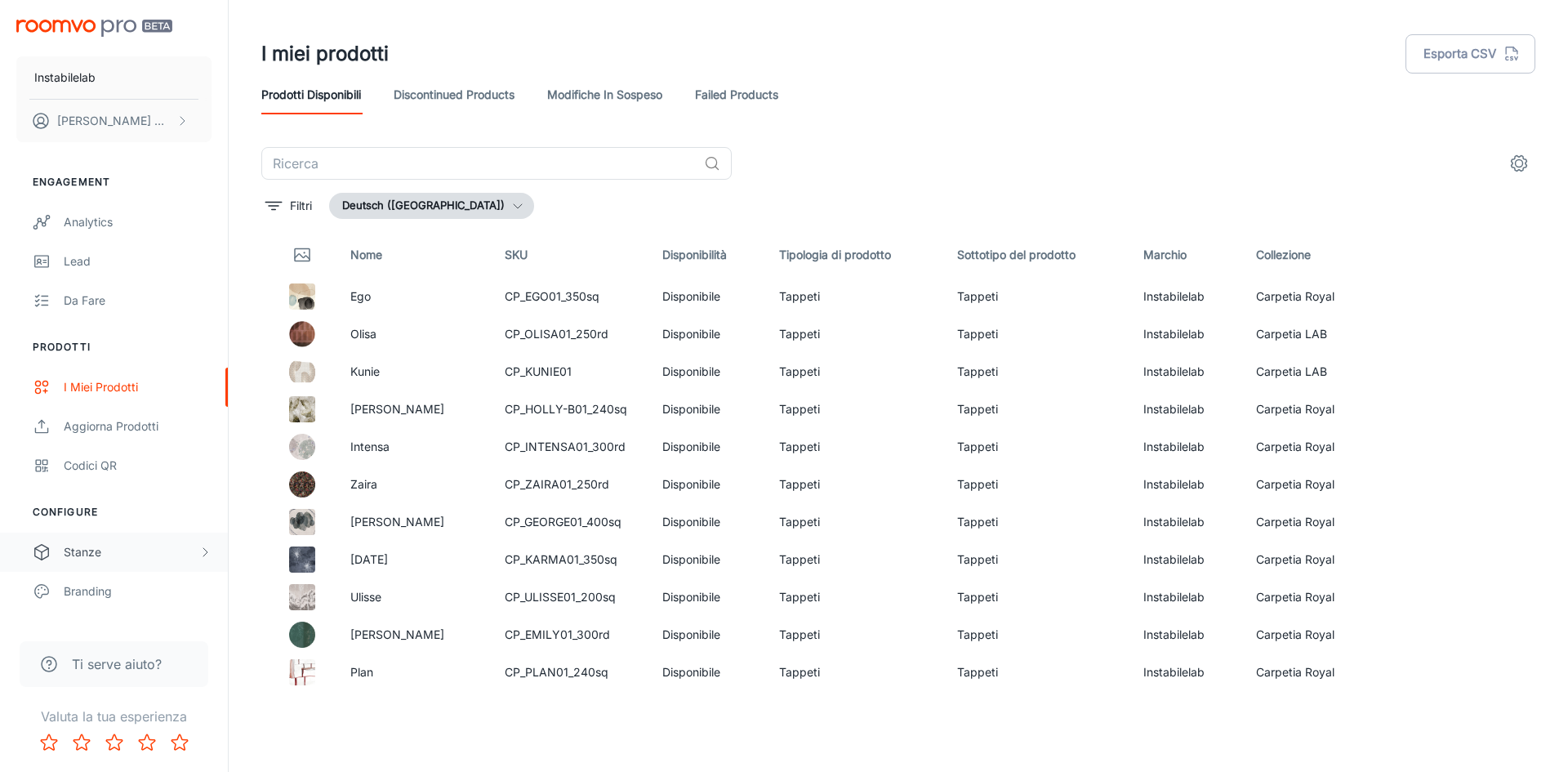
click at [122, 550] on div "Stanze" at bounding box center [131, 551] width 135 height 18
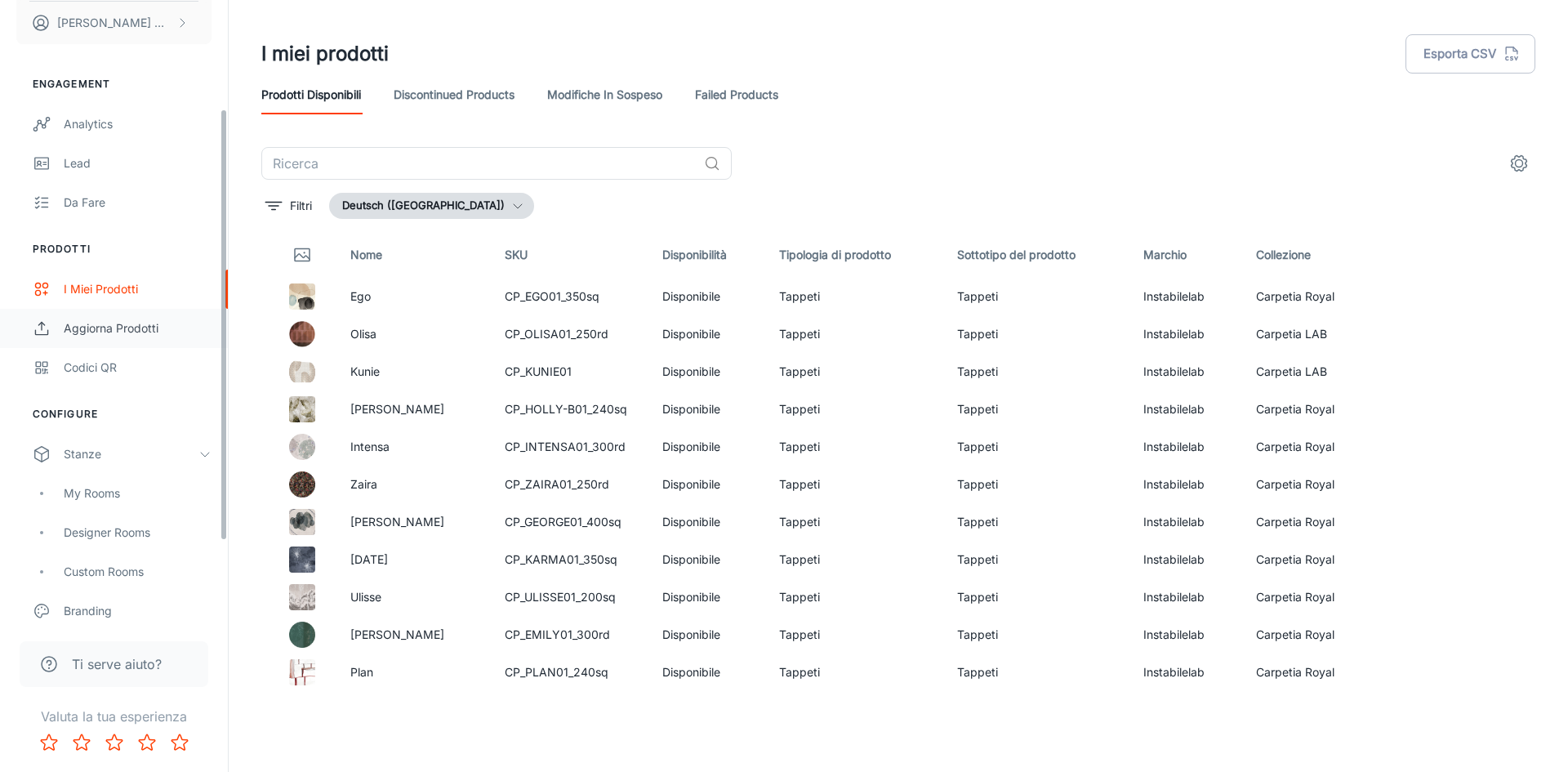
scroll to position [163, 0]
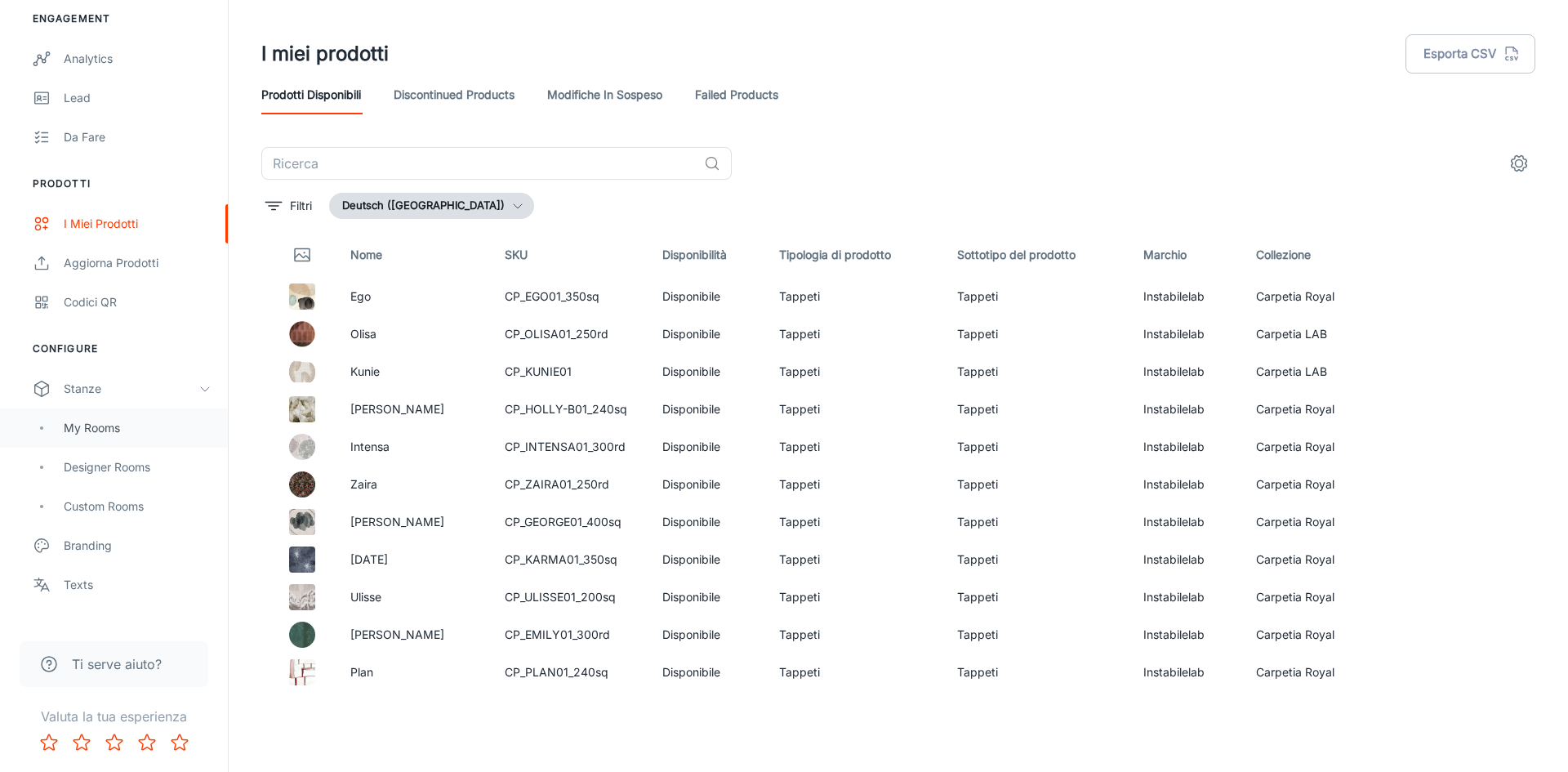
click at [134, 437] on div "My Rooms" at bounding box center [114, 428] width 228 height 39
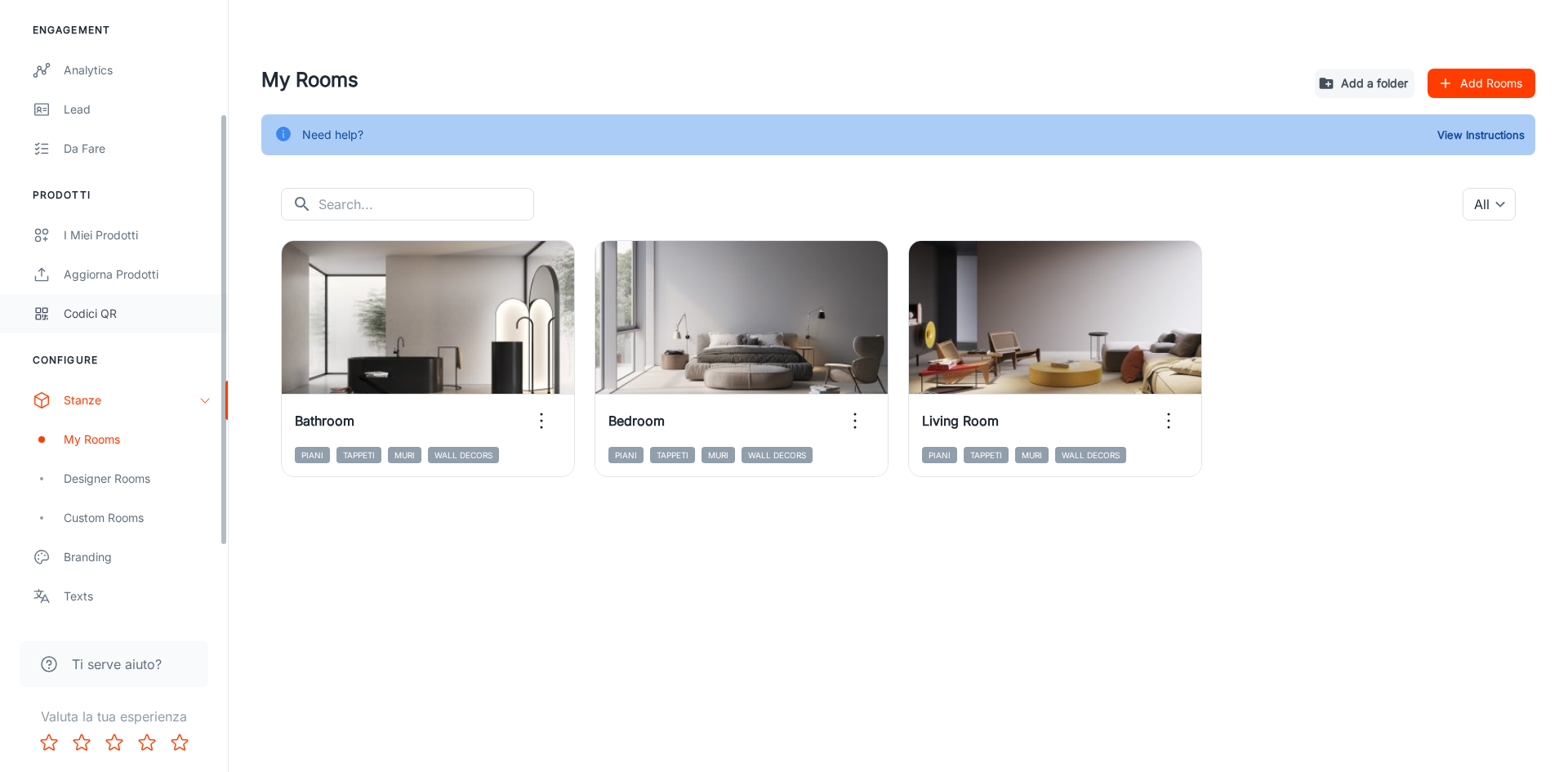
scroll to position [163, 0]
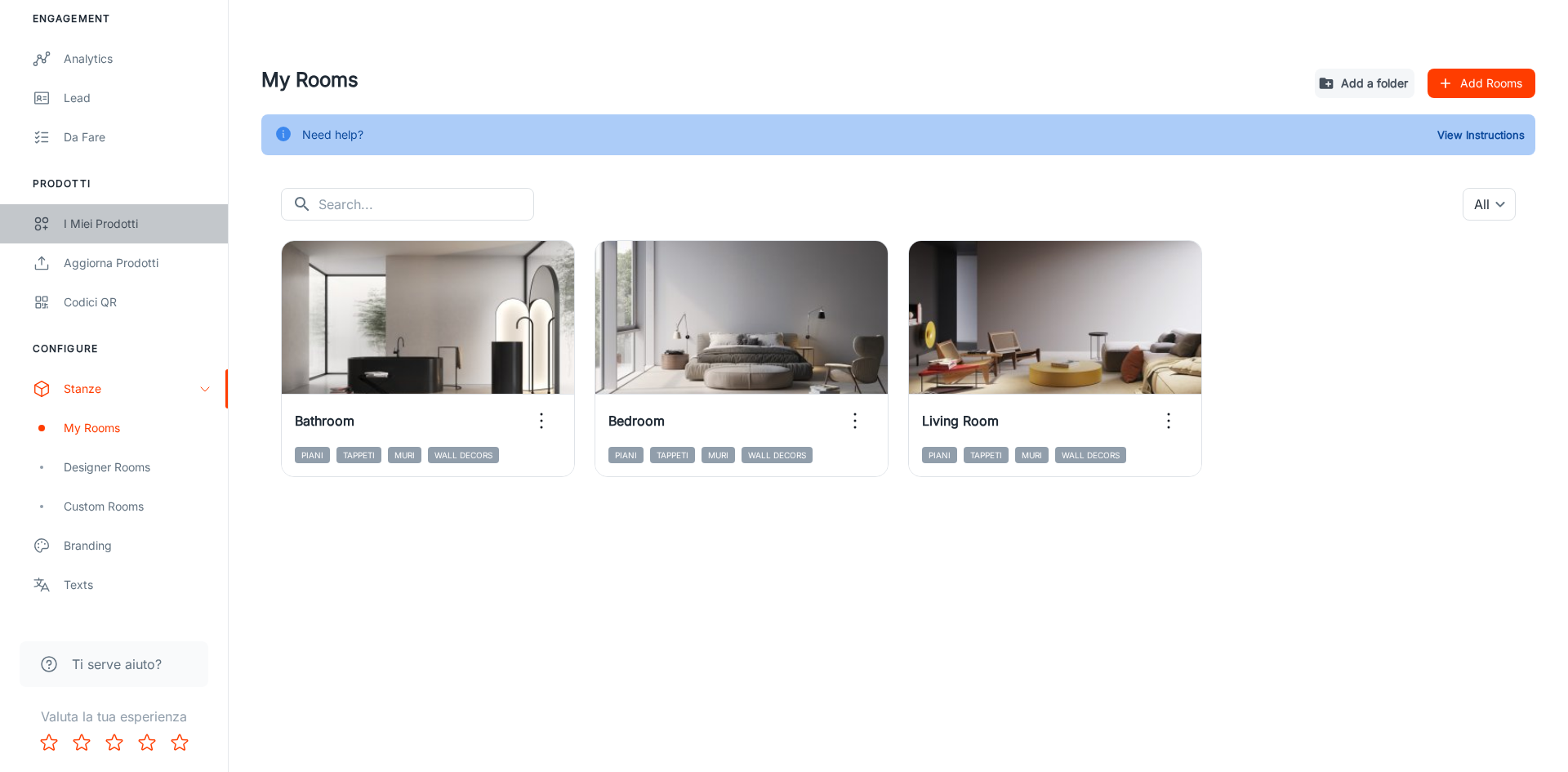
click at [103, 229] on div "I miei prodotti" at bounding box center [138, 223] width 148 height 18
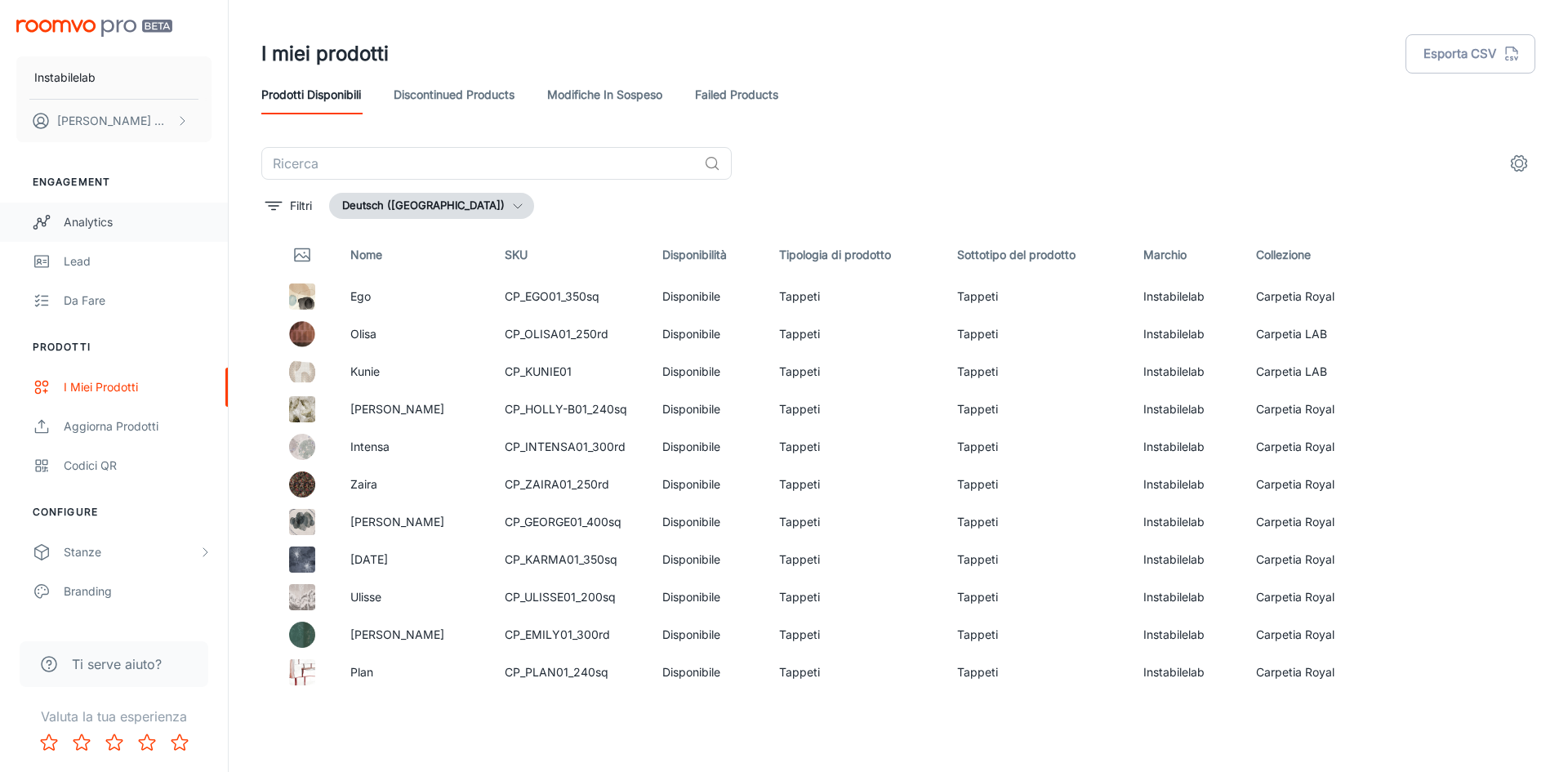
click at [130, 227] on div "Analytics" at bounding box center [138, 222] width 148 height 18
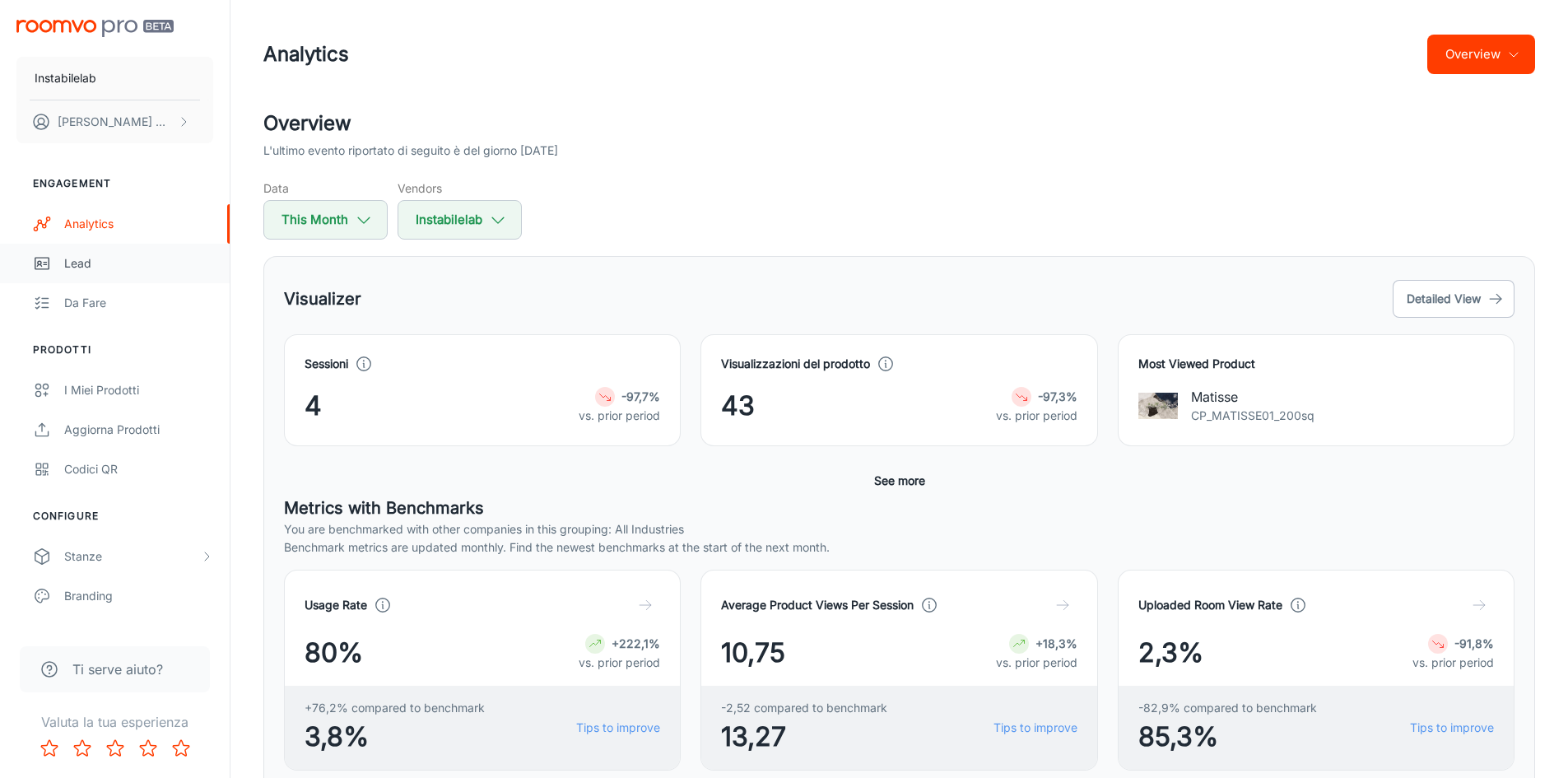
click at [101, 264] on div "Lead" at bounding box center [139, 262] width 149 height 18
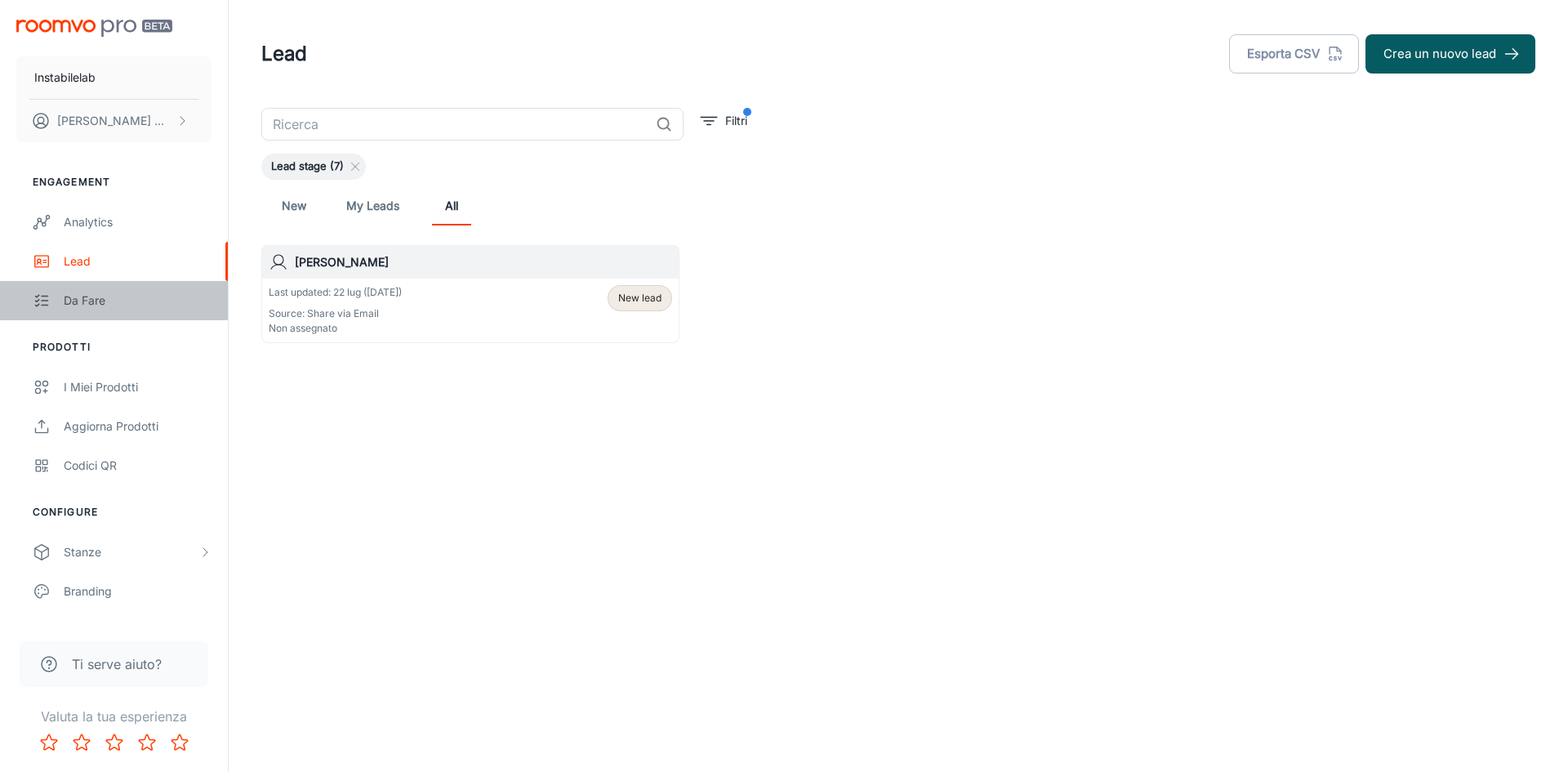
click at [134, 304] on div "Da fare" at bounding box center [138, 300] width 148 height 18
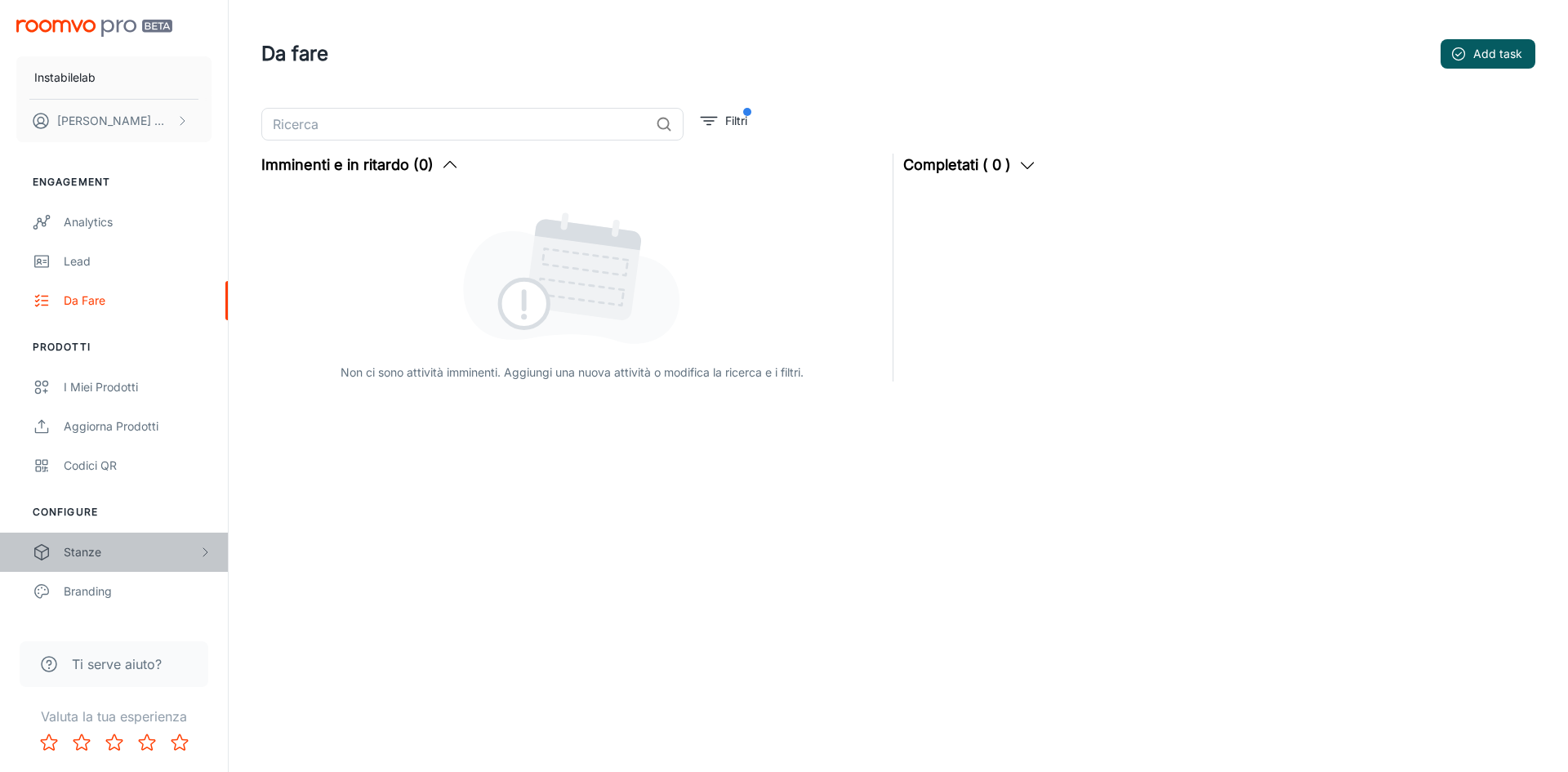
click at [125, 546] on div "Stanze" at bounding box center [131, 551] width 135 height 18
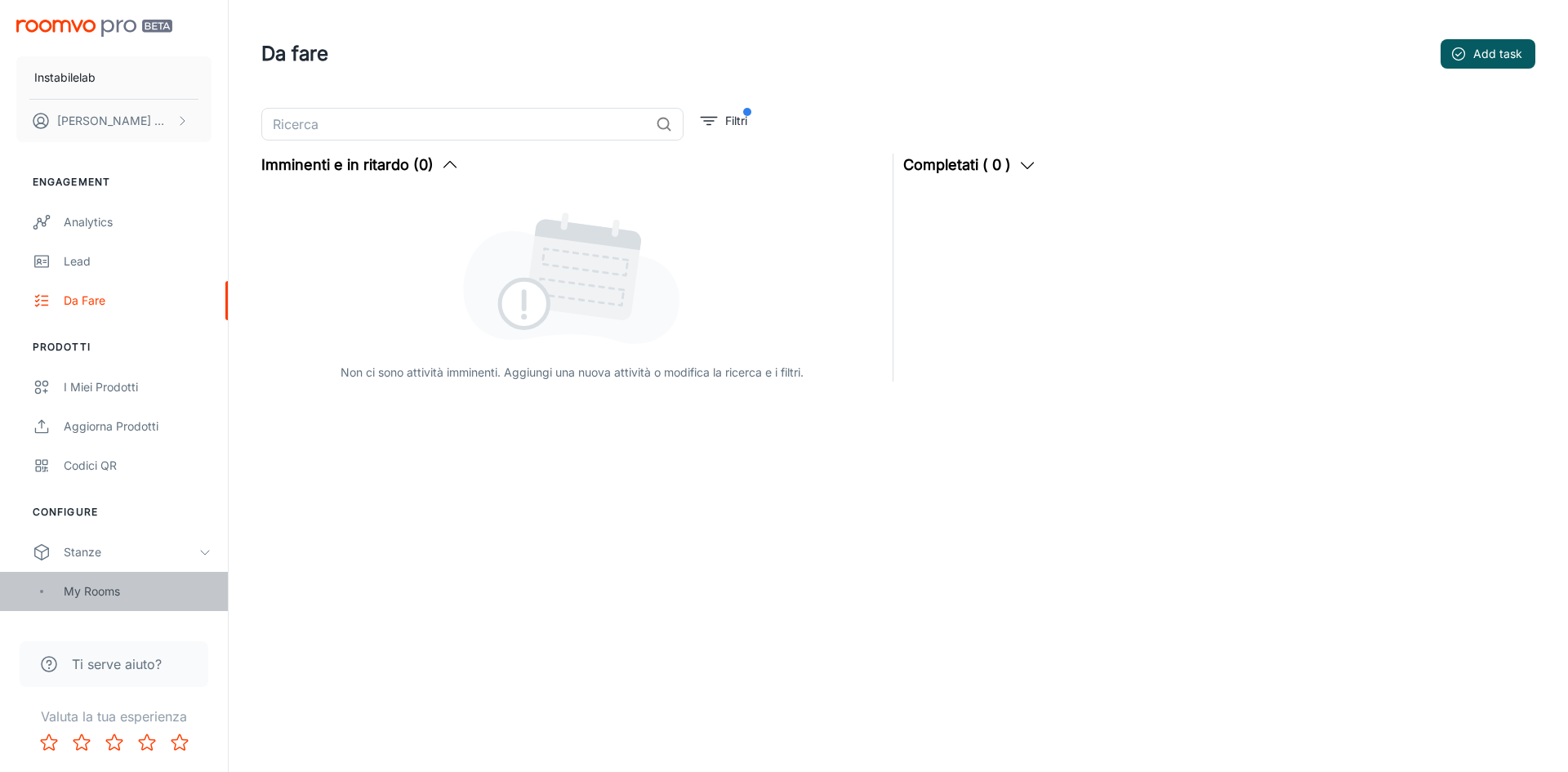
click at [111, 597] on div "My Rooms" at bounding box center [138, 590] width 148 height 18
